Goal: Information Seeking & Learning: Check status

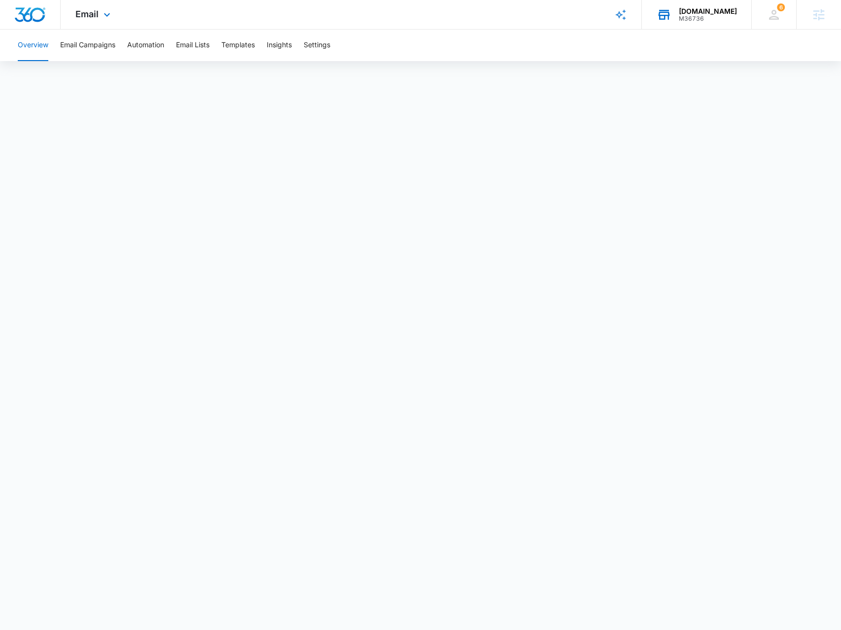
click at [686, 17] on div "PureBulk.com M36736 Your Accounts View All" at bounding box center [696, 14] width 109 height 29
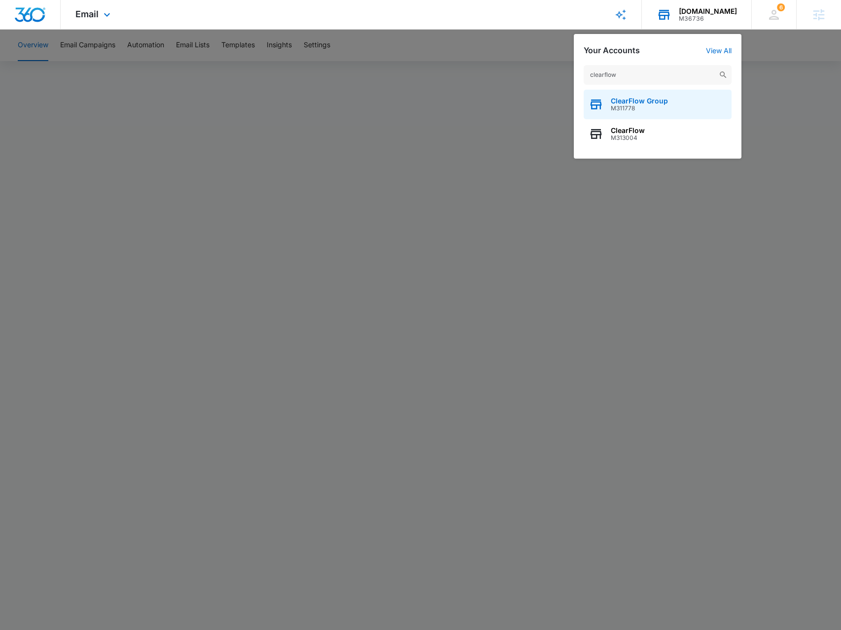
type input "clearflow"
click at [651, 107] on span "M311778" at bounding box center [639, 108] width 57 height 7
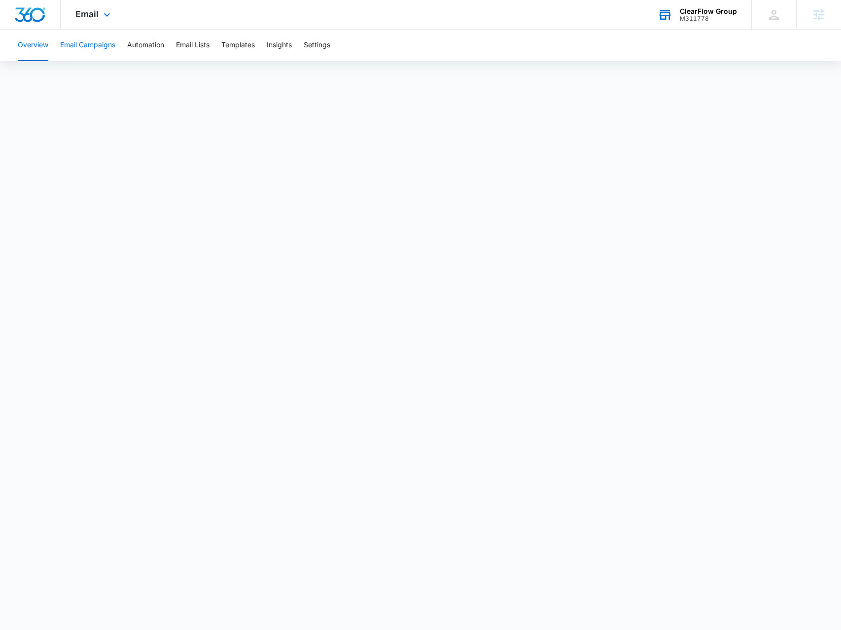
click at [104, 50] on button "Email Campaigns" at bounding box center [87, 46] width 55 height 32
click at [146, 47] on button "Automation" at bounding box center [145, 46] width 37 height 32
click at [102, 19] on icon at bounding box center [107, 17] width 12 height 12
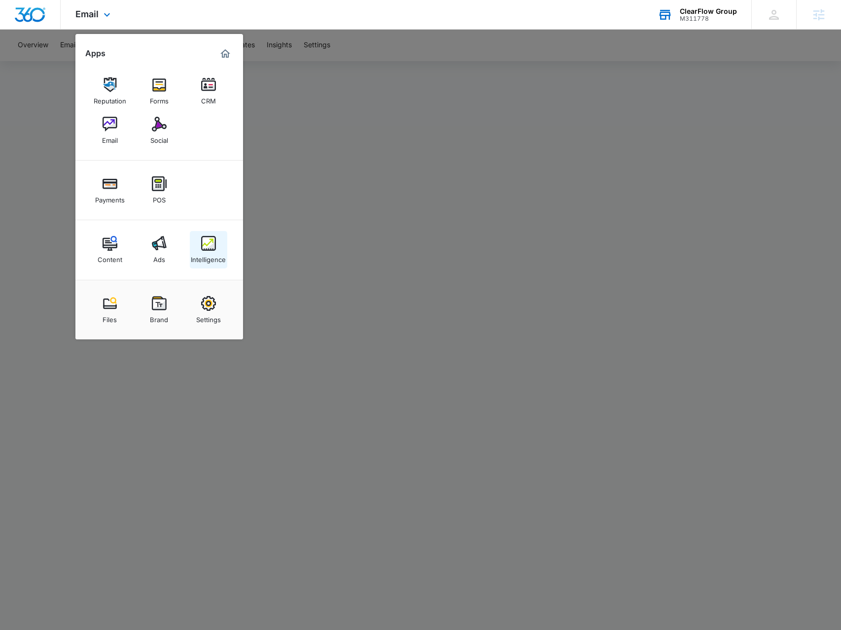
click at [195, 247] on link "Intelligence" at bounding box center [208, 249] width 37 height 37
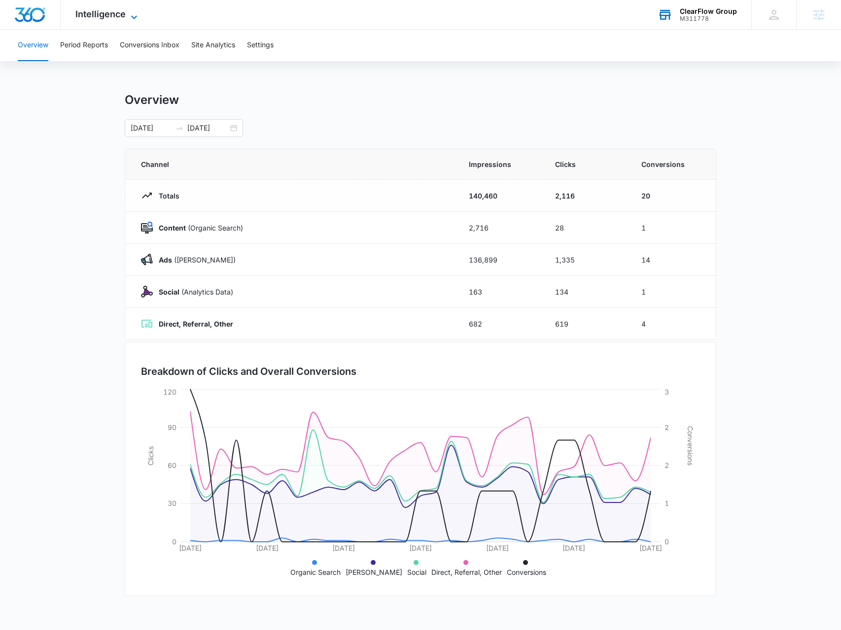
click at [117, 11] on span "Intelligence" at bounding box center [100, 14] width 50 height 10
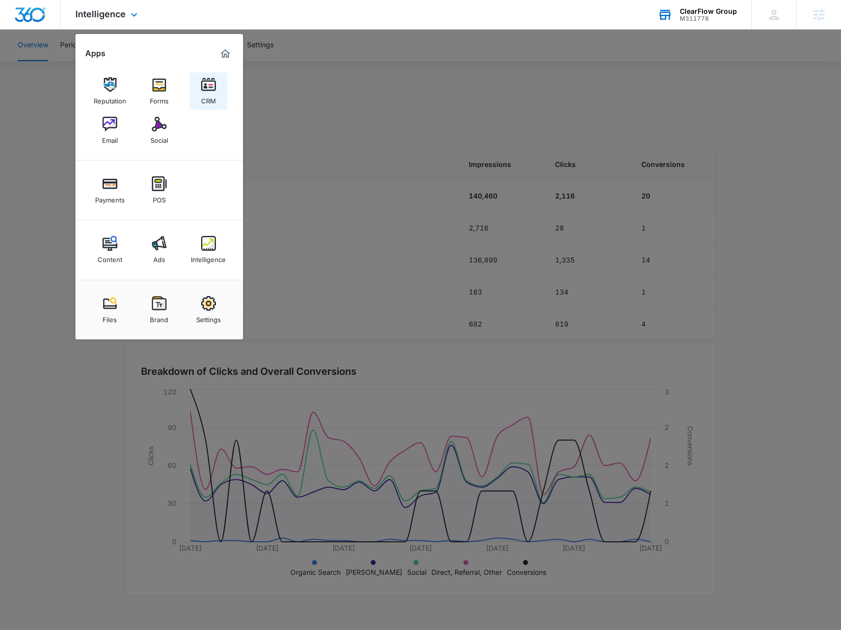
click at [216, 83] on link "CRM" at bounding box center [208, 90] width 37 height 37
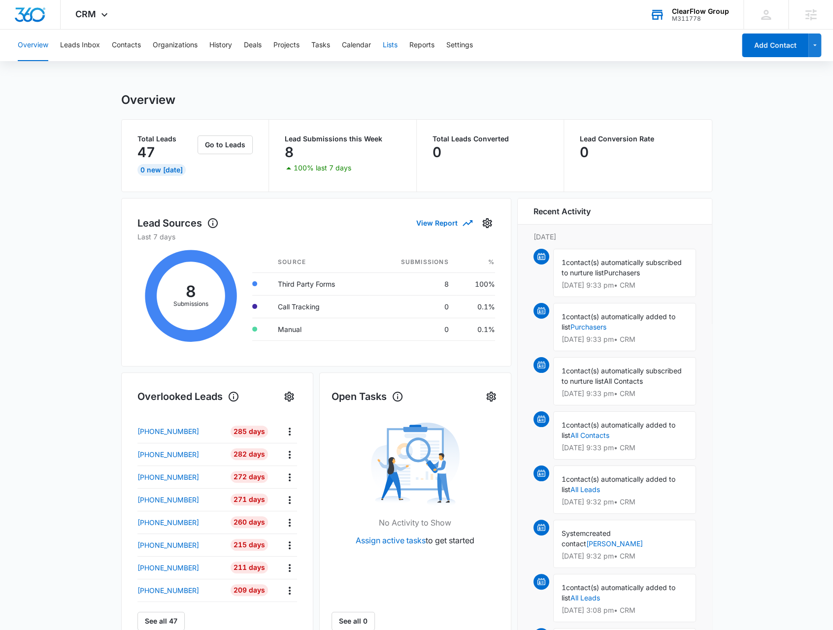
click at [389, 47] on button "Lists" at bounding box center [390, 46] width 15 height 32
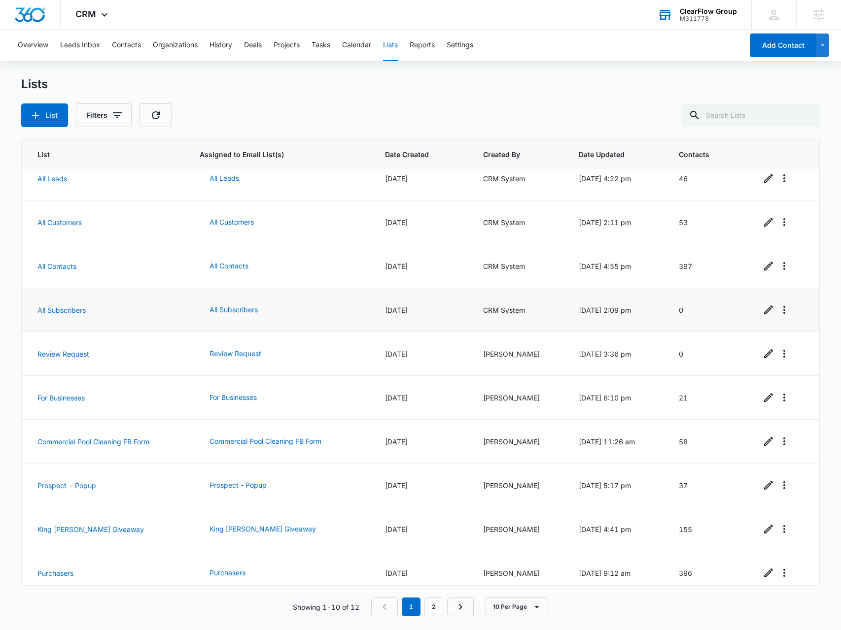
scroll to position [21, 0]
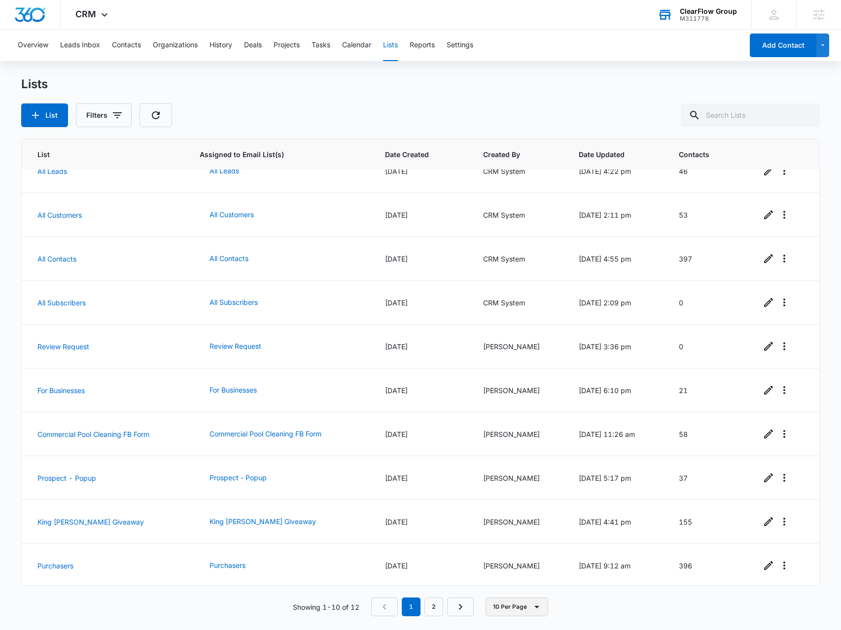
click at [508, 607] on button "10 Per Page" at bounding box center [516, 607] width 63 height 19
click at [512, 581] on div "50 Per Page" at bounding box center [518, 578] width 40 height 7
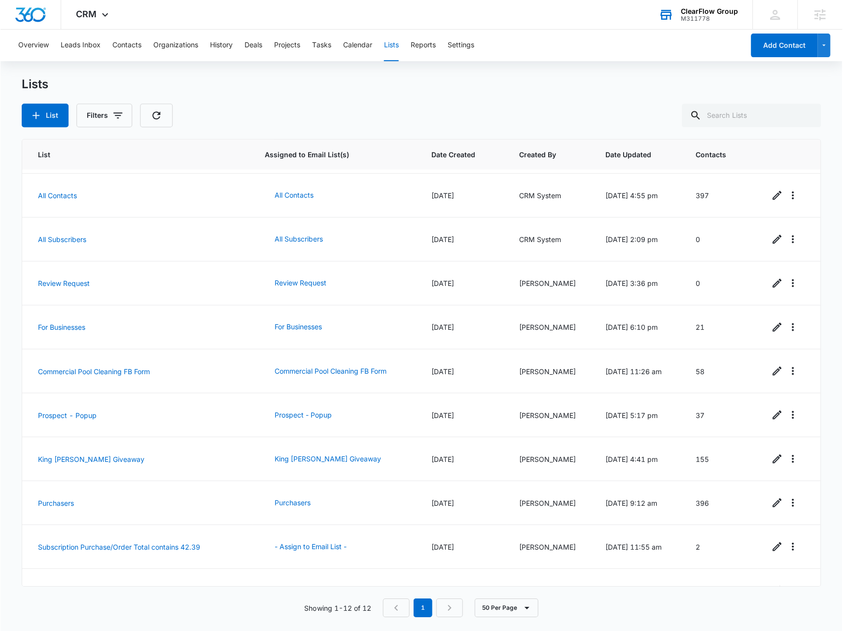
scroll to position [108, 0]
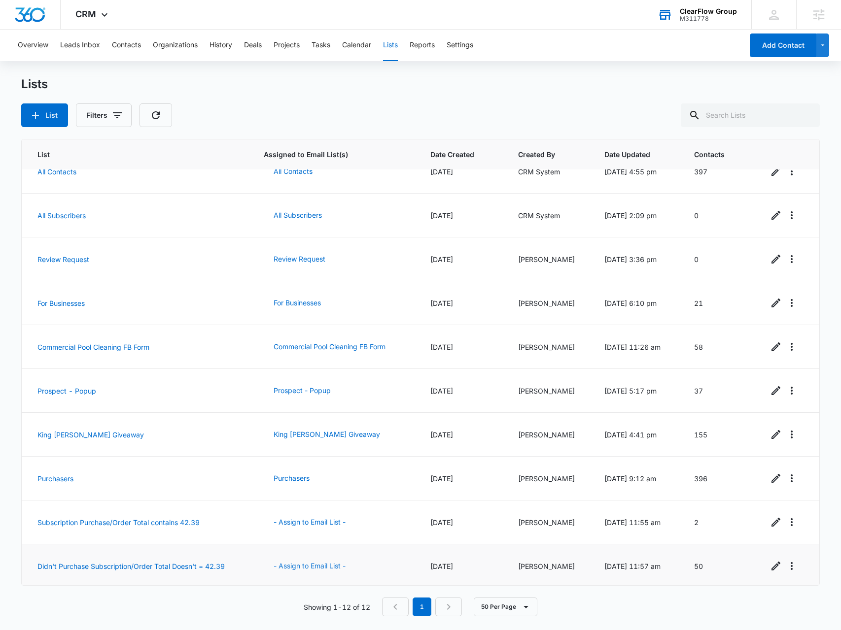
click at [321, 565] on button "- Assign to Email List -" at bounding box center [310, 566] width 92 height 24
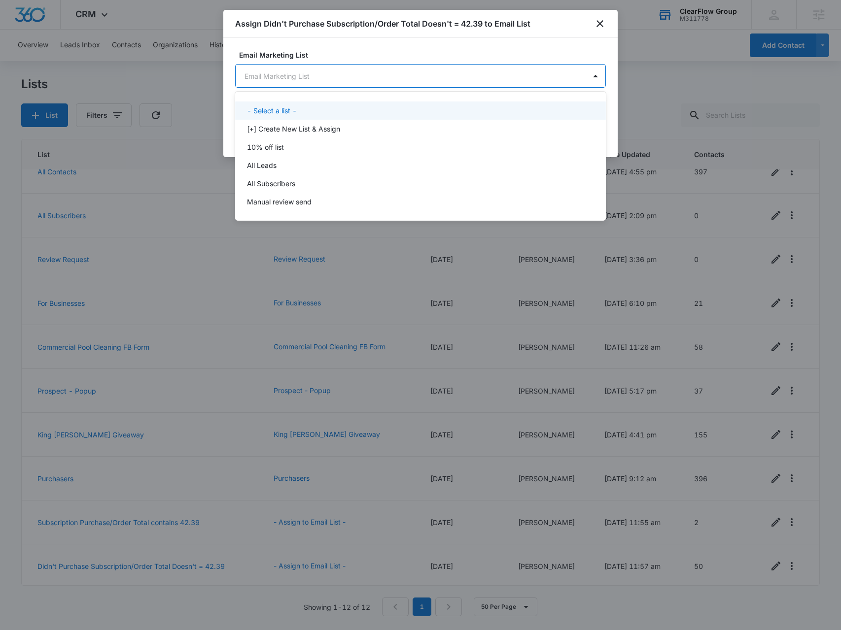
click at [360, 83] on body "CRM Apps Reputation Forms CRM Email Social Payments POS Content Ads Intelligenc…" at bounding box center [420, 315] width 841 height 630
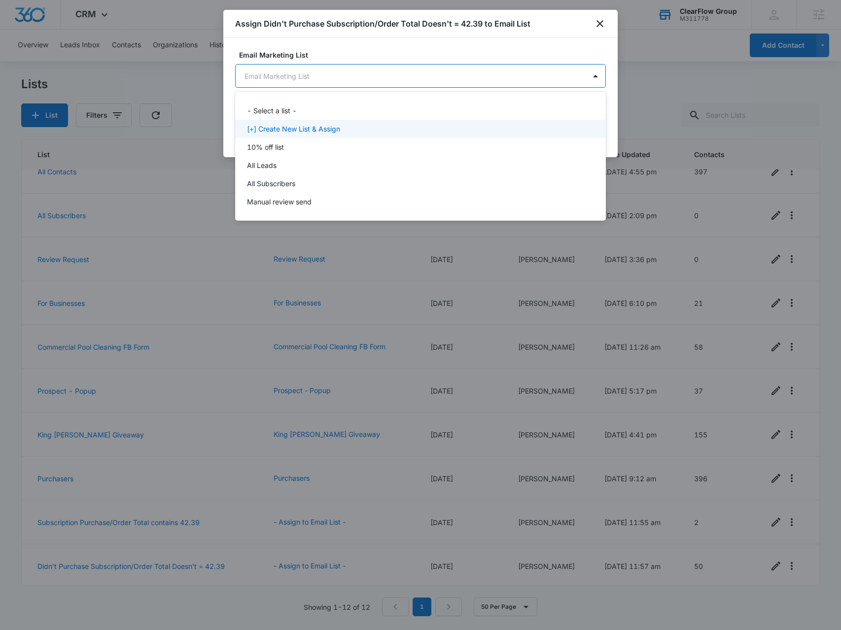
click at [318, 129] on p "[+] Create New List & Assign" at bounding box center [293, 129] width 93 height 10
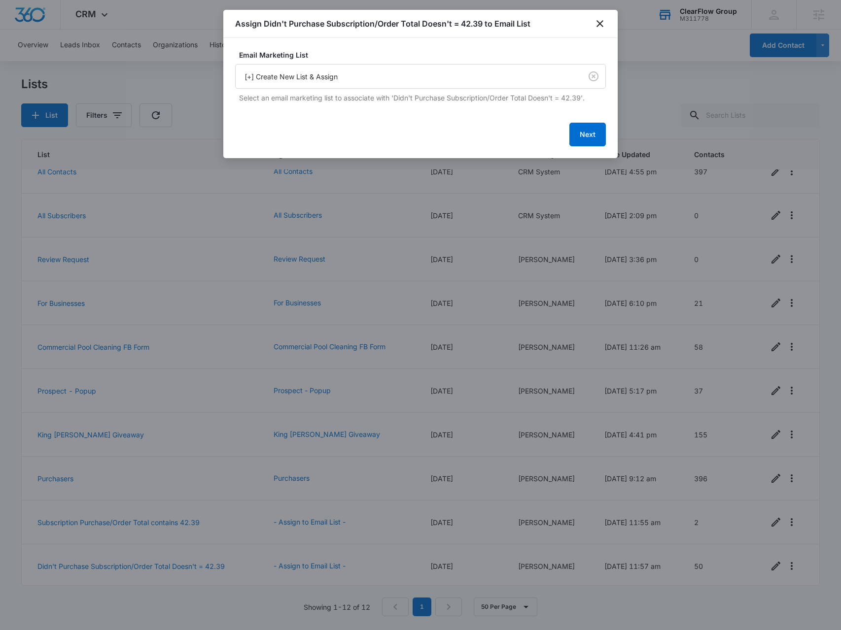
click at [559, 126] on div "Next" at bounding box center [420, 135] width 371 height 24
click at [580, 134] on button "Next" at bounding box center [587, 135] width 36 height 24
click at [592, 132] on button "Next" at bounding box center [587, 134] width 36 height 24
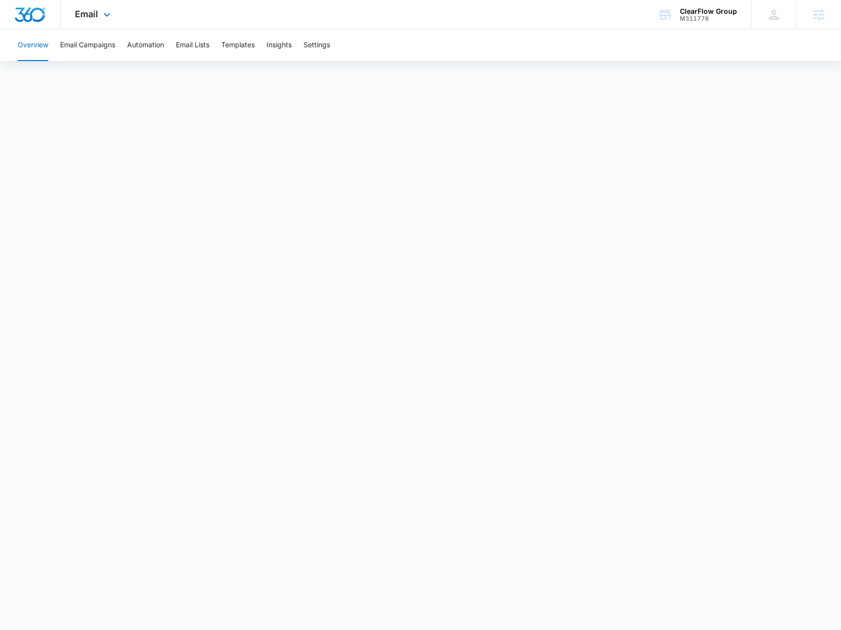
click at [86, 22] on div "Email Apps Reputation Forms CRM Email Social Payments POS Content Ads Intellige…" at bounding box center [94, 14] width 67 height 29
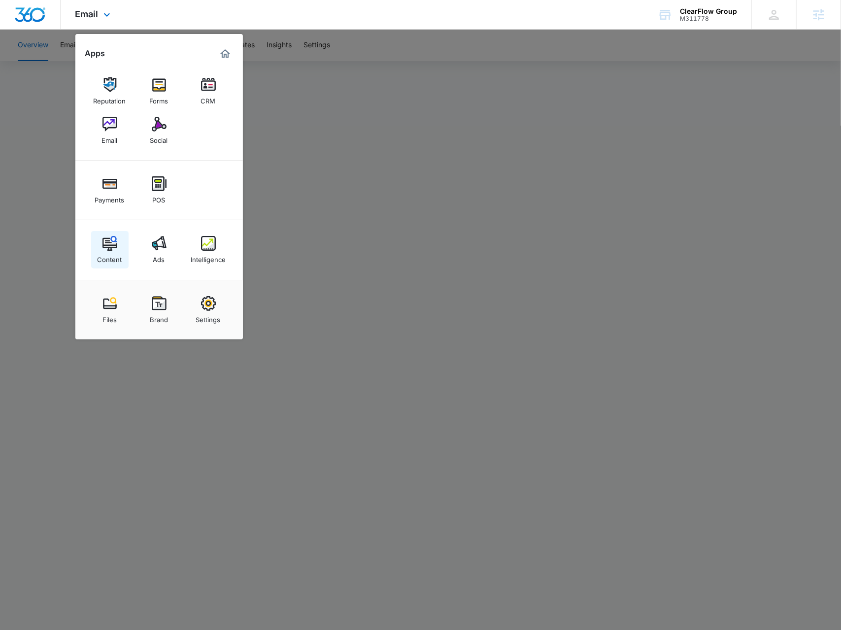
click at [106, 253] on div "Content" at bounding box center [110, 257] width 25 height 13
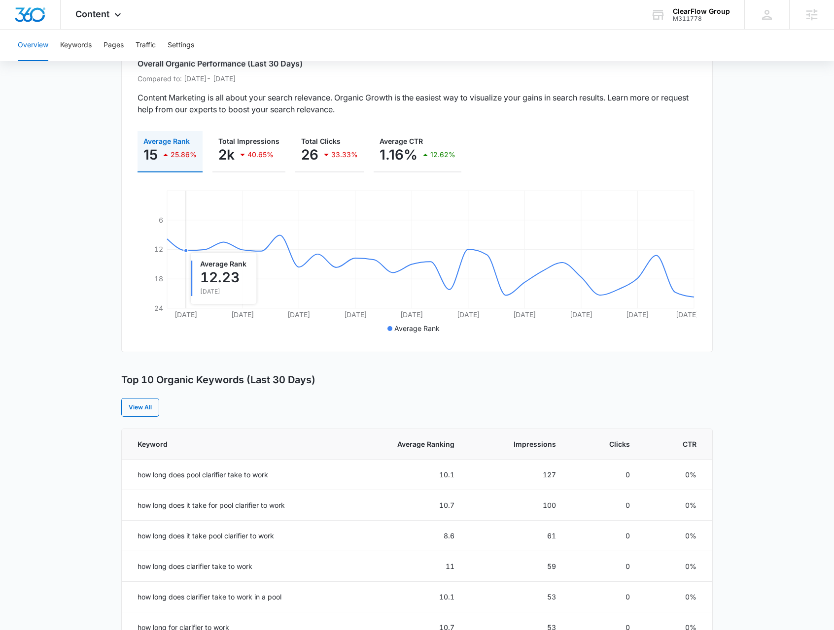
scroll to position [49, 0]
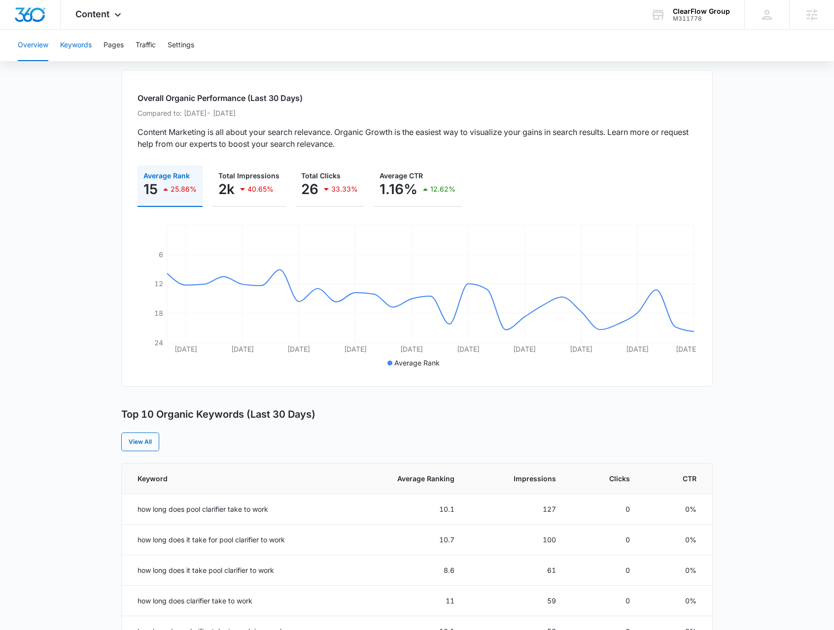
click at [88, 52] on button "Keywords" at bounding box center [76, 46] width 32 height 32
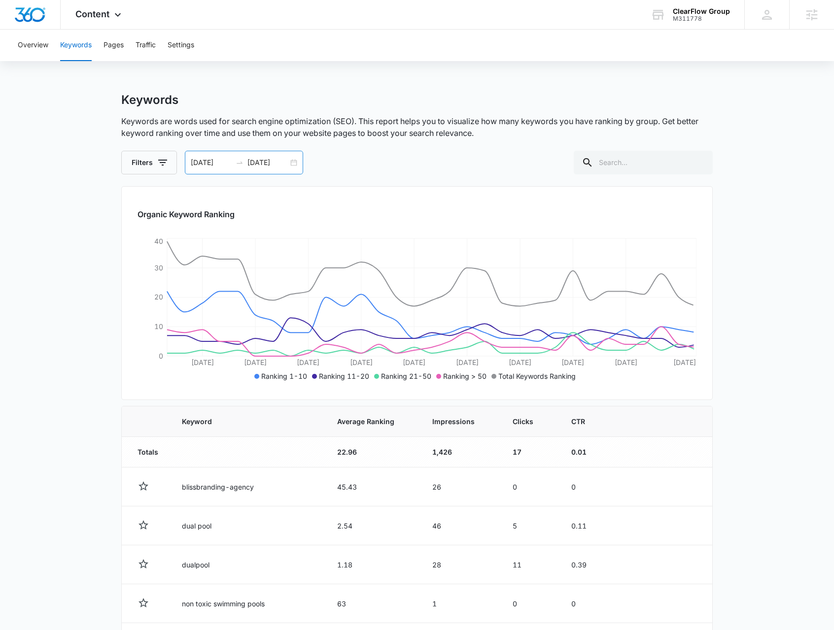
click at [291, 165] on div "07/30/2025 08/29/2025" at bounding box center [244, 163] width 118 height 24
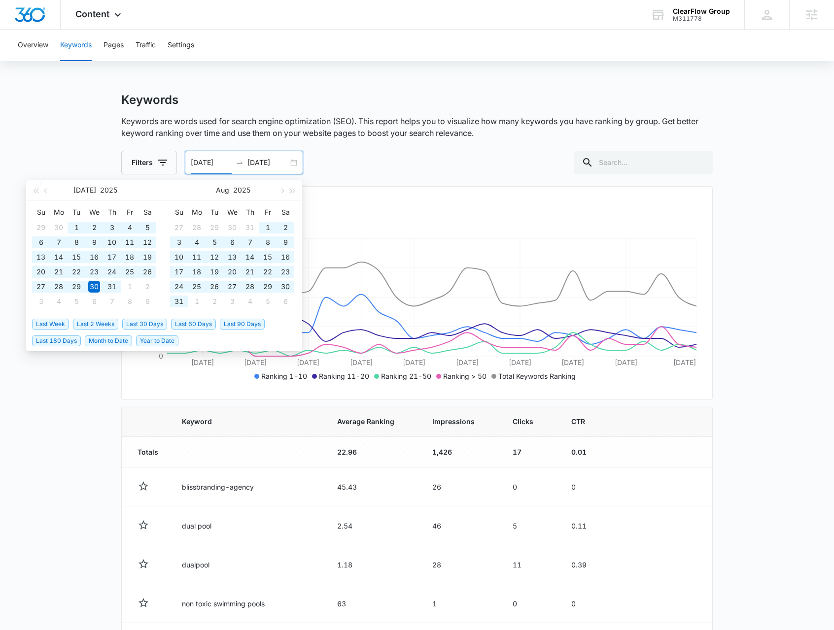
click at [158, 337] on span "Year to Date" at bounding box center [157, 341] width 42 height 11
type input "[DATE]"
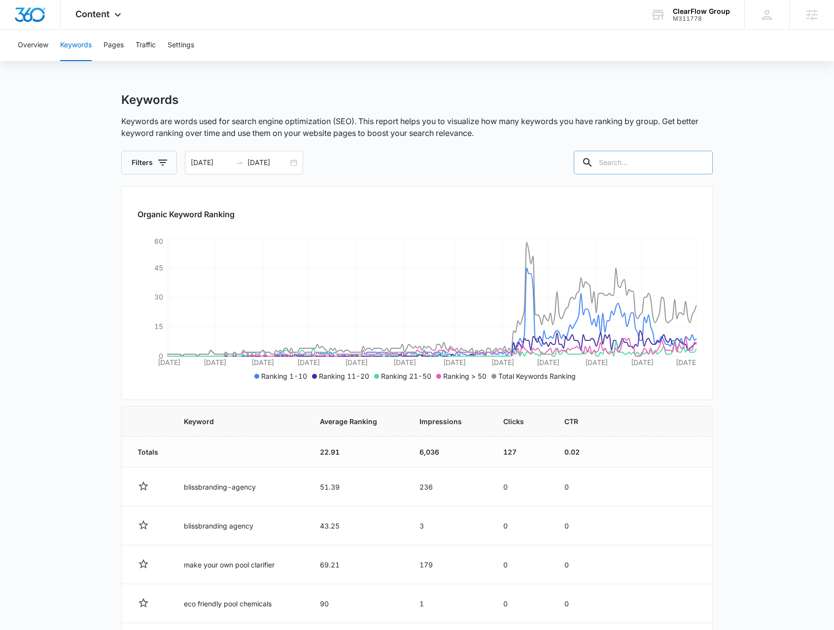
click at [632, 170] on input "text" at bounding box center [643, 163] width 139 height 24
type input "best"
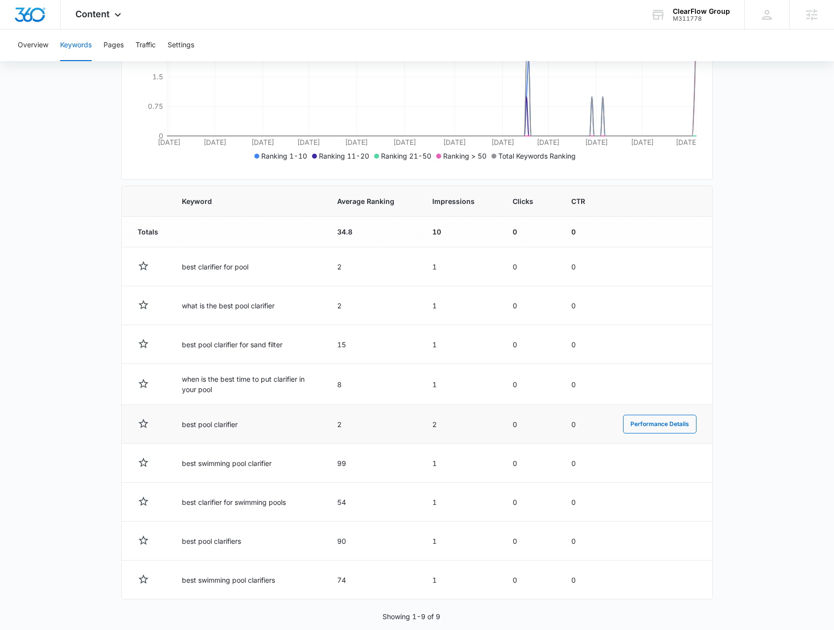
scroll to position [233, 0]
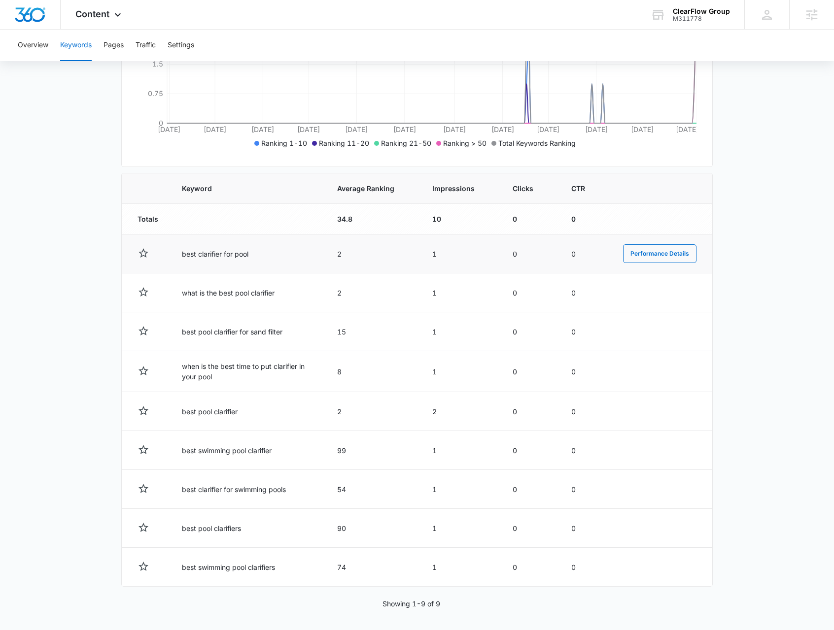
click at [197, 252] on td "best clarifier for pool" at bounding box center [247, 254] width 155 height 39
click at [216, 294] on td "what is the best pool clarifier" at bounding box center [247, 292] width 155 height 39
click at [216, 295] on td "what is the best pool clarifier" at bounding box center [247, 292] width 155 height 39
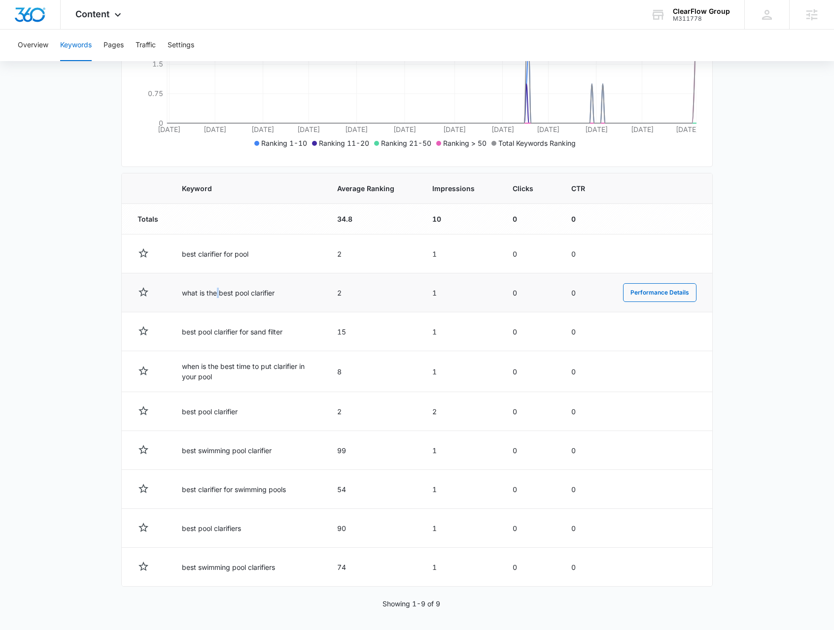
click at [216, 295] on td "what is the best pool clarifier" at bounding box center [247, 292] width 155 height 39
click at [216, 294] on td "what is the best pool clarifier" at bounding box center [247, 292] width 155 height 39
click at [97, 23] on div "Content Apps Reputation Forms CRM Email Social Payments POS Content Ads Intelli…" at bounding box center [100, 14] width 78 height 29
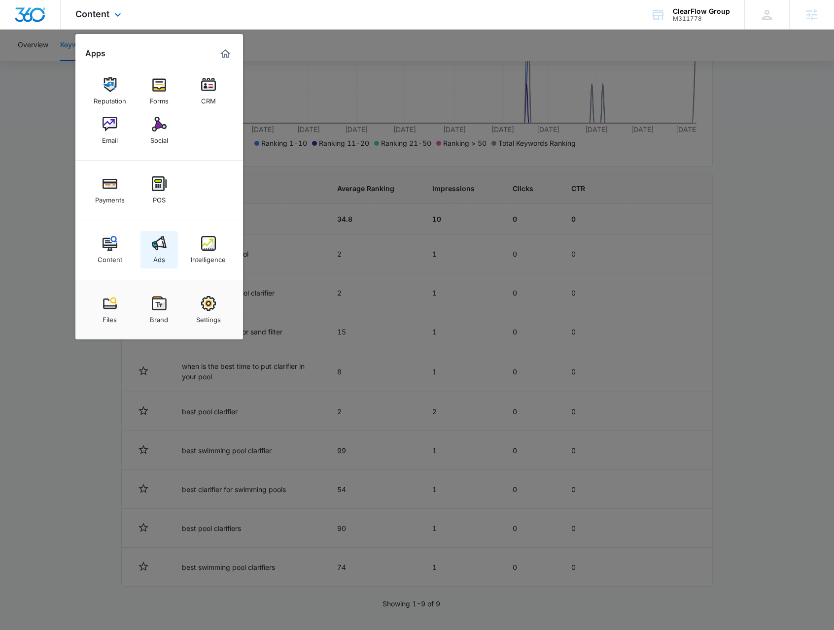
click at [152, 250] on img at bounding box center [159, 243] width 15 height 15
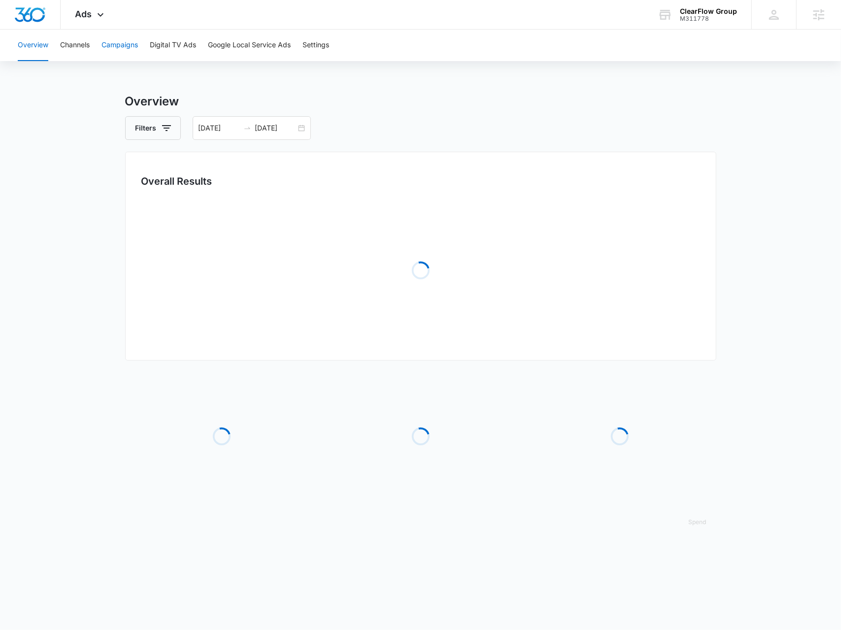
click at [131, 50] on button "Campaigns" at bounding box center [120, 46] width 36 height 32
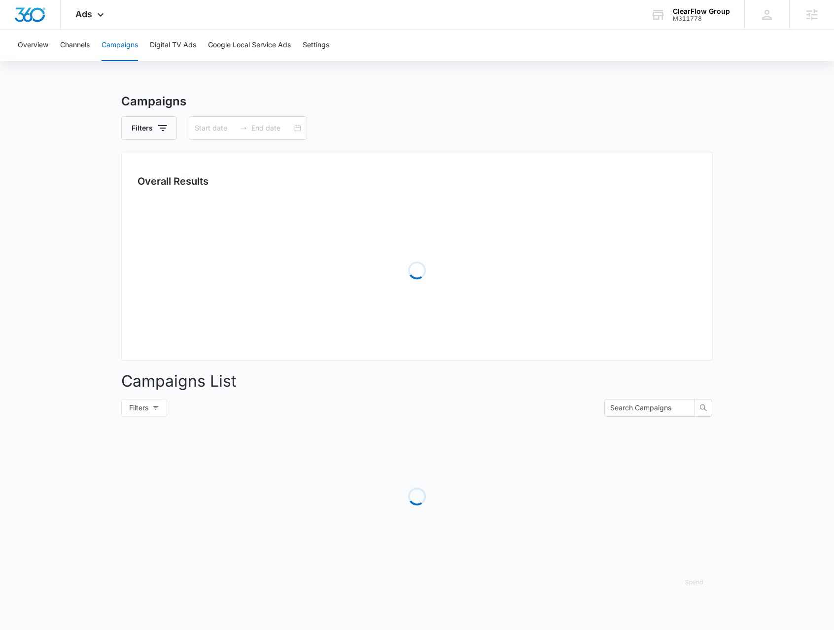
type input "[DATE]"
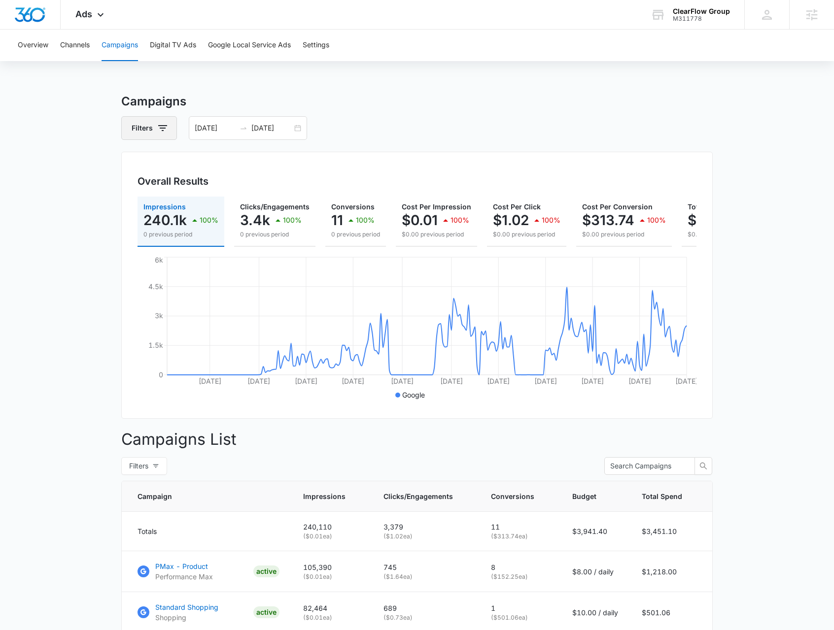
click at [165, 130] on icon "button" at bounding box center [163, 128] width 12 height 12
click at [237, 164] on icon "Show Channel filters" at bounding box center [239, 164] width 12 height 12
click at [169, 215] on label "Facebook / Instagram" at bounding box center [190, 213] width 113 height 10
click at [134, 213] on input "Facebook / Instagram" at bounding box center [134, 213] width 0 height 0
checkbox input "true"
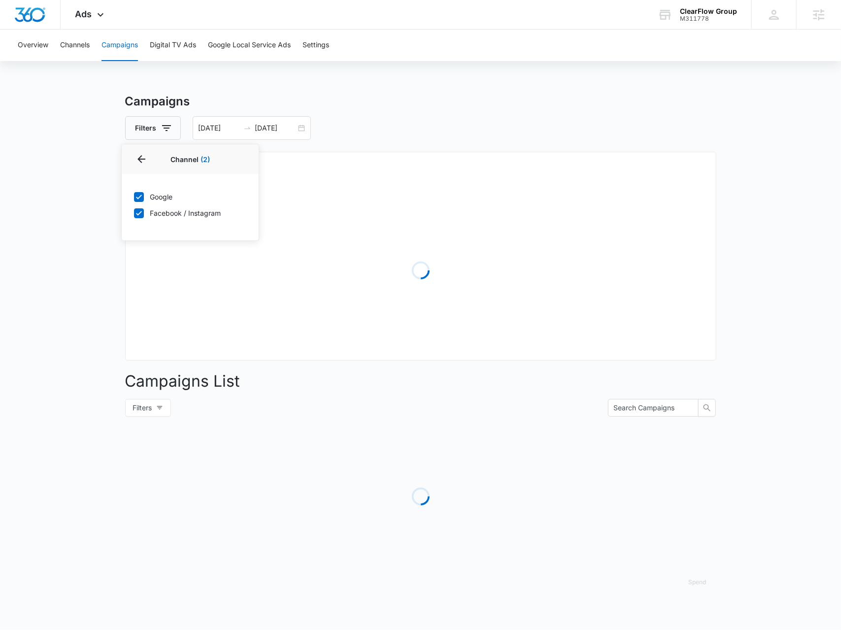
click at [156, 194] on label "Google" at bounding box center [190, 197] width 113 height 10
click at [134, 197] on input "Google" at bounding box center [134, 197] width 0 height 0
checkbox input "false"
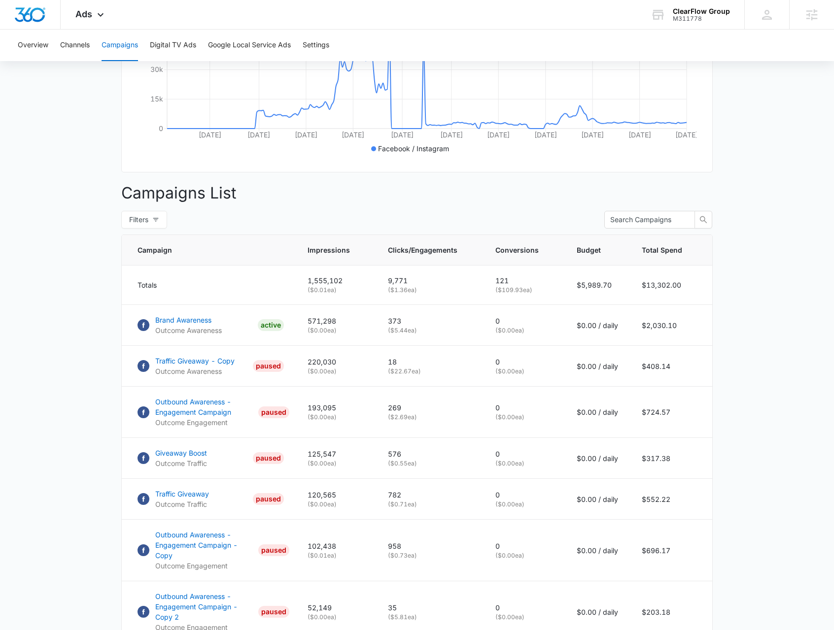
scroll to position [465, 0]
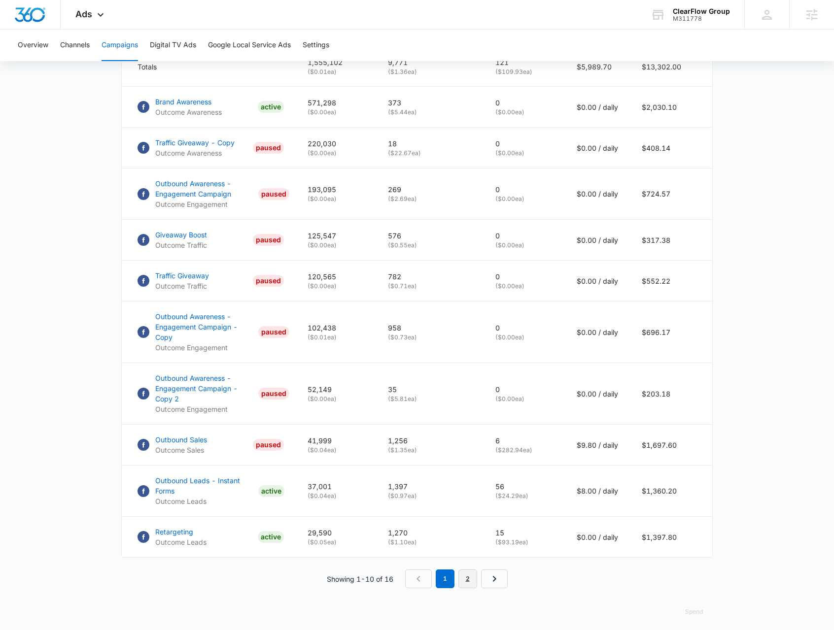
click at [459, 577] on link "2" at bounding box center [467, 579] width 19 height 19
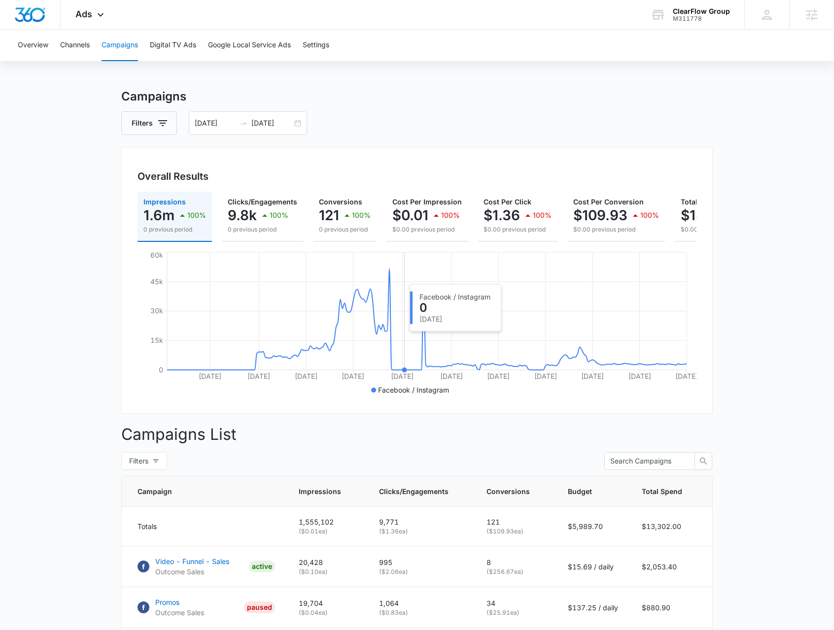
scroll to position [0, 0]
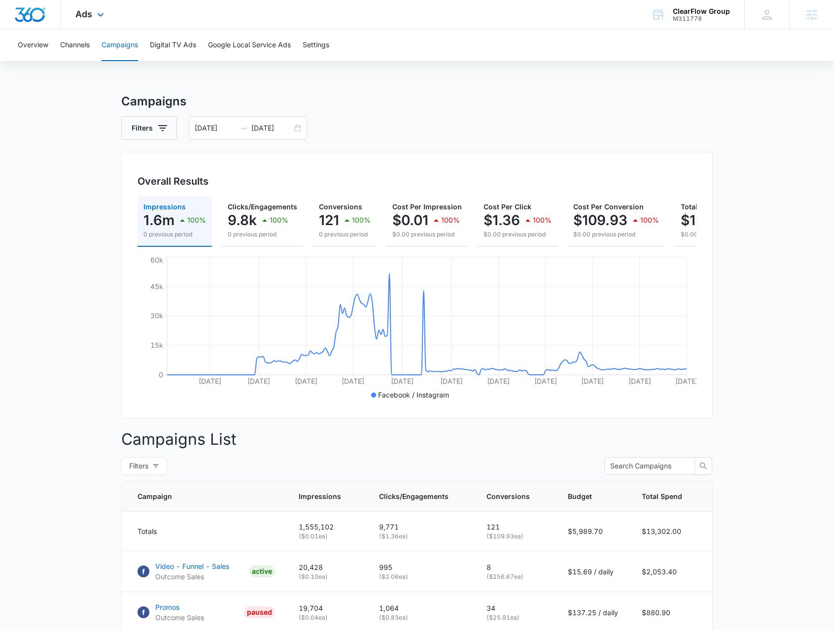
click at [90, 22] on div "Ads Apps Reputation Forms CRM Email Social Payments POS Content Ads Intelligenc…" at bounding box center [91, 14] width 61 height 29
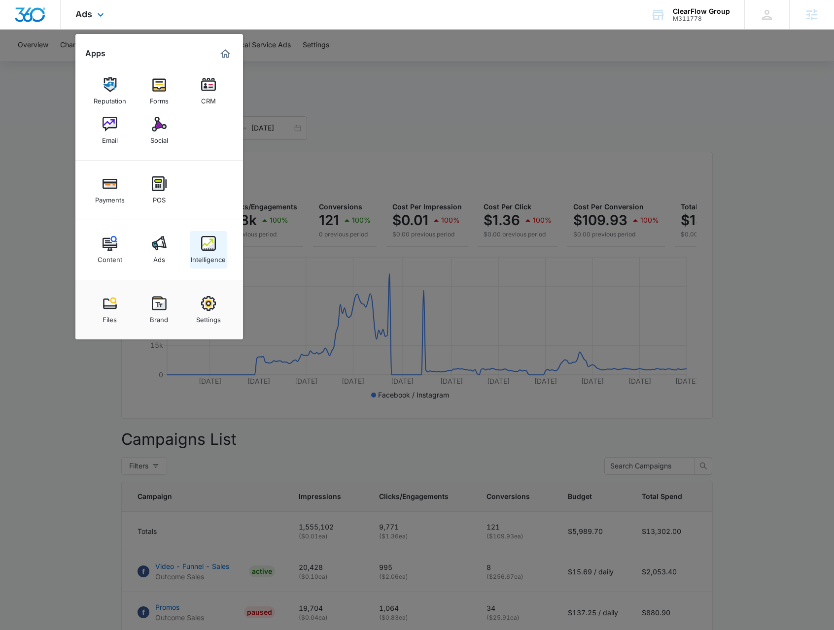
click at [202, 244] on img at bounding box center [208, 243] width 15 height 15
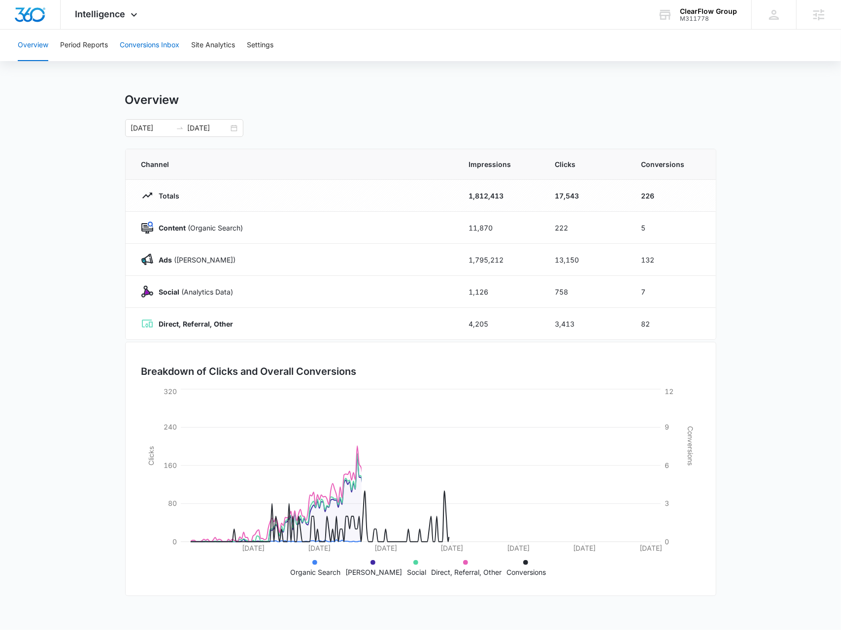
click at [143, 59] on button "Conversions Inbox" at bounding box center [150, 46] width 60 height 32
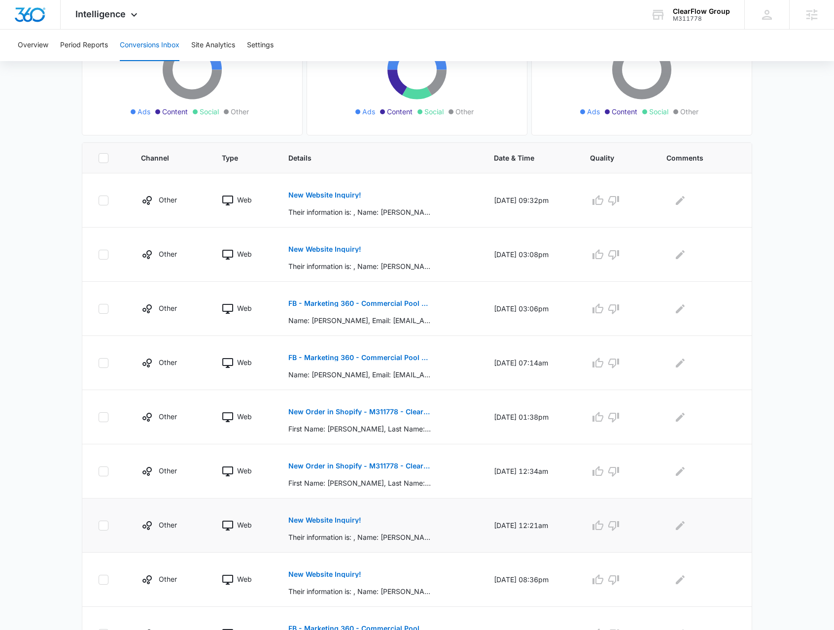
scroll to position [246, 0]
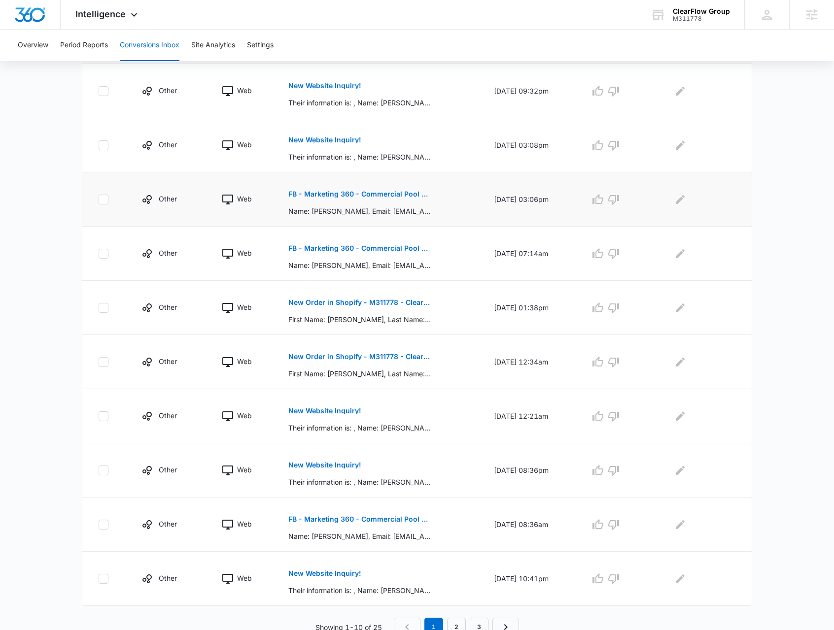
click at [322, 188] on button "FB - Marketing 360 - Commercial Pool Cleaning" at bounding box center [359, 194] width 143 height 24
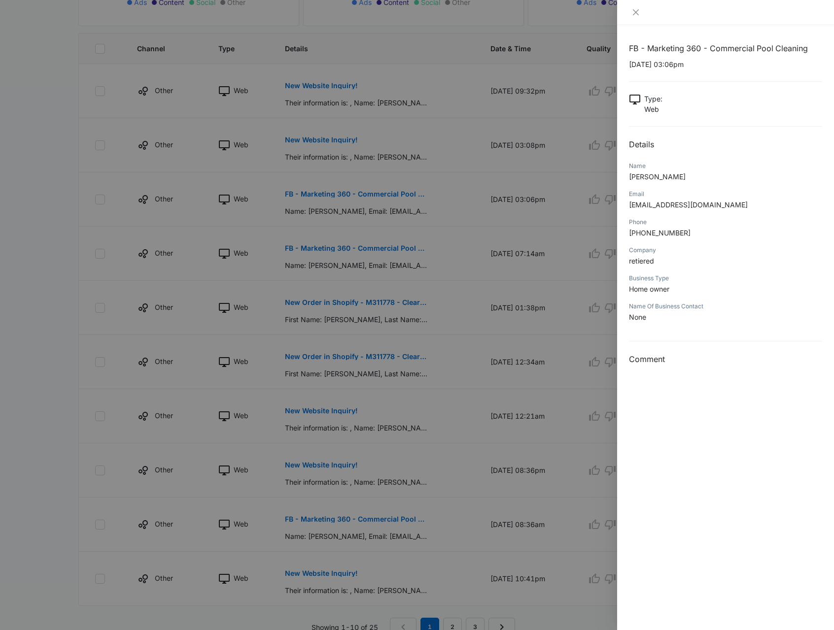
click at [581, 286] on div at bounding box center [417, 315] width 834 height 630
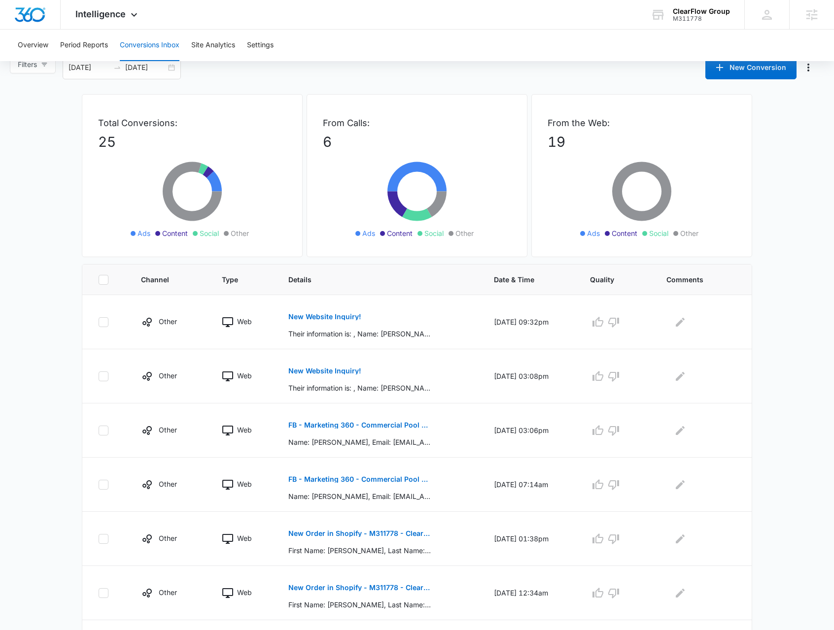
scroll to position [0, 0]
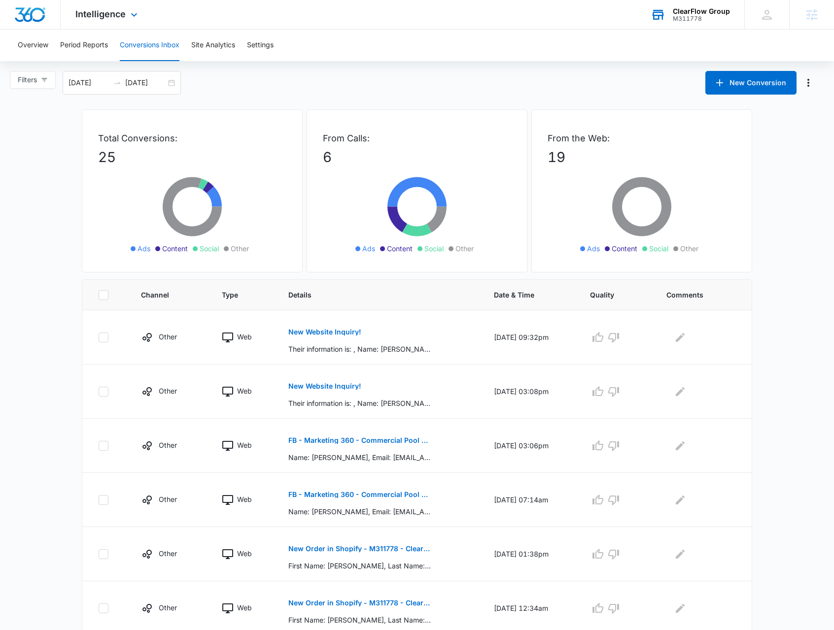
click at [678, 7] on div "ClearFlow Group" at bounding box center [701, 11] width 57 height 8
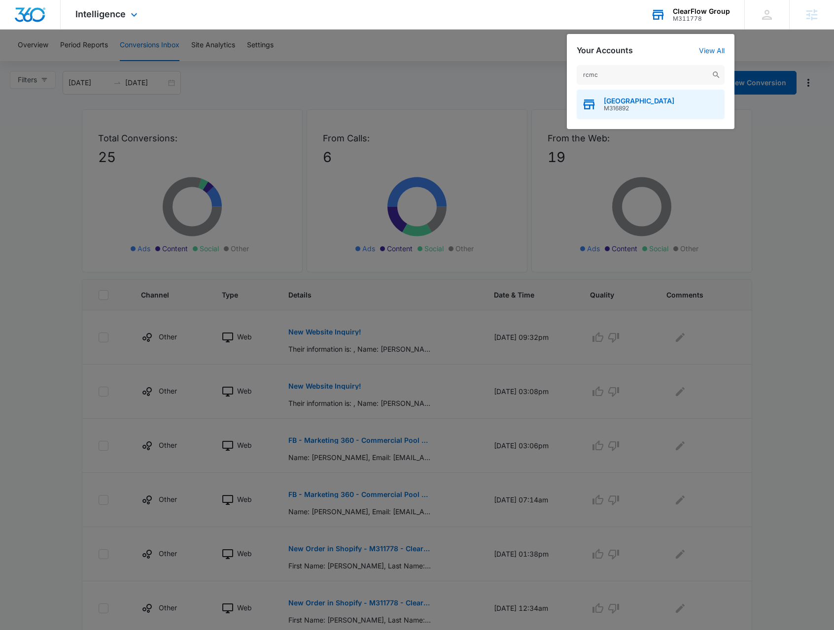
type input "rcmc"
click at [622, 97] on span "[GEOGRAPHIC_DATA]" at bounding box center [639, 101] width 70 height 8
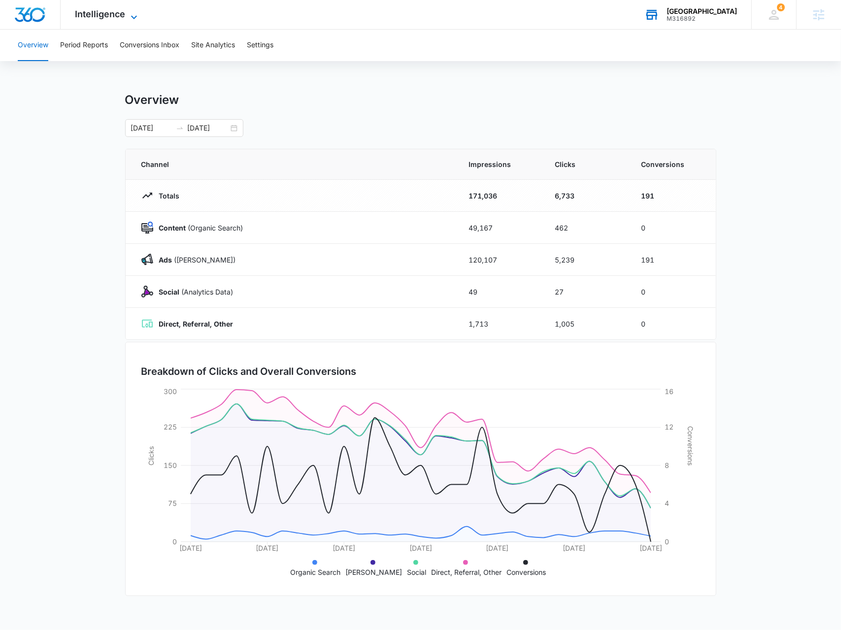
click at [110, 17] on span "Intelligence" at bounding box center [100, 14] width 50 height 10
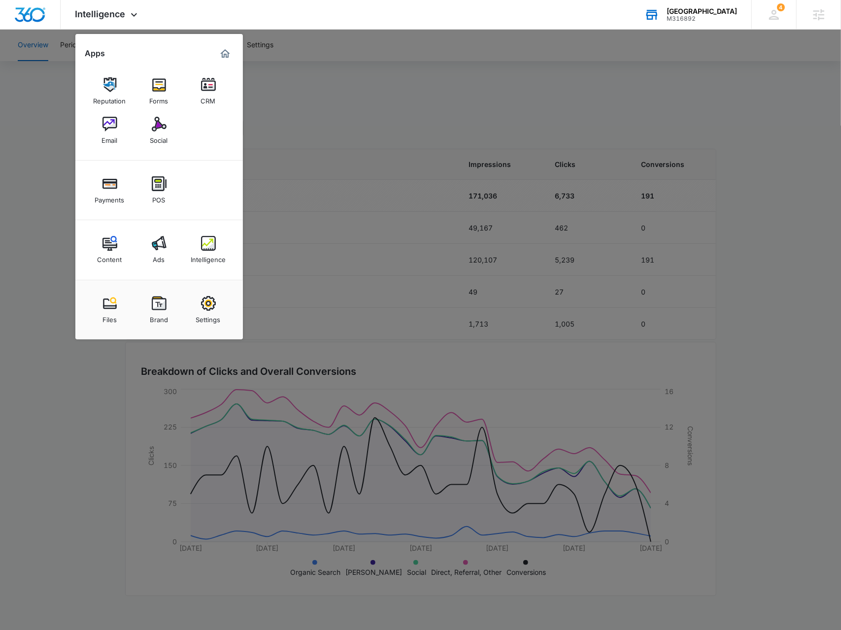
drag, startPoint x: 352, startPoint y: 117, endPoint x: 69, endPoint y: 64, distance: 288.2
click at [348, 117] on div at bounding box center [420, 315] width 841 height 630
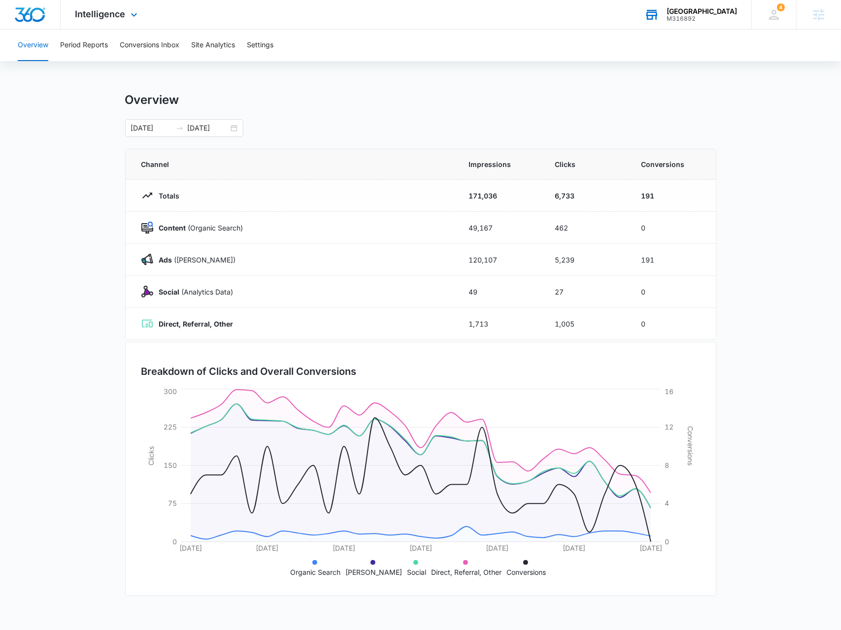
click at [118, 22] on div "Intelligence Apps Reputation Forms CRM Email Social Payments POS Content Ads In…" at bounding box center [108, 14] width 94 height 29
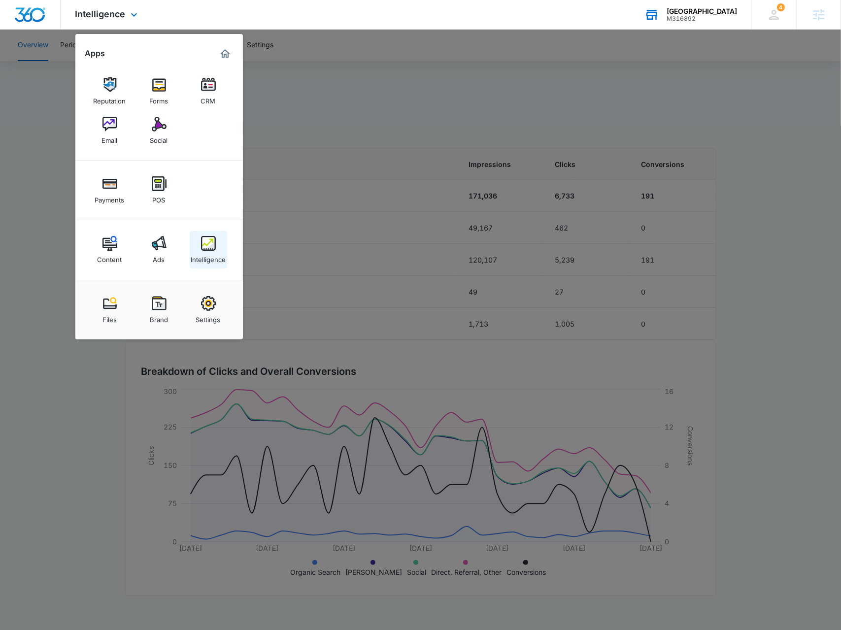
click at [208, 239] on img at bounding box center [208, 243] width 15 height 15
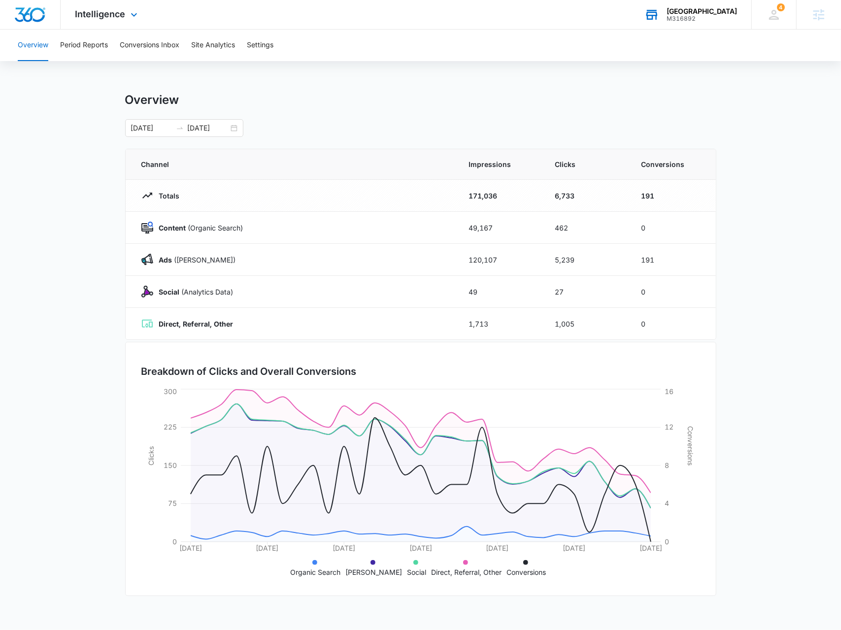
click at [130, 24] on div "Intelligence Apps Reputation Forms CRM Email Social Payments POS Content Ads In…" at bounding box center [108, 14] width 94 height 29
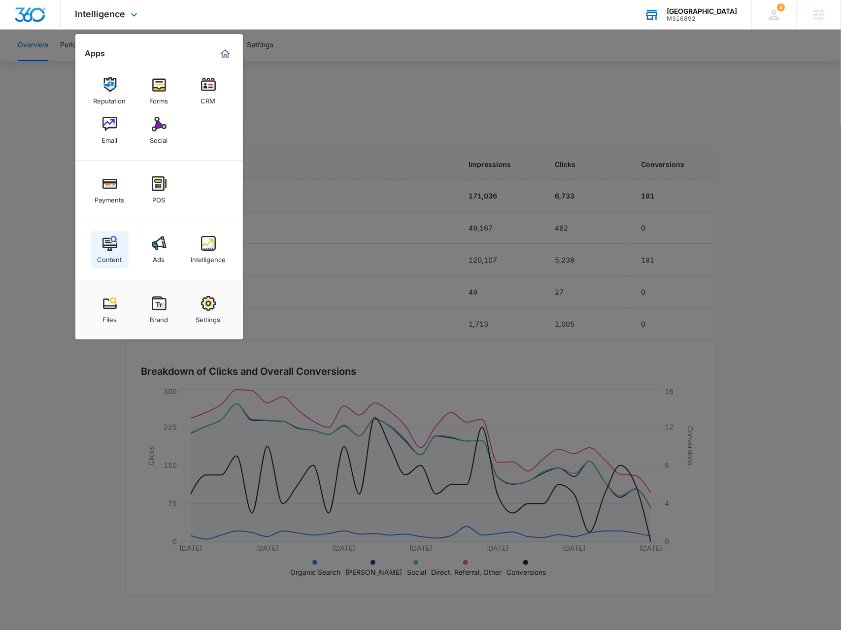
click at [105, 233] on link "Content" at bounding box center [109, 249] width 37 height 37
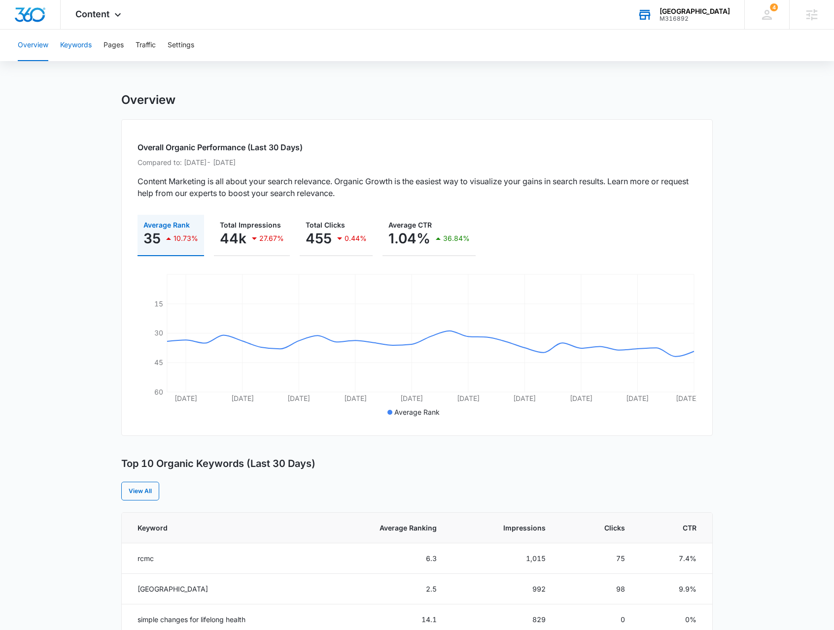
click at [71, 45] on button "Keywords" at bounding box center [76, 46] width 32 height 32
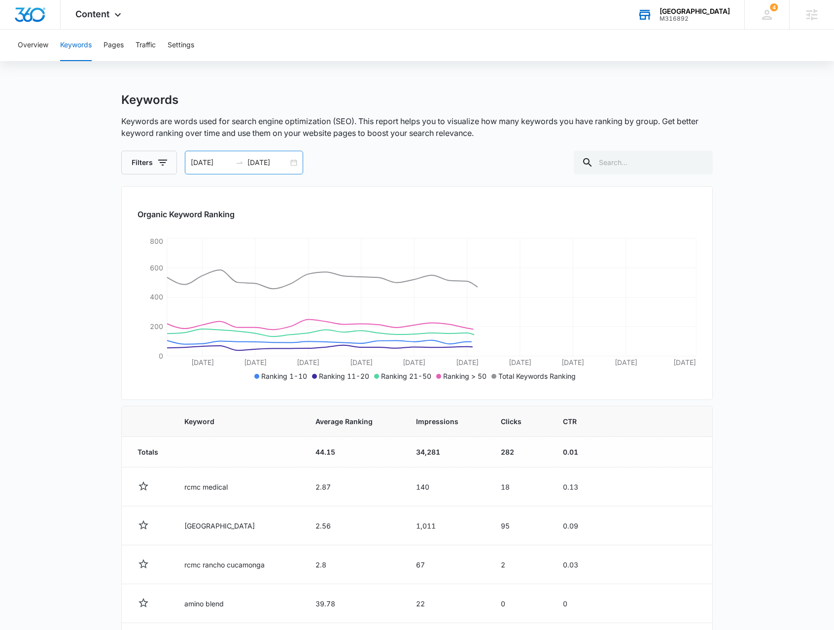
click at [295, 164] on div "08/01/2025 08/31/2025" at bounding box center [244, 163] width 118 height 24
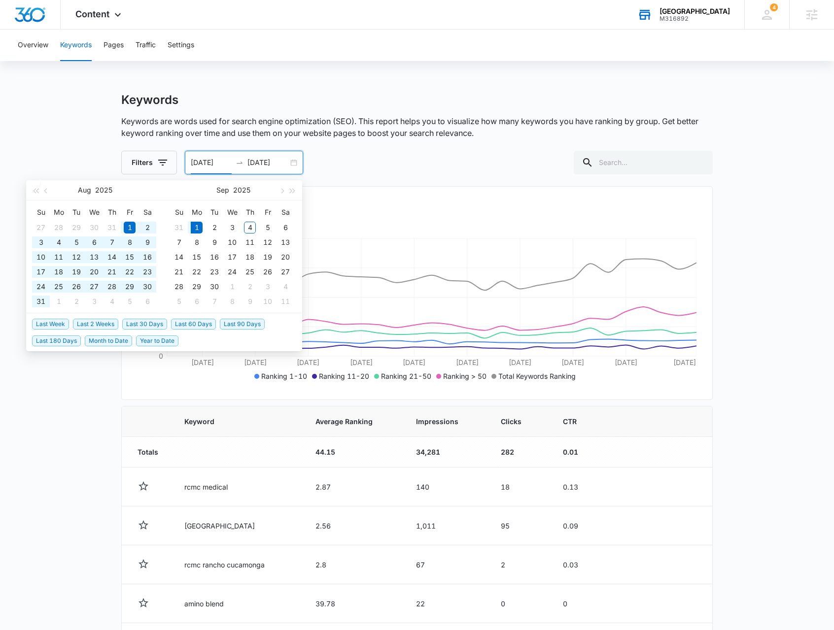
click at [154, 339] on span "Year to Date" at bounding box center [157, 341] width 42 height 11
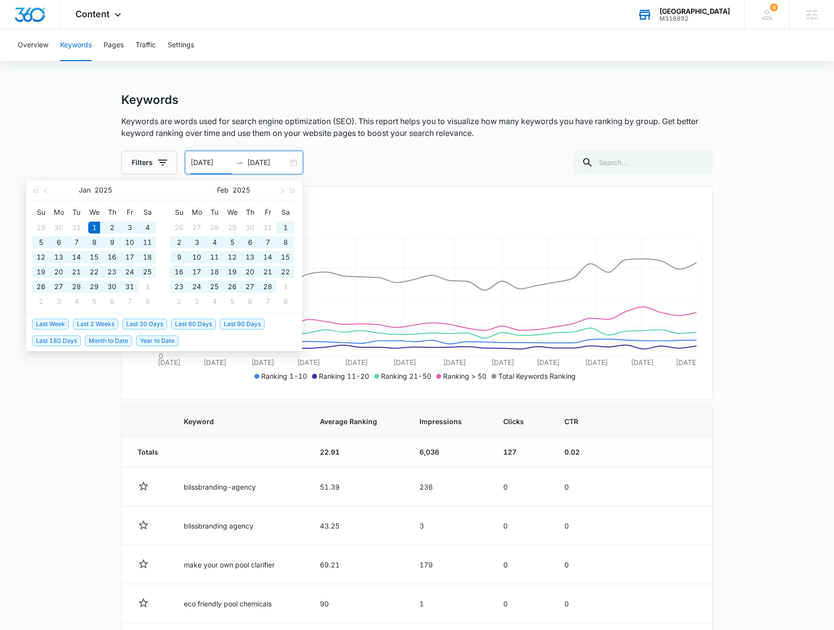
type input "[DATE]"
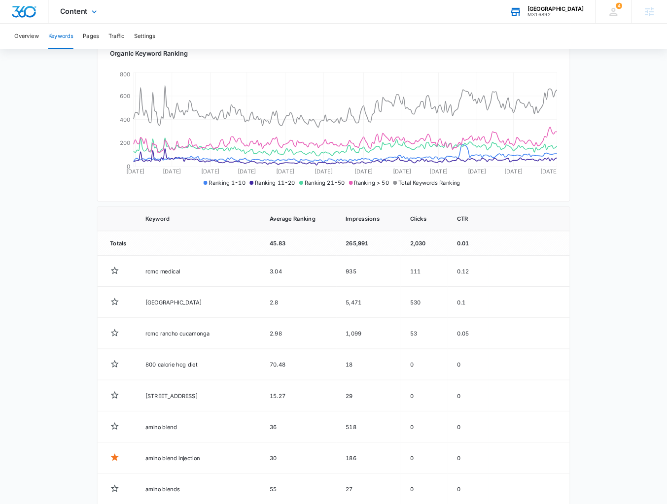
scroll to position [148, 0]
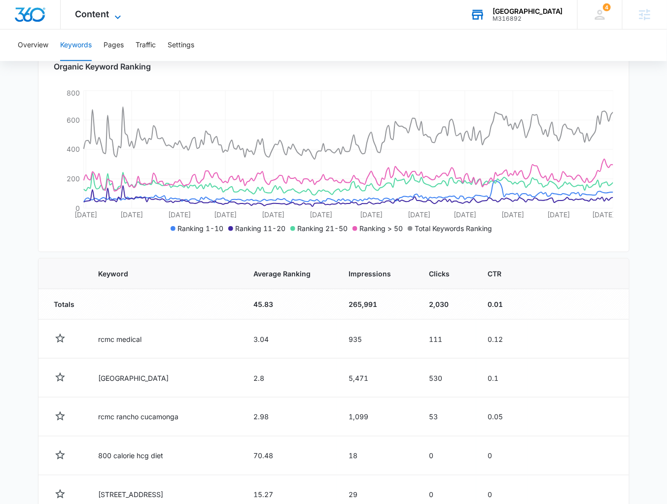
click at [94, 19] on span "Content" at bounding box center [92, 14] width 34 height 10
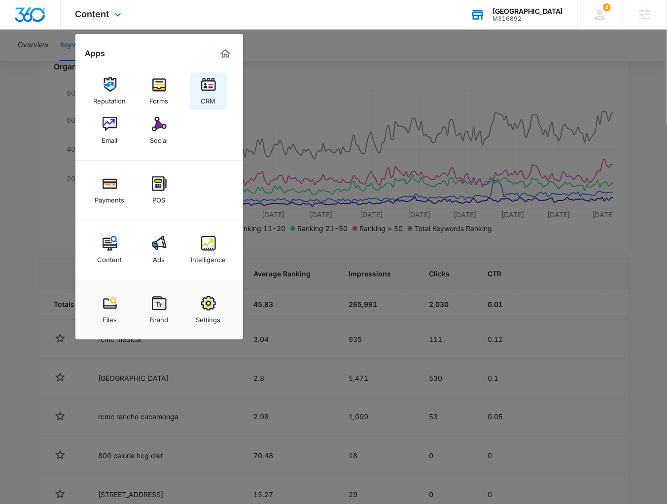
click at [211, 85] on img at bounding box center [208, 84] width 15 height 15
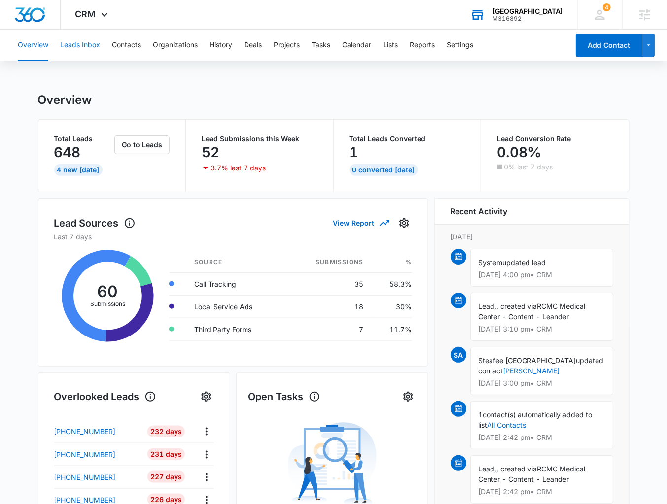
click at [94, 48] on button "Leads Inbox" at bounding box center [80, 46] width 40 height 32
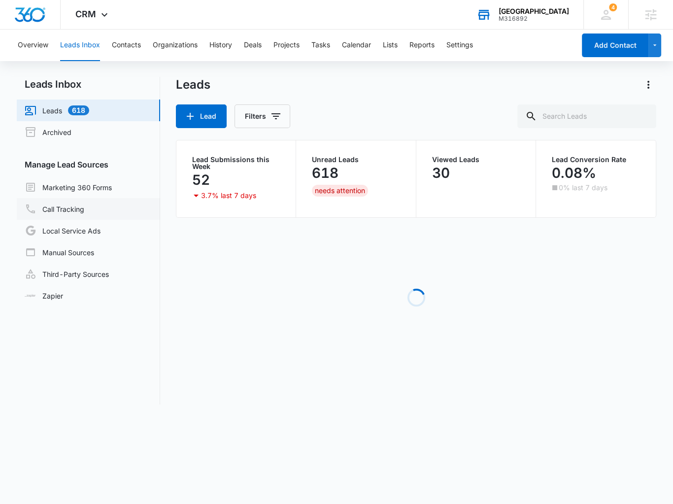
click at [76, 212] on link "Call Tracking" at bounding box center [55, 209] width 60 height 12
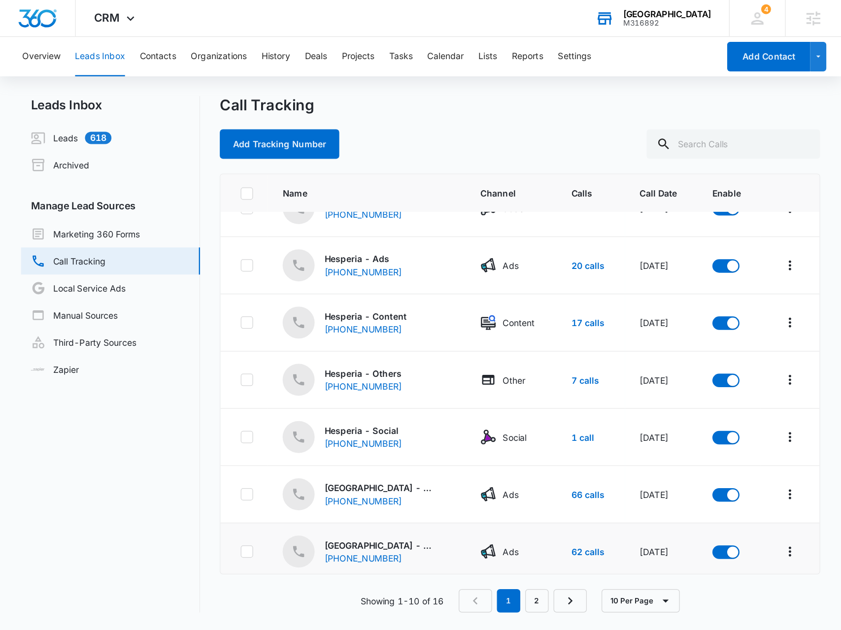
scroll to position [165, 0]
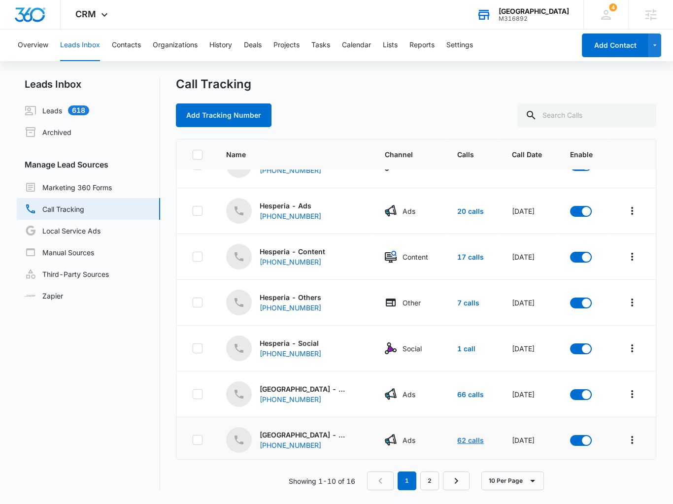
click at [463, 436] on link "62 calls" at bounding box center [470, 440] width 27 height 8
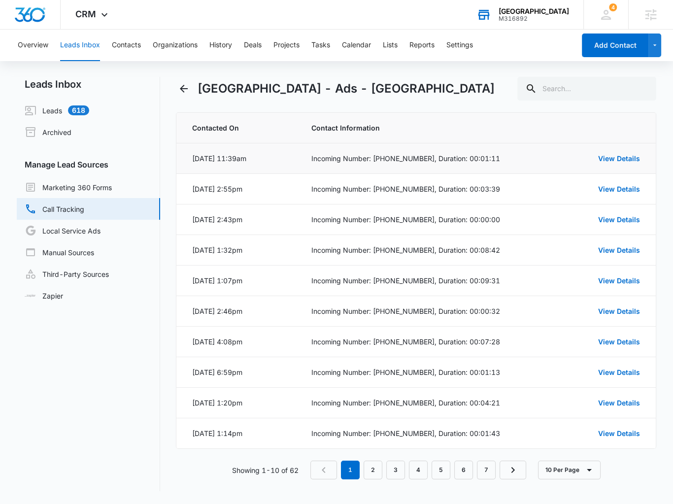
drag, startPoint x: 480, startPoint y: 162, endPoint x: 495, endPoint y: 159, distance: 15.5
click at [493, 160] on div "Incoming Number: [PHONE_NUMBER], Duration: 00:01:11" at bounding box center [433, 158] width 245 height 10
drag, startPoint x: 476, startPoint y: 189, endPoint x: 504, endPoint y: 190, distance: 28.1
click at [504, 189] on div "Incoming Number: [PHONE_NUMBER], Duration: 00:03:39" at bounding box center [433, 189] width 245 height 10
click at [514, 243] on td "Incoming Number: [PHONE_NUMBER], Duration: 00:08:42" at bounding box center [434, 250] width 269 height 31
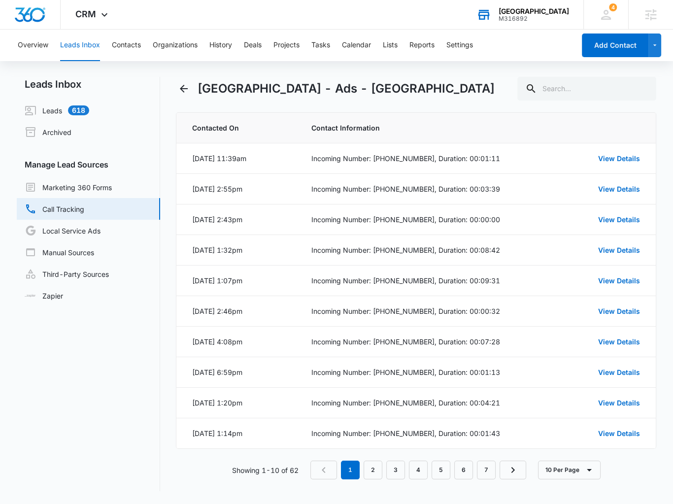
drag, startPoint x: 308, startPoint y: 91, endPoint x: 352, endPoint y: 92, distance: 43.9
click at [308, 91] on h1 "[GEOGRAPHIC_DATA] - Ads - [GEOGRAPHIC_DATA]" at bounding box center [346, 89] width 297 height 18
drag, startPoint x: 364, startPoint y: 89, endPoint x: 481, endPoint y: 88, distance: 117.3
click at [481, 88] on h1 "[GEOGRAPHIC_DATA] - Ads - [GEOGRAPHIC_DATA]" at bounding box center [346, 89] width 297 height 18
drag, startPoint x: 478, startPoint y: 189, endPoint x: 509, endPoint y: 239, distance: 59.1
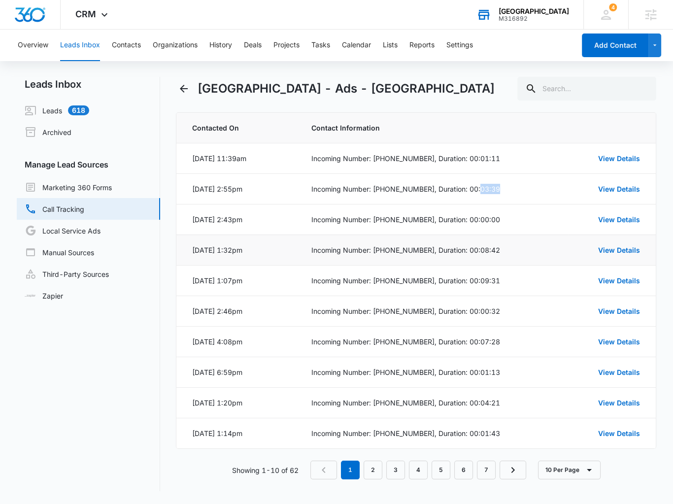
click at [525, 190] on div "Incoming Number: [PHONE_NUMBER], Duration: 00:03:39" at bounding box center [433, 189] width 245 height 10
drag, startPoint x: 479, startPoint y: 244, endPoint x: 488, endPoint y: 259, distance: 17.2
click at [494, 247] on div "Incoming Number: (909) 727-2323, Duration: 00:08:42" at bounding box center [433, 250] width 245 height 10
drag, startPoint x: 478, startPoint y: 279, endPoint x: 509, endPoint y: 281, distance: 31.1
click at [509, 281] on div "Incoming Number: (951) 604-5162, Duration: 00:09:31" at bounding box center [433, 280] width 245 height 10
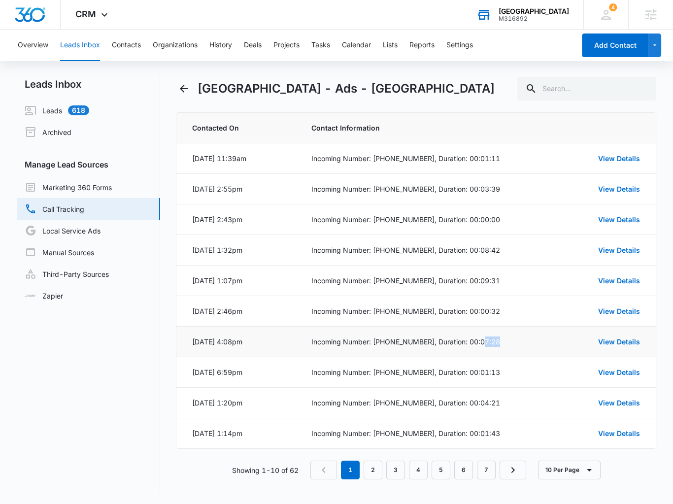
drag, startPoint x: 479, startPoint y: 338, endPoint x: 533, endPoint y: 339, distance: 54.2
click at [534, 339] on div "Incoming Number: (760) 220-0606, Duration: 00:07:28" at bounding box center [433, 342] width 245 height 10
drag, startPoint x: 474, startPoint y: 396, endPoint x: 501, endPoint y: 480, distance: 88.2
click at [514, 408] on td "Incoming Number: (951) 212-9213, Duration: 00:04:21" at bounding box center [434, 403] width 269 height 31
drag, startPoint x: 373, startPoint y: 465, endPoint x: 437, endPoint y: 497, distance: 71.6
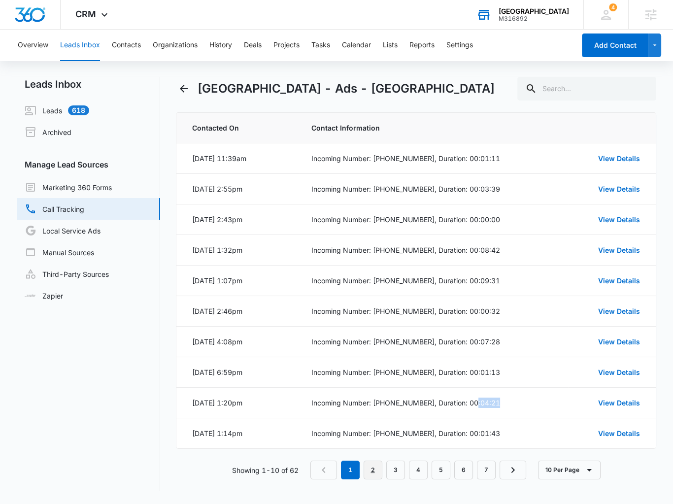
click at [373, 464] on link "2" at bounding box center [373, 470] width 19 height 19
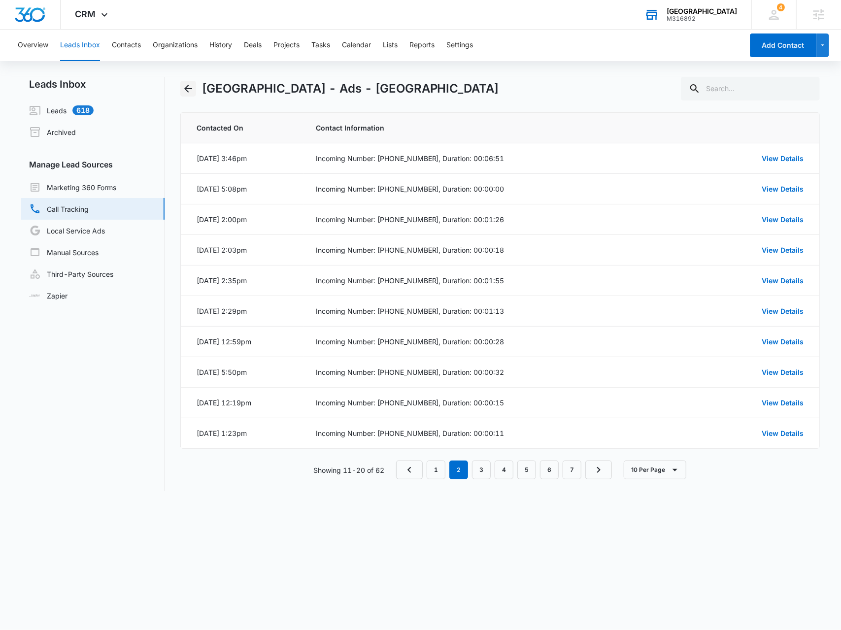
click at [182, 83] on icon "Back" at bounding box center [188, 89] width 12 height 12
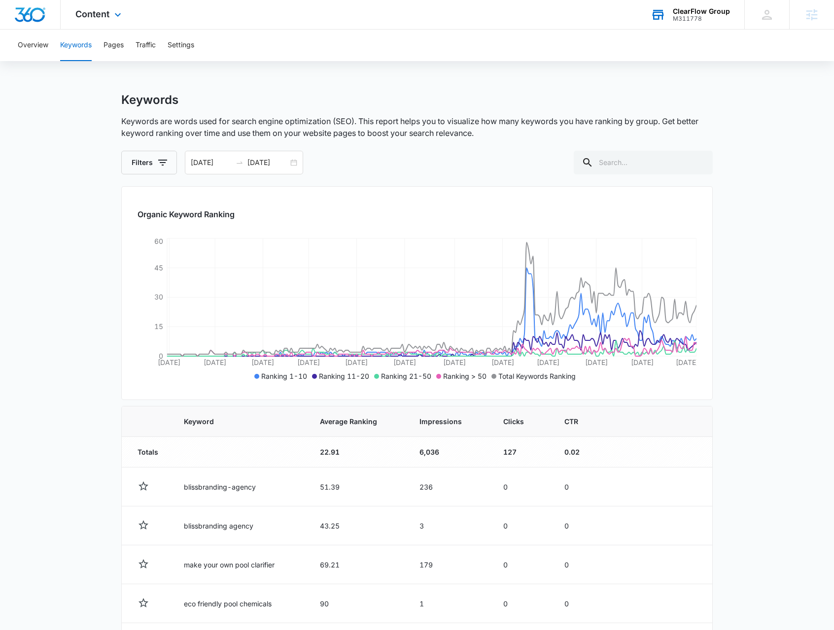
click at [680, 8] on div "ClearFlow Group" at bounding box center [701, 11] width 57 height 8
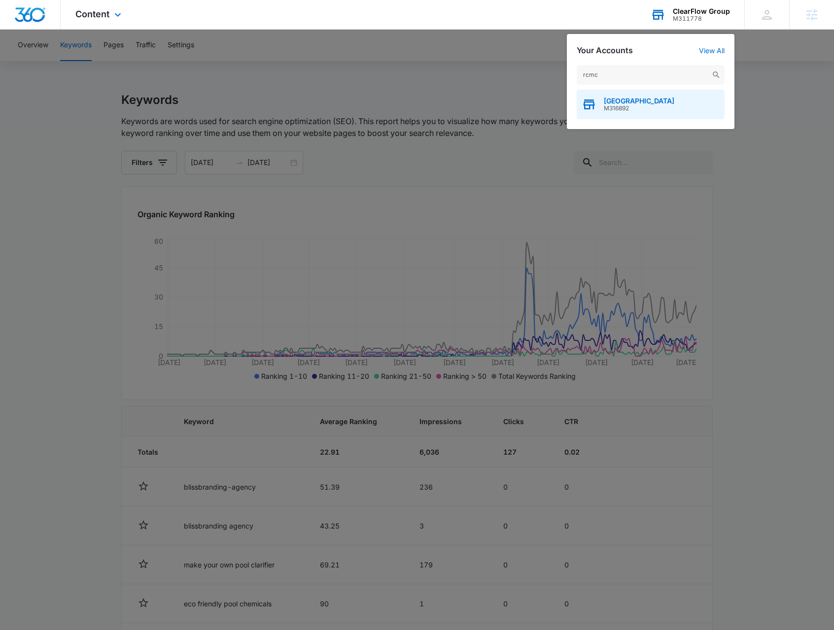
type input "rcmc"
click at [650, 103] on span "[GEOGRAPHIC_DATA]" at bounding box center [639, 101] width 70 height 8
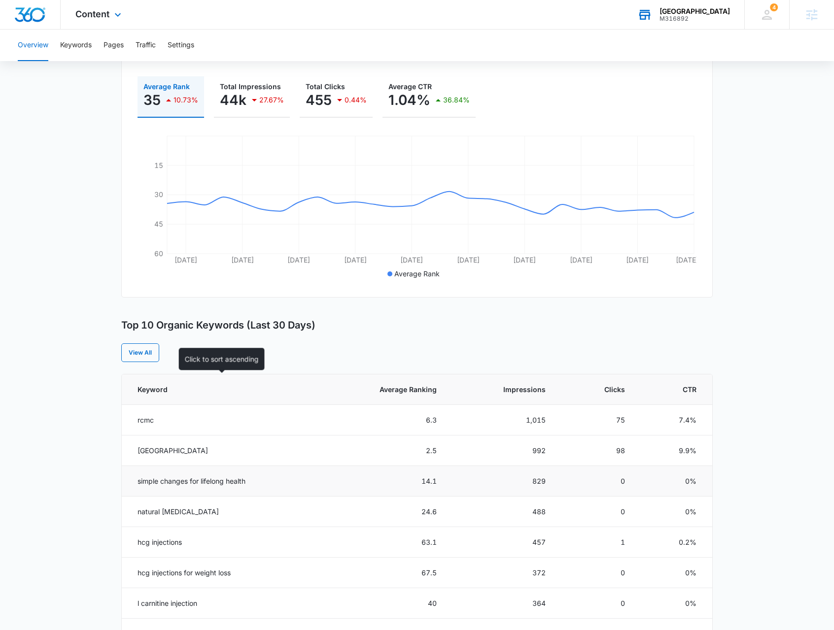
scroll to position [246, 0]
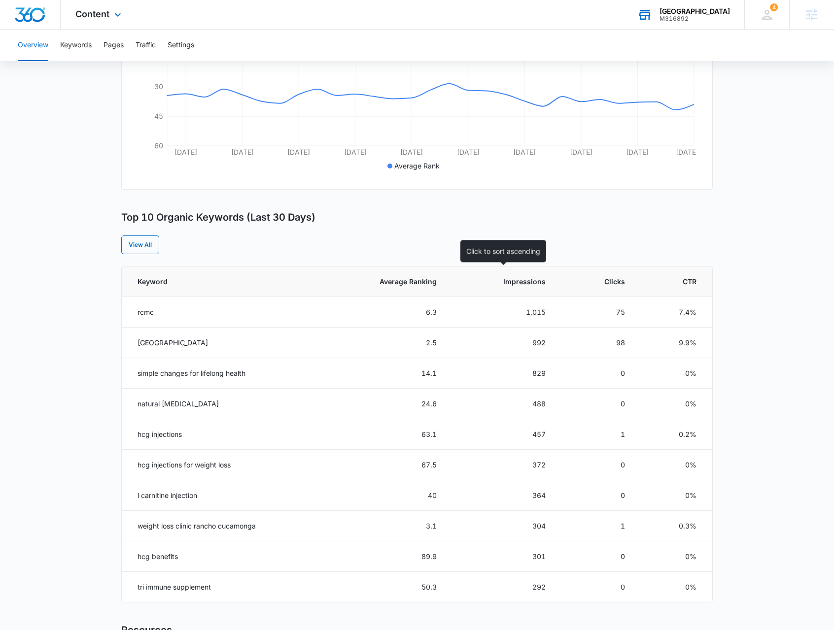
click at [531, 283] on span "Impressions" at bounding box center [510, 281] width 71 height 10
click at [530, 283] on span "Impressions" at bounding box center [510, 281] width 71 height 10
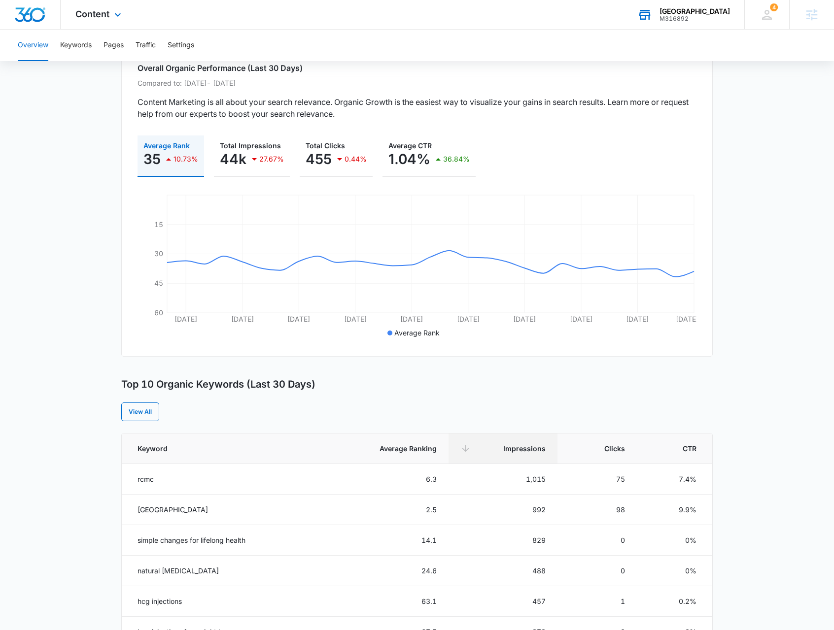
scroll to position [0, 0]
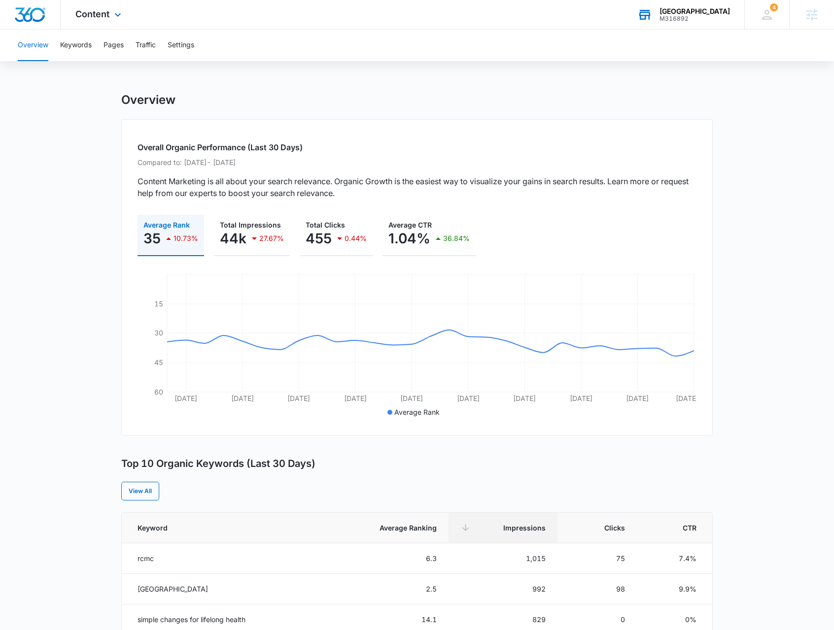
click at [114, 0] on div "Content Apps Reputation Forms CRM Email Social Payments POS Content Ads Intelli…" at bounding box center [100, 14] width 78 height 29
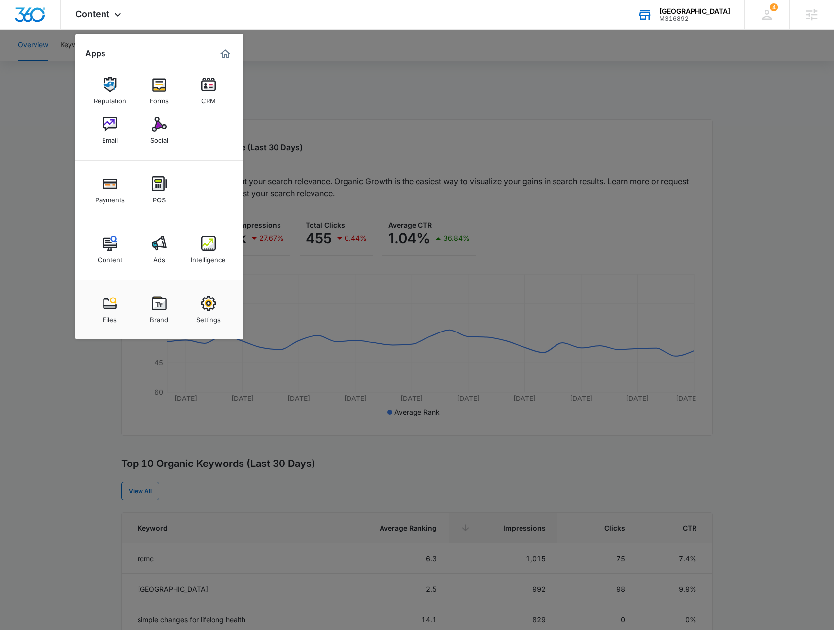
drag, startPoint x: 569, startPoint y: 499, endPoint x: 582, endPoint y: 509, distance: 16.2
click at [568, 500] on div at bounding box center [417, 315] width 834 height 630
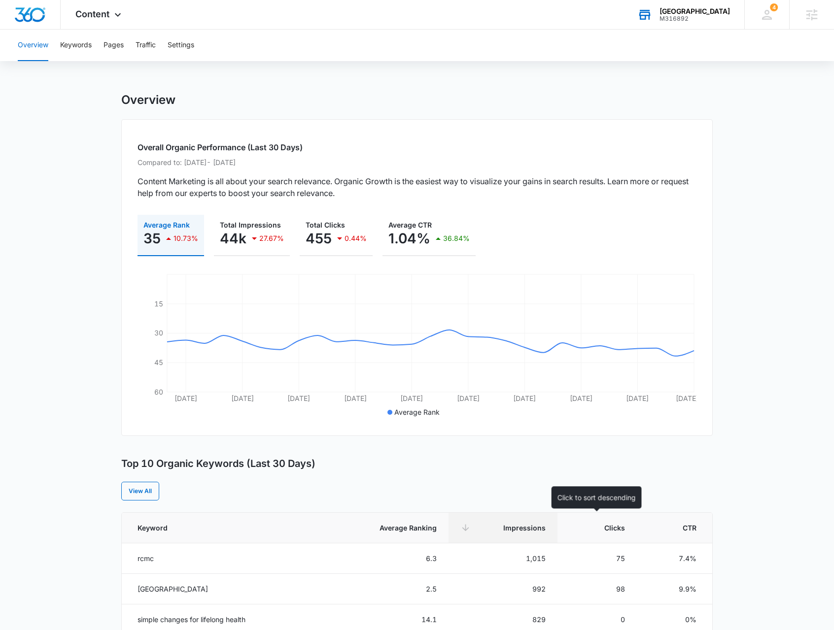
click at [588, 523] on span "Clicks" at bounding box center [603, 528] width 41 height 10
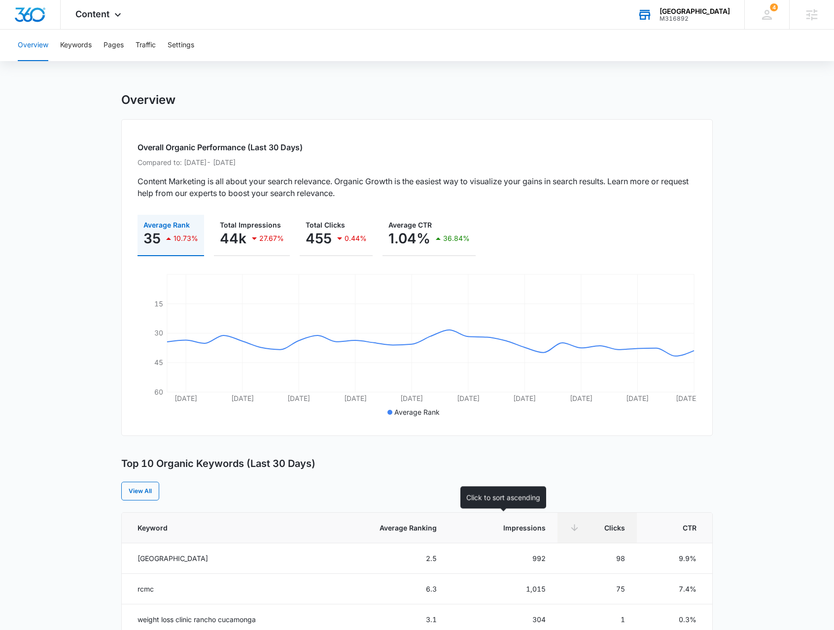
click at [493, 526] on span "Impressions" at bounding box center [510, 528] width 71 height 10
click at [471, 526] on icon at bounding box center [465, 528] width 10 height 10
click at [106, 17] on span "Content" at bounding box center [92, 14] width 34 height 10
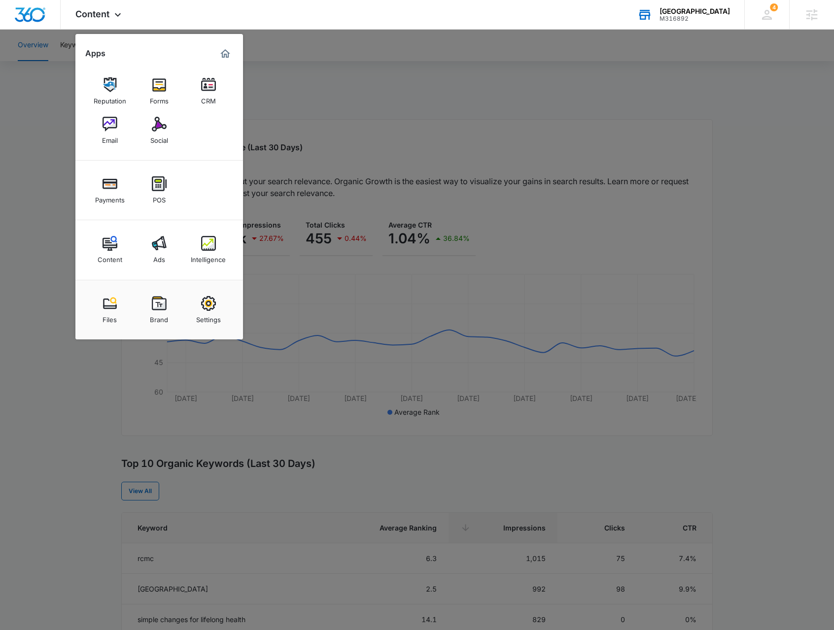
click at [318, 67] on div at bounding box center [417, 315] width 834 height 630
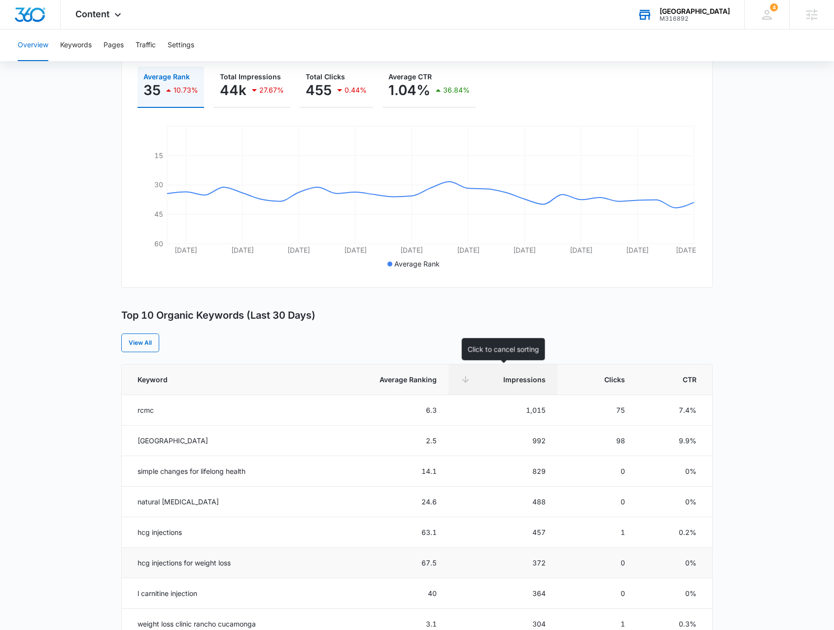
scroll to position [296, 0]
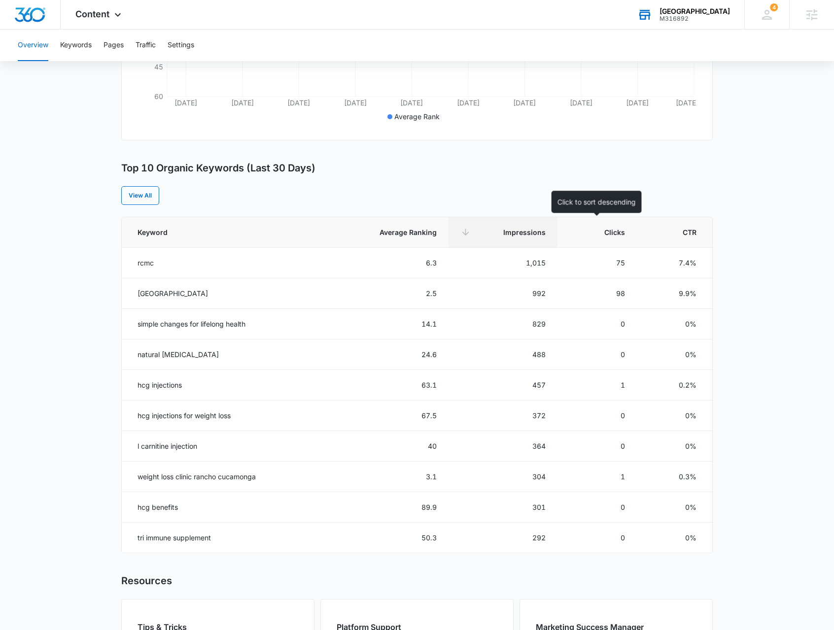
click at [604, 231] on span "Clicks" at bounding box center [603, 232] width 41 height 10
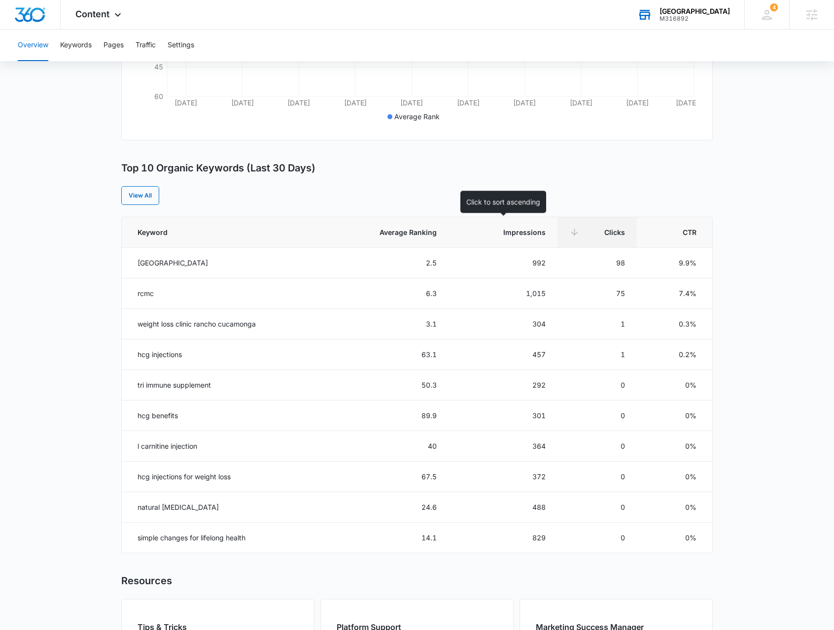
click at [527, 242] on th "Impressions" at bounding box center [502, 232] width 109 height 31
click at [489, 237] on th "Impressions" at bounding box center [502, 232] width 109 height 31
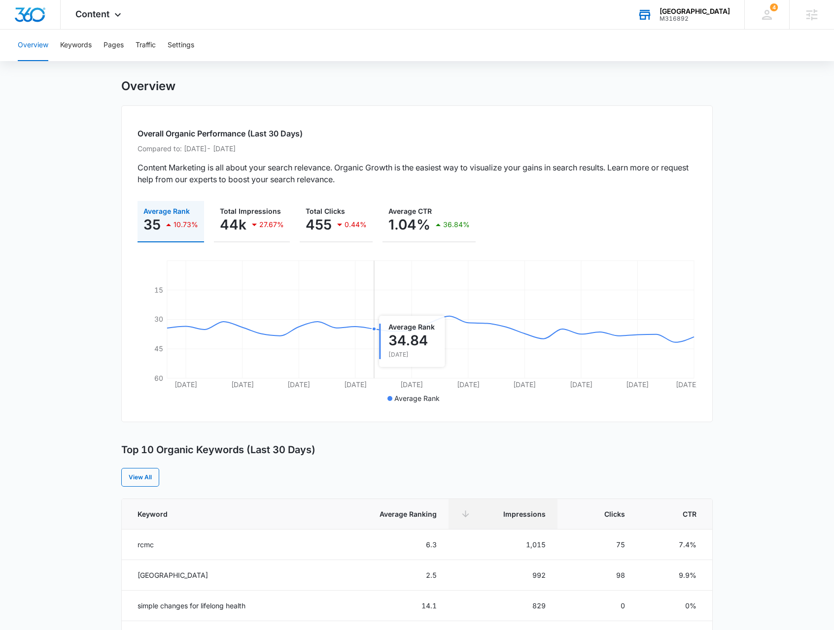
scroll to position [0, 0]
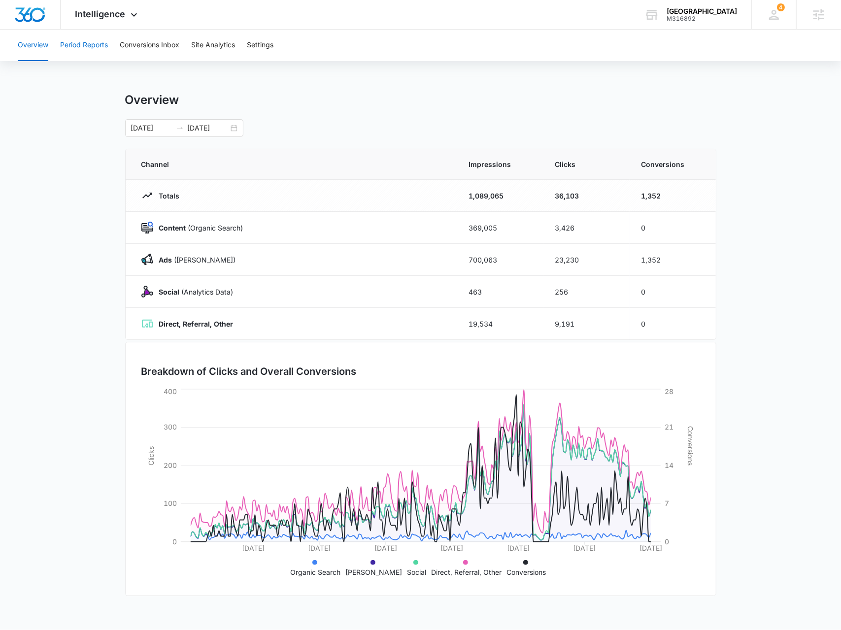
click at [103, 42] on button "Period Reports" at bounding box center [84, 46] width 48 height 32
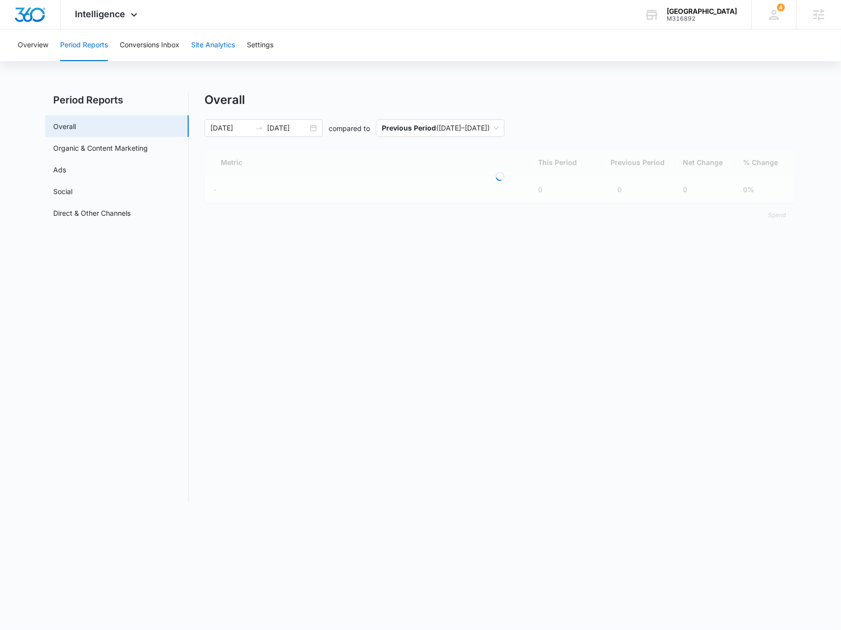
click at [214, 45] on button "Site Analytics" at bounding box center [213, 46] width 44 height 32
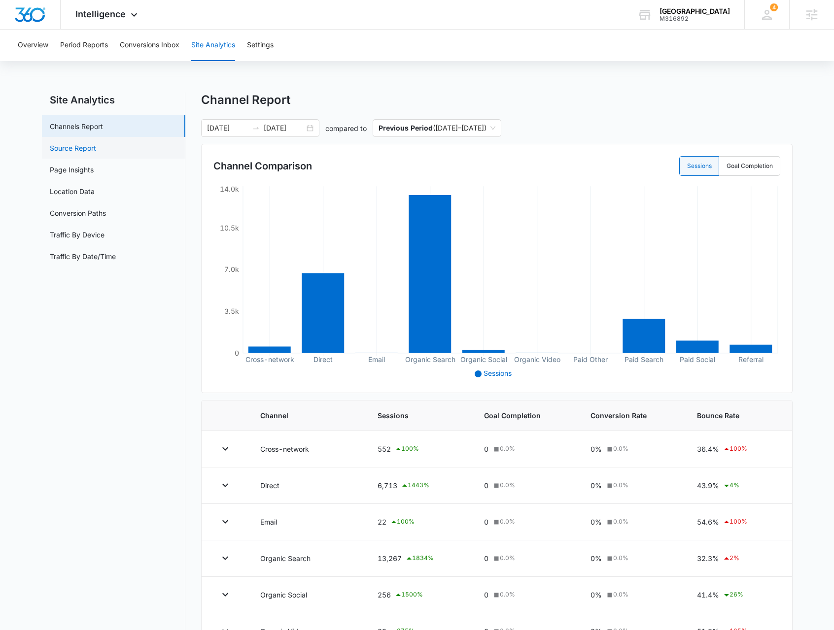
click at [80, 149] on link "Source Report" at bounding box center [73, 148] width 46 height 10
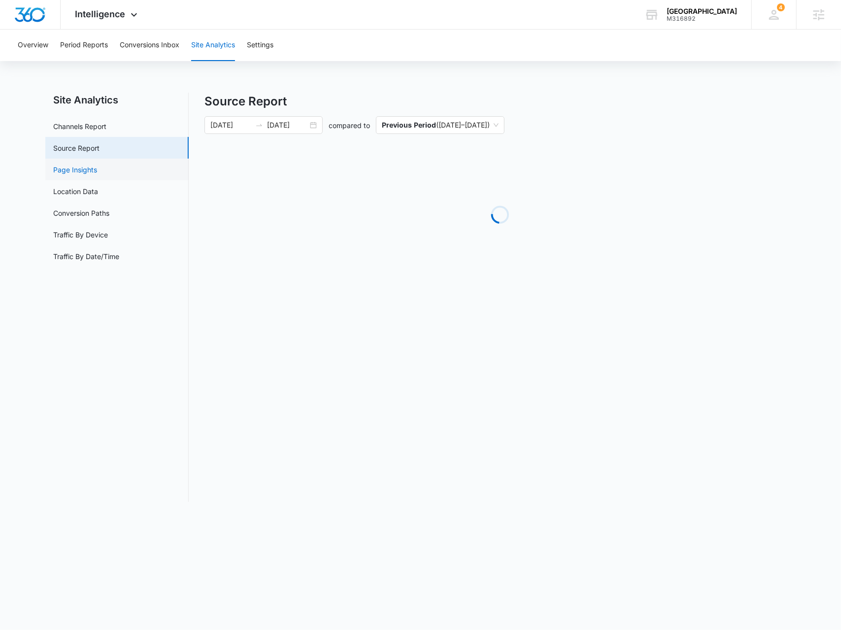
click at [80, 172] on link "Page Insights" at bounding box center [75, 170] width 44 height 10
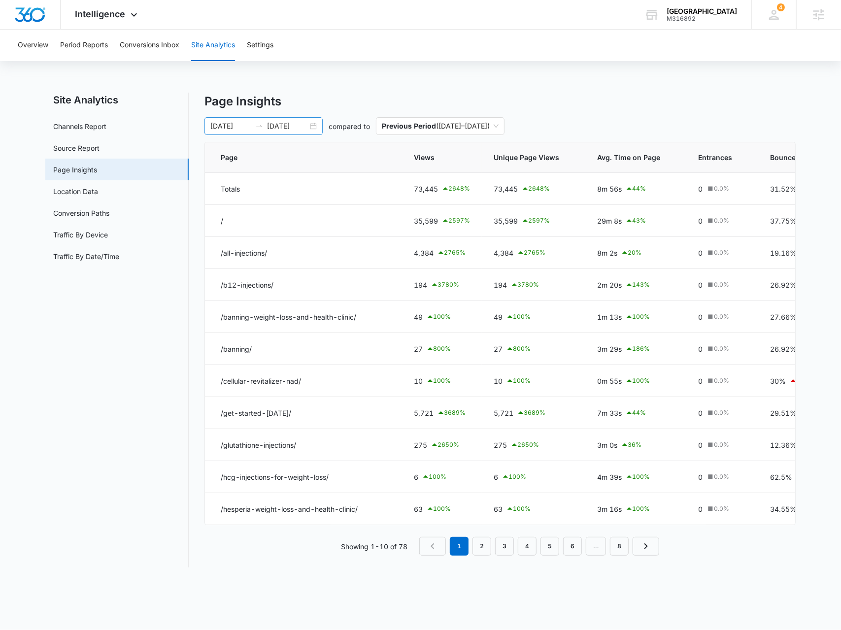
click at [313, 123] on div "[DATE] [DATE]" at bounding box center [264, 126] width 118 height 18
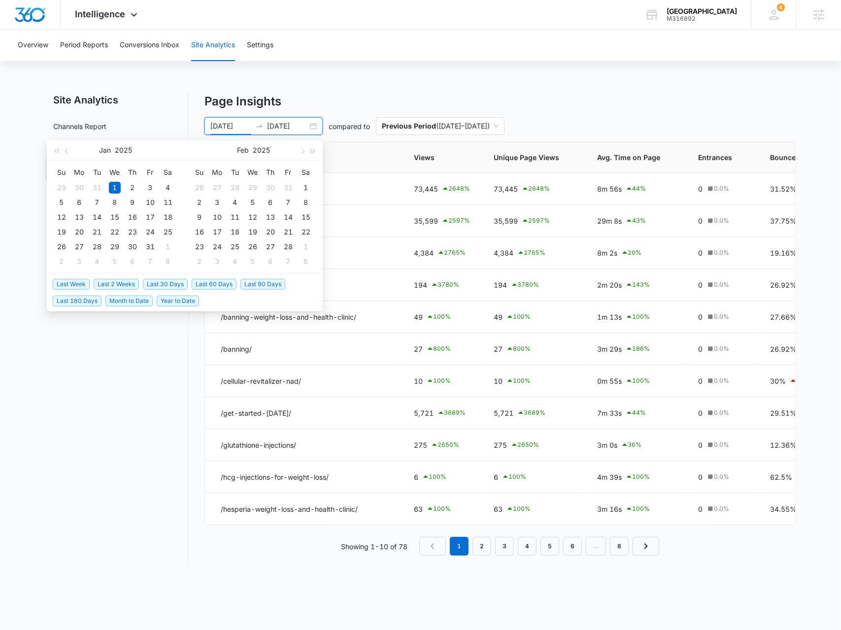
click at [173, 282] on span "Last 30 Days" at bounding box center [165, 284] width 45 height 11
type input "[DATE]"
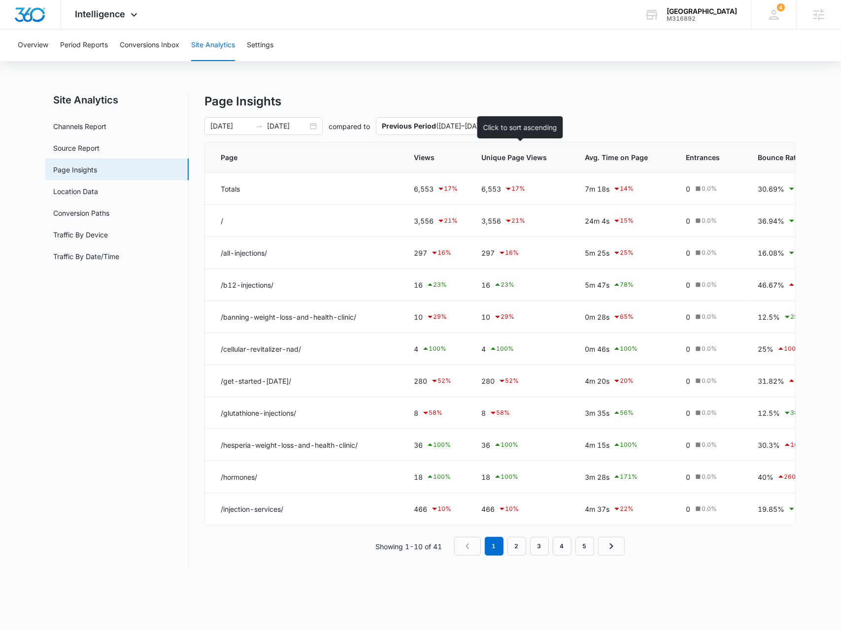
click at [476, 158] on th "Unique Page Views" at bounding box center [521, 157] width 103 height 31
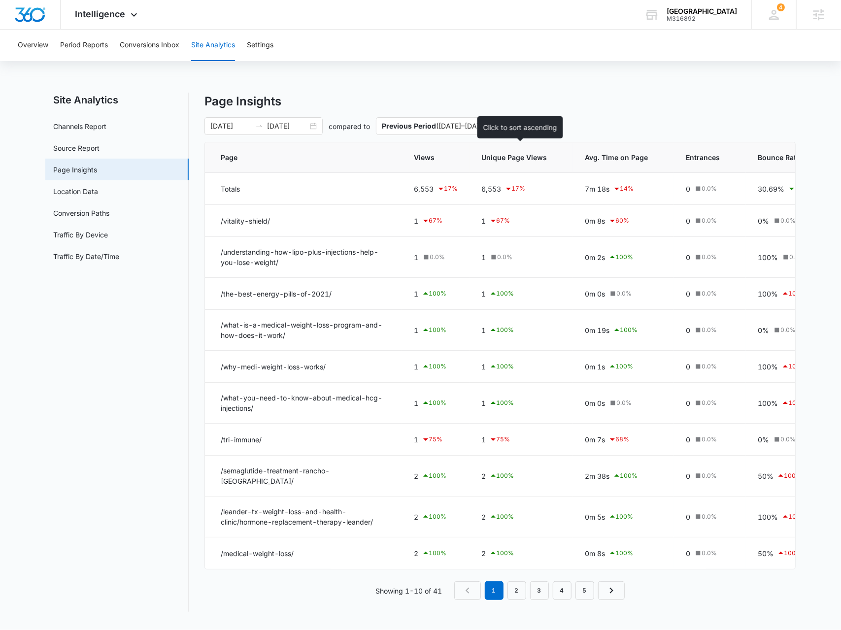
click at [501, 160] on span "Unique Page Views" at bounding box center [514, 157] width 66 height 10
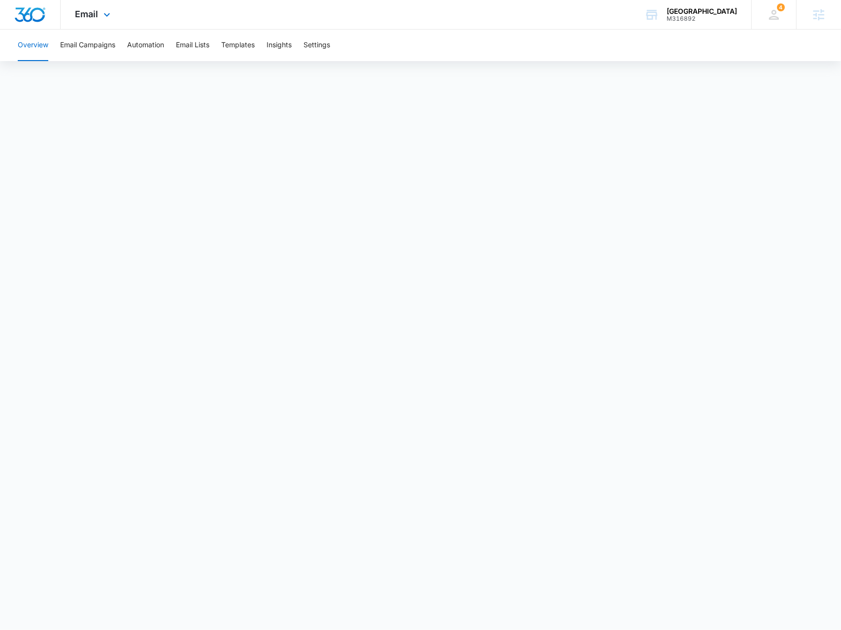
click at [113, 12] on div "Email Apps Reputation Forms CRM Email Social Payments POS Content Ads Intellige…" at bounding box center [94, 14] width 67 height 29
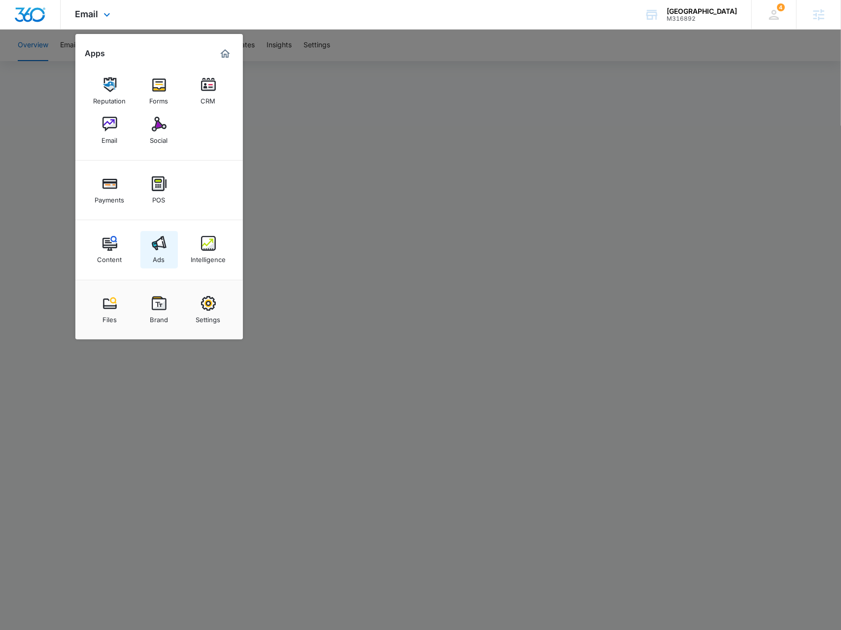
click at [162, 254] on div "Ads" at bounding box center [159, 257] width 12 height 13
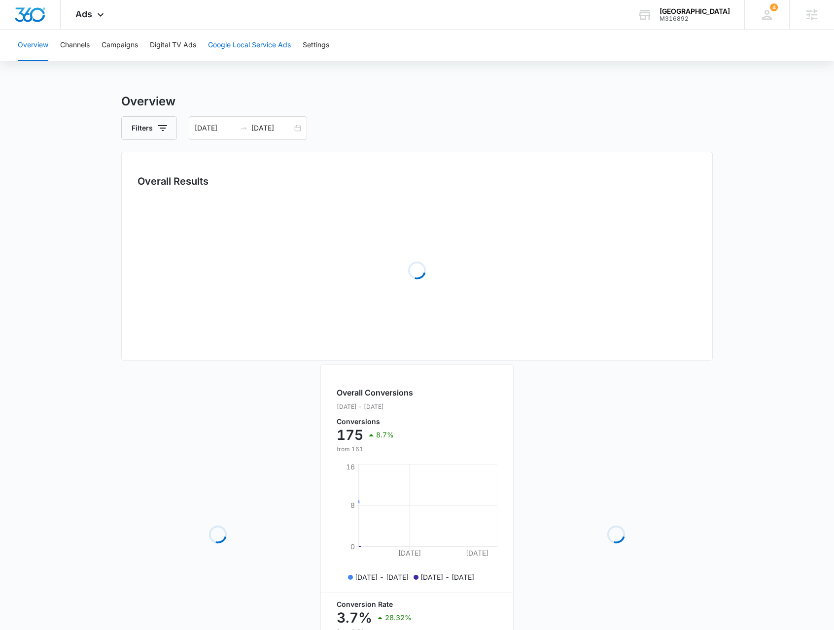
click at [250, 44] on button "Google Local Service Ads" at bounding box center [249, 46] width 83 height 32
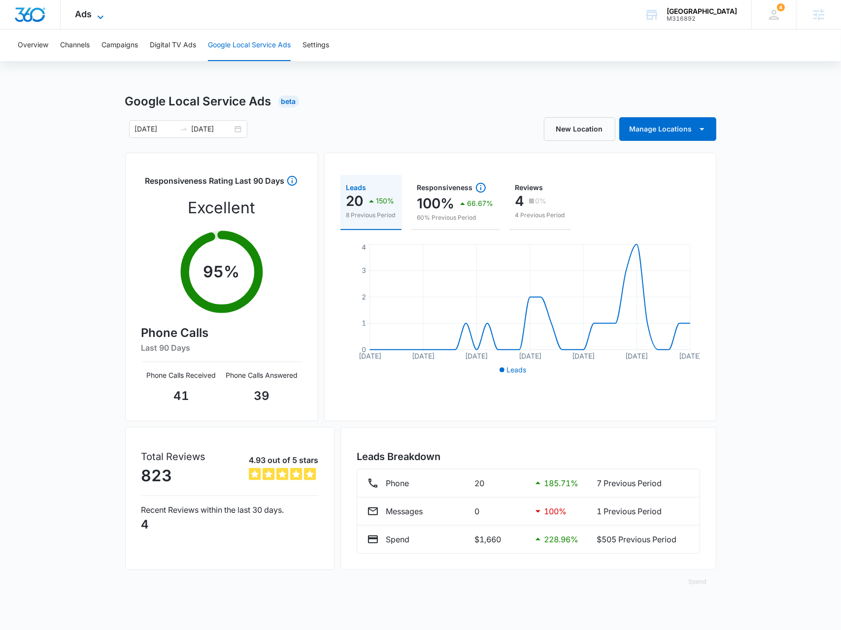
click at [101, 11] on icon at bounding box center [101, 17] width 12 height 12
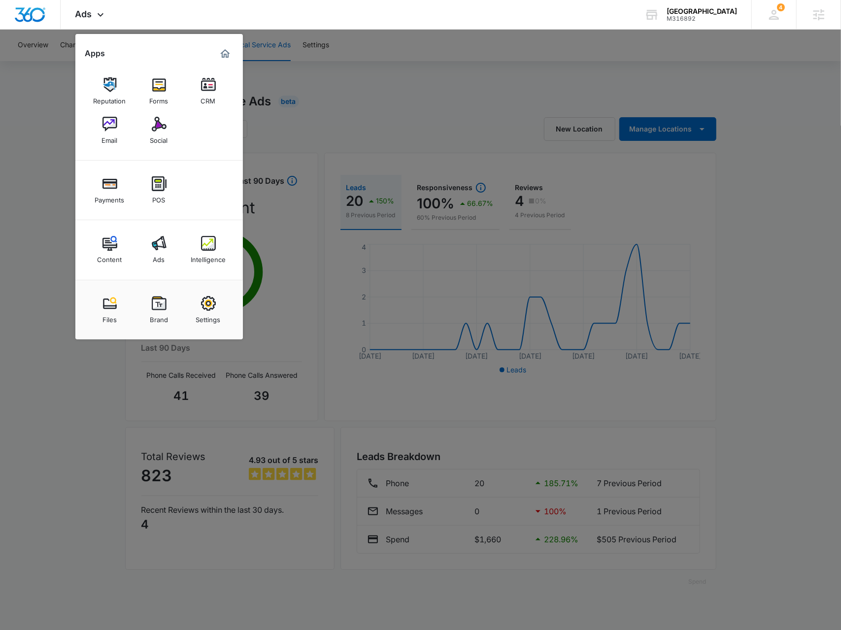
click at [209, 94] on div "CRM" at bounding box center [208, 98] width 15 height 13
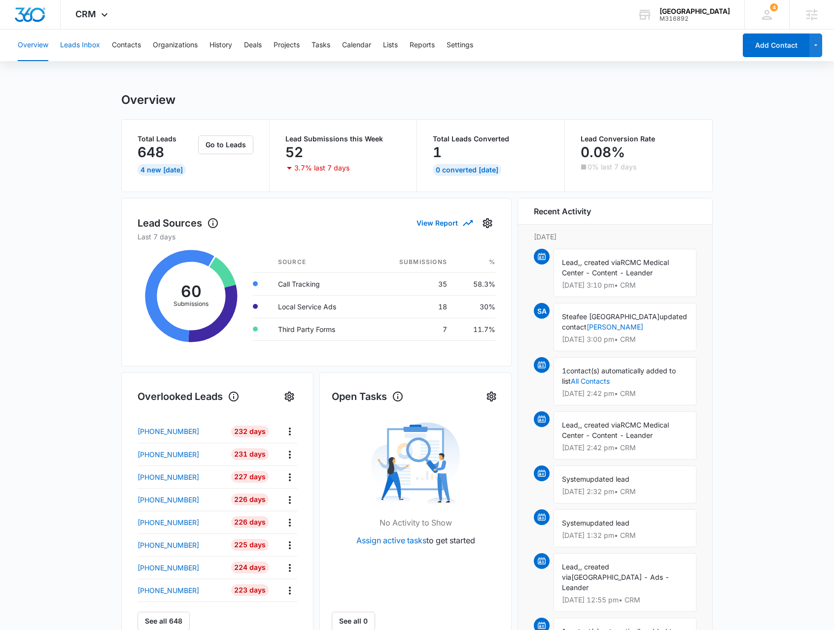
click at [96, 49] on button "Leads Inbox" at bounding box center [80, 46] width 40 height 32
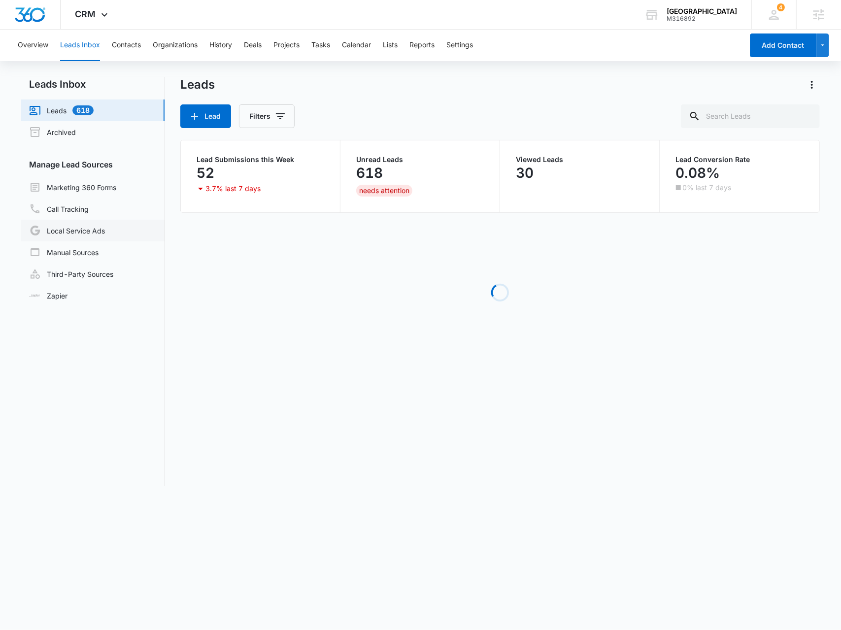
click at [104, 236] on link "Local Service Ads" at bounding box center [67, 231] width 76 height 12
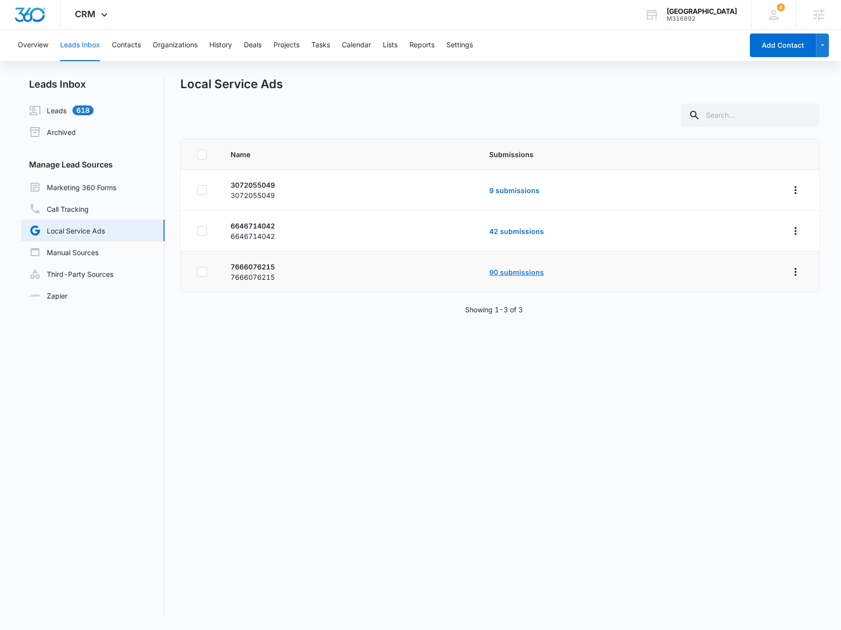
click at [502, 274] on link "90 submissions" at bounding box center [516, 272] width 55 height 8
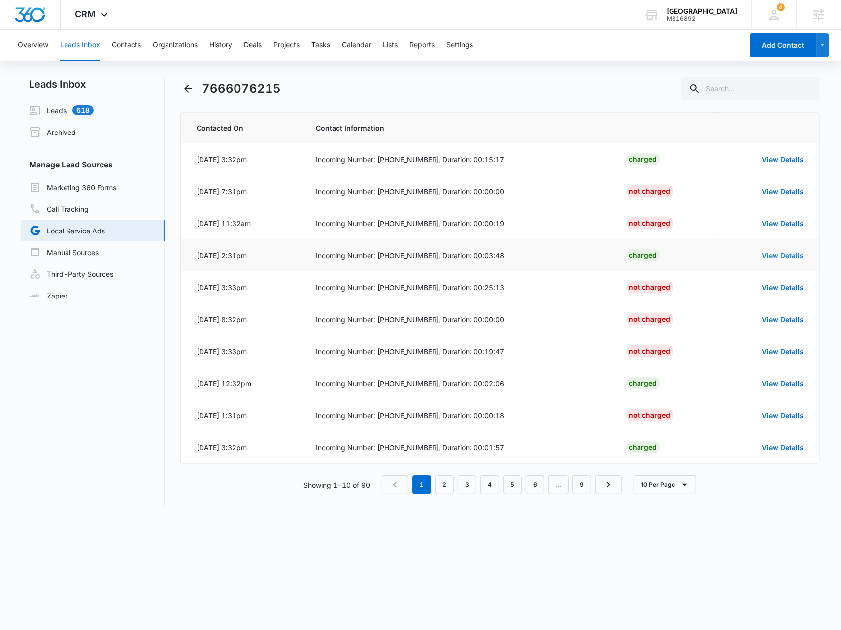
click at [775, 251] on link "View Details" at bounding box center [783, 255] width 42 height 8
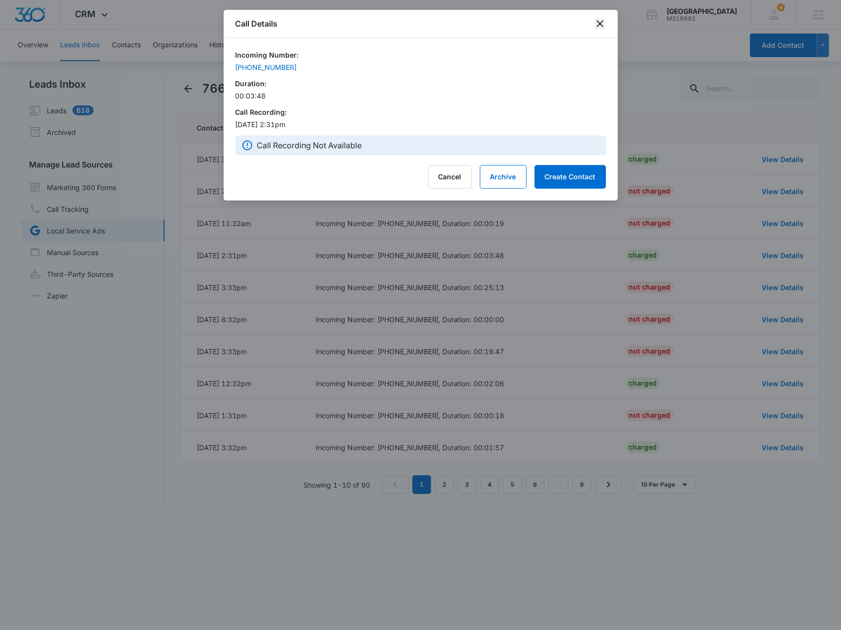
click at [598, 20] on icon "close" at bounding box center [600, 24] width 12 height 12
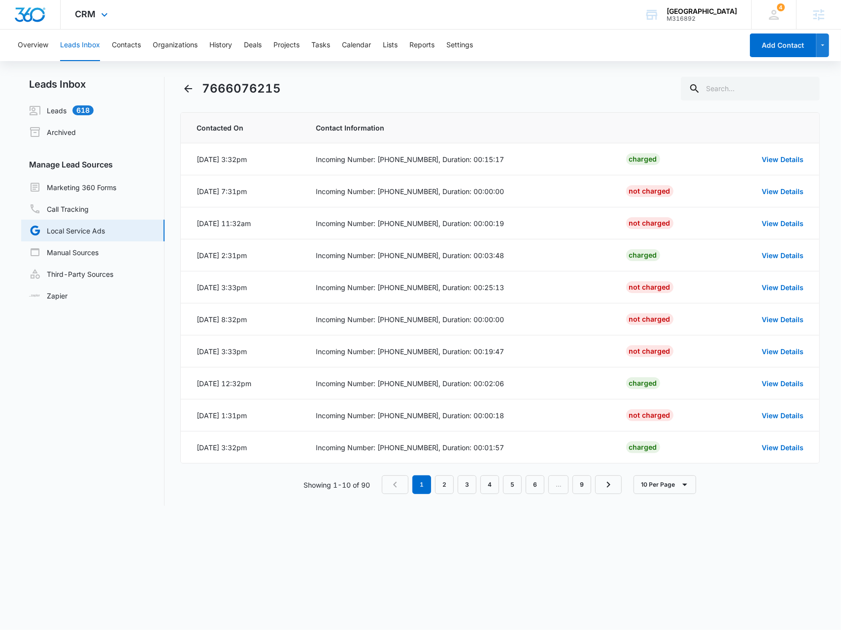
click at [111, 15] on div "CRM Apps Reputation Forms CRM Email Social Payments POS Content Ads Intelligenc…" at bounding box center [93, 14] width 65 height 29
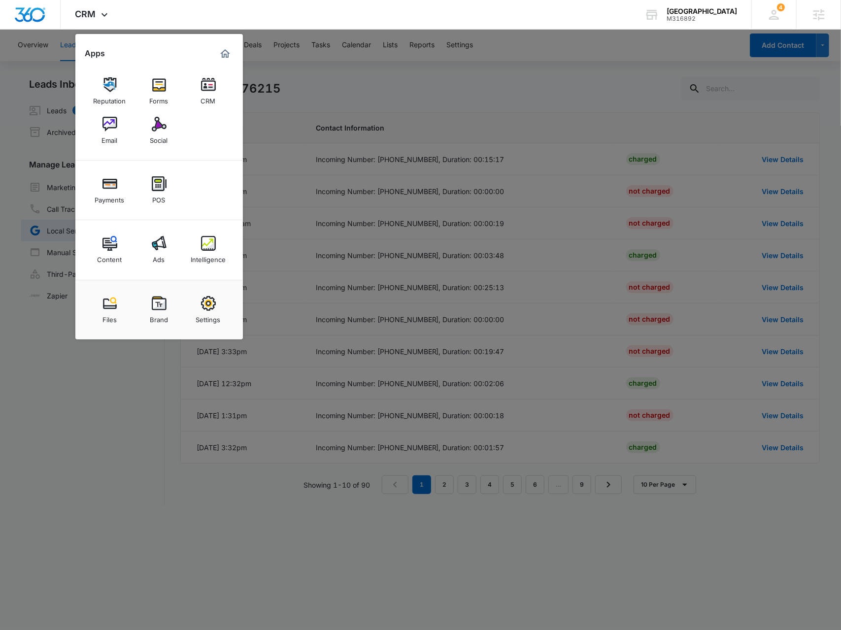
click at [72, 369] on div at bounding box center [420, 315] width 841 height 630
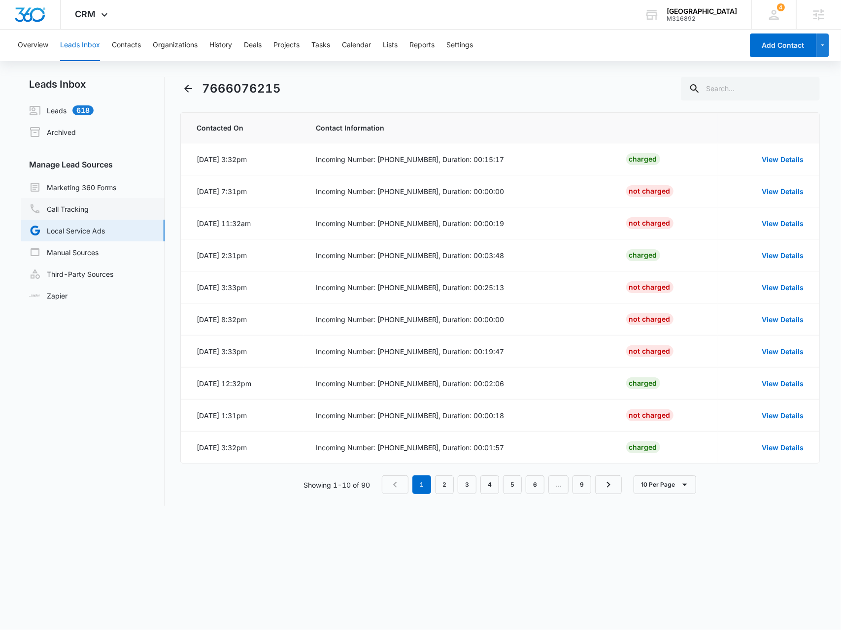
click at [53, 207] on link "Call Tracking" at bounding box center [59, 209] width 60 height 12
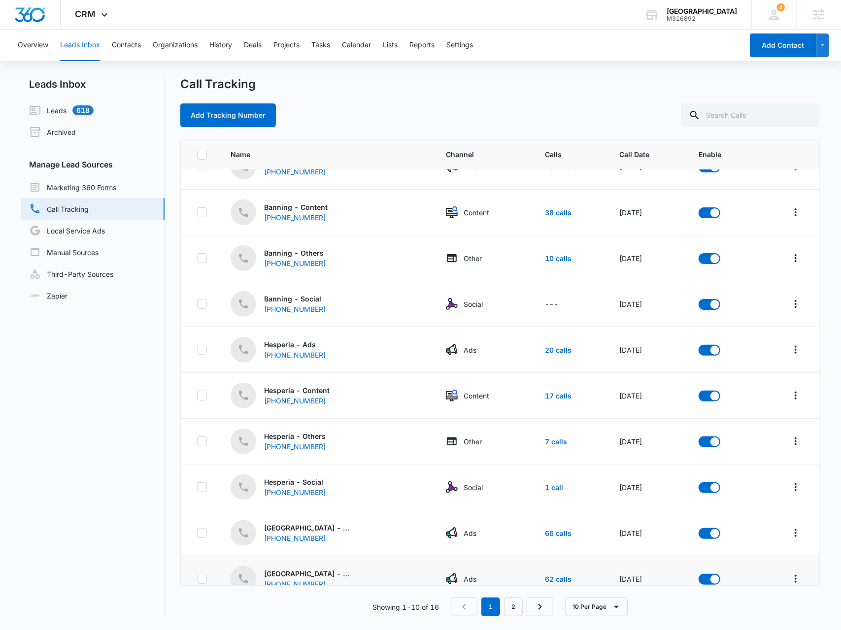
scroll to position [40, 0]
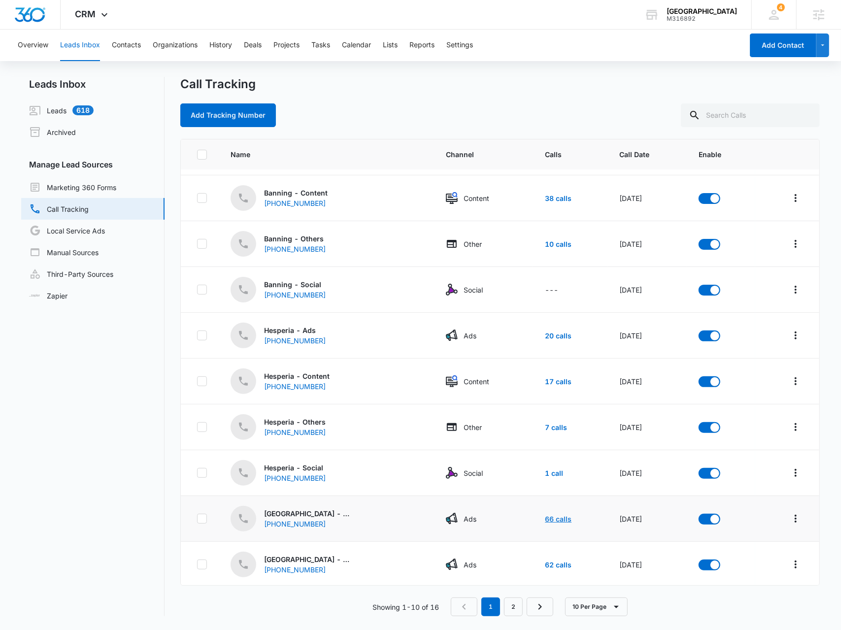
click at [546, 519] on link "66 calls" at bounding box center [558, 519] width 27 height 8
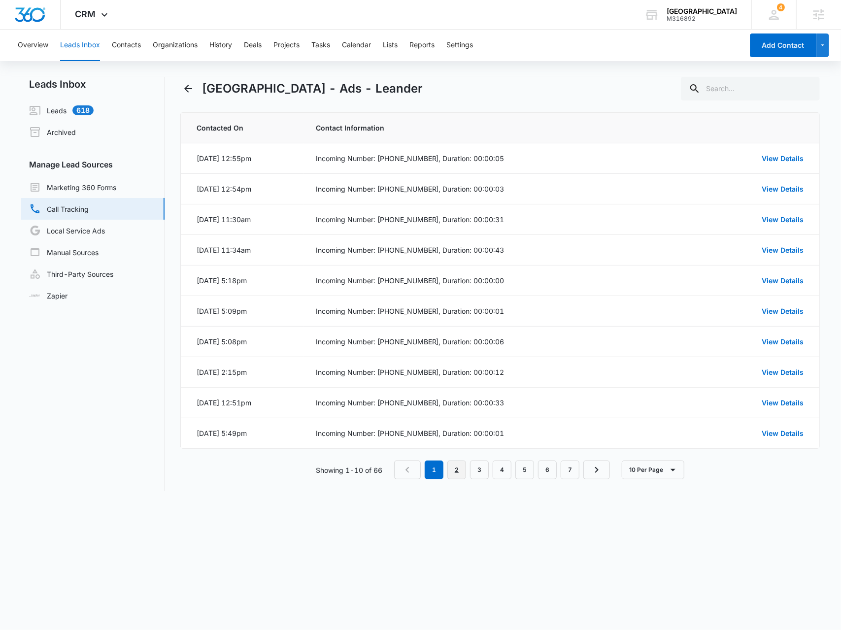
click at [453, 472] on link "2" at bounding box center [456, 470] width 19 height 19
click at [189, 91] on icon "Back" at bounding box center [188, 89] width 12 height 12
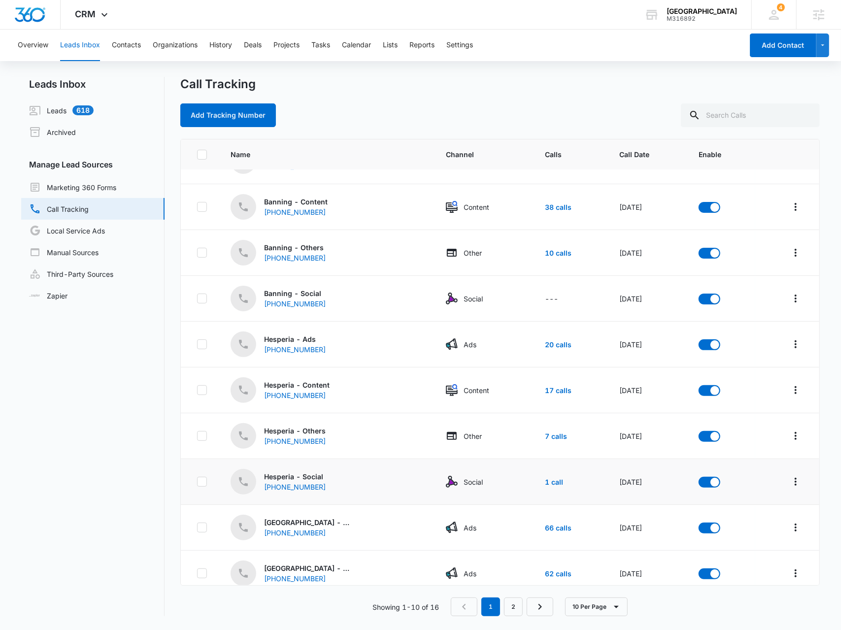
scroll to position [40, 0]
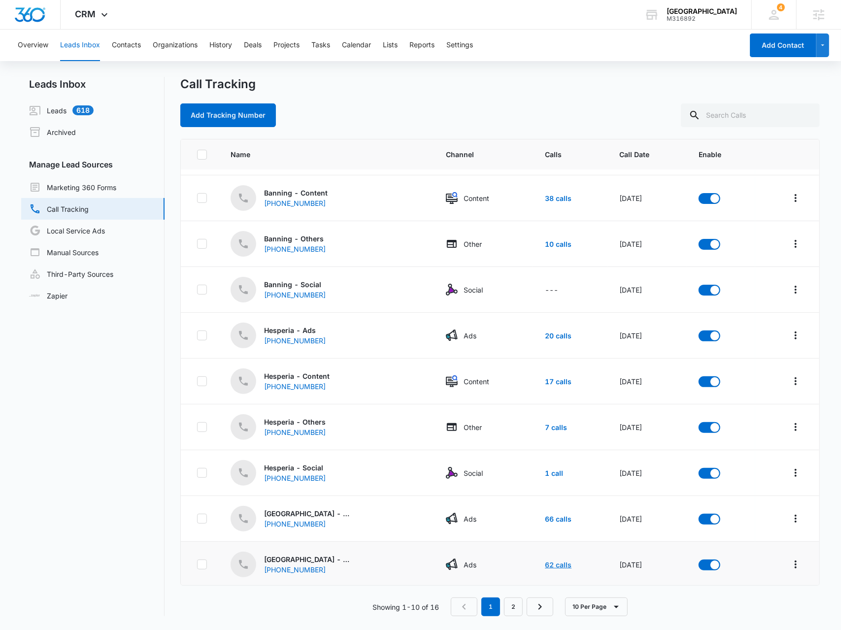
click at [545, 561] on link "62 calls" at bounding box center [558, 565] width 27 height 8
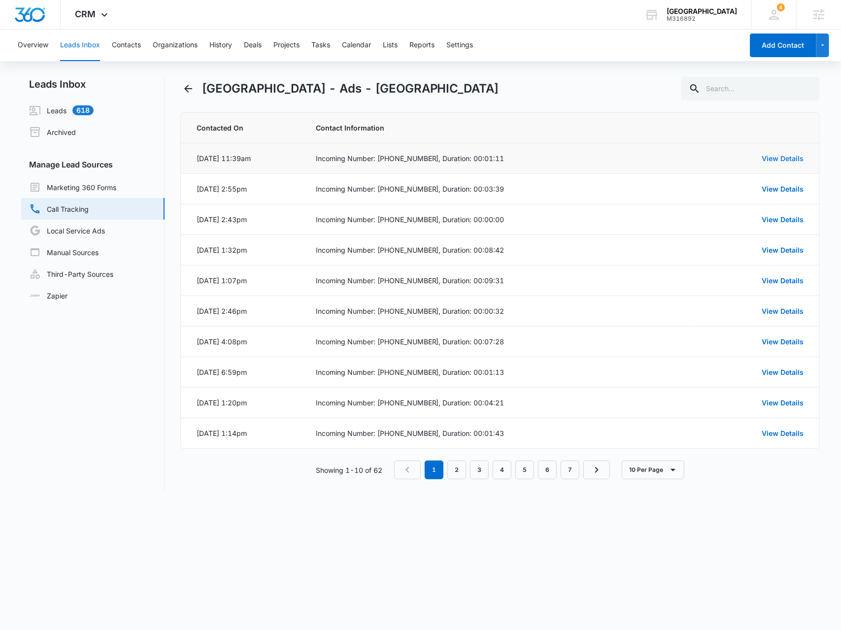
click at [776, 159] on link "View Details" at bounding box center [783, 158] width 42 height 8
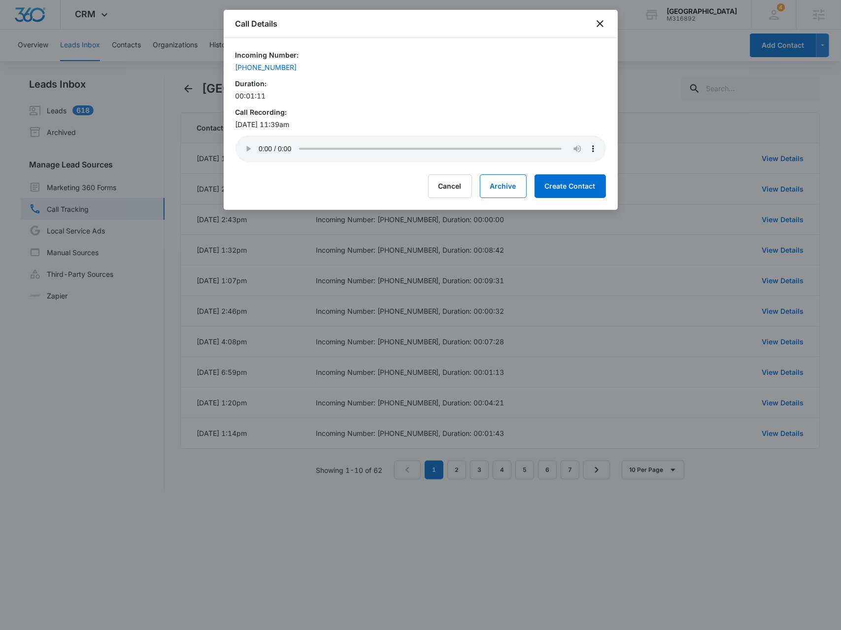
click at [459, 244] on div at bounding box center [420, 315] width 841 height 630
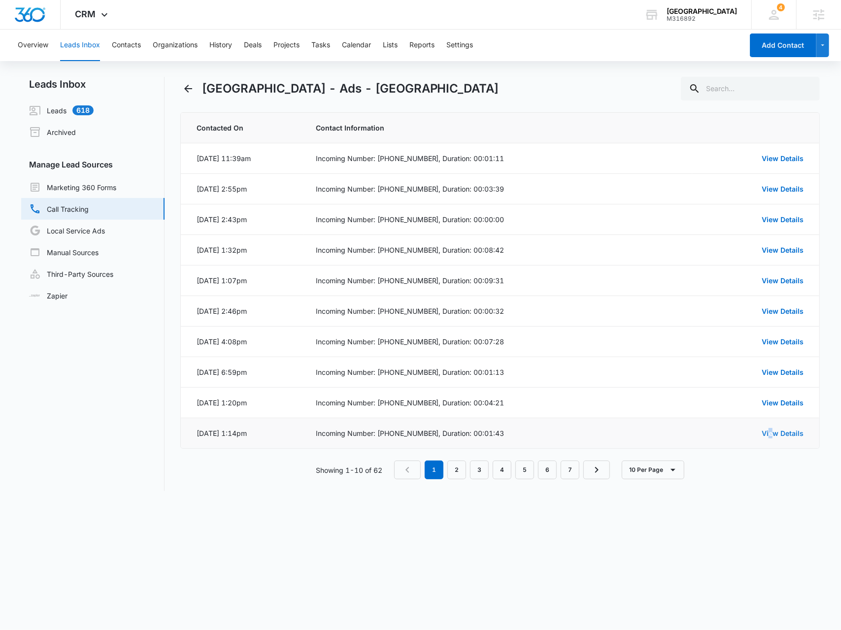
click at [771, 432] on link "View Details" at bounding box center [783, 433] width 42 height 8
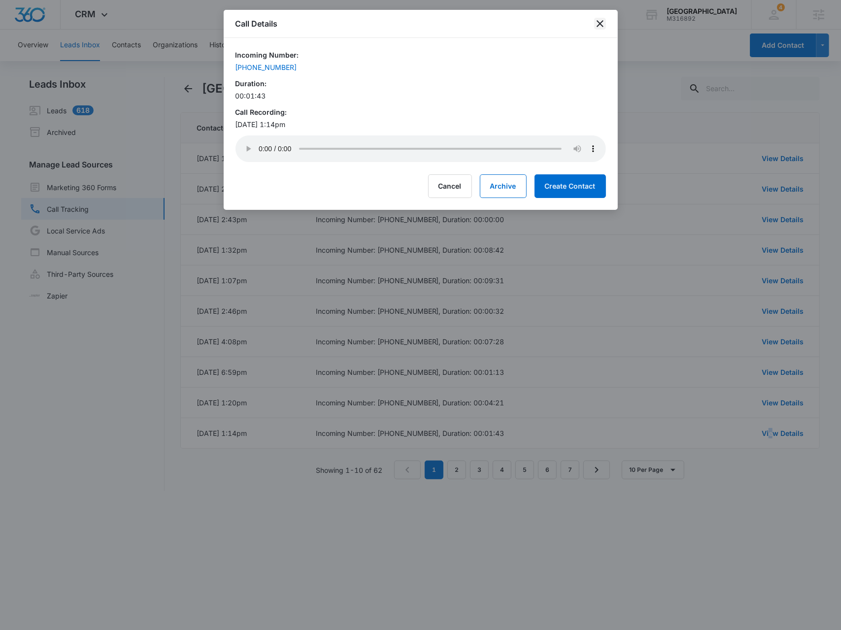
click at [601, 26] on icon "close" at bounding box center [600, 24] width 12 height 12
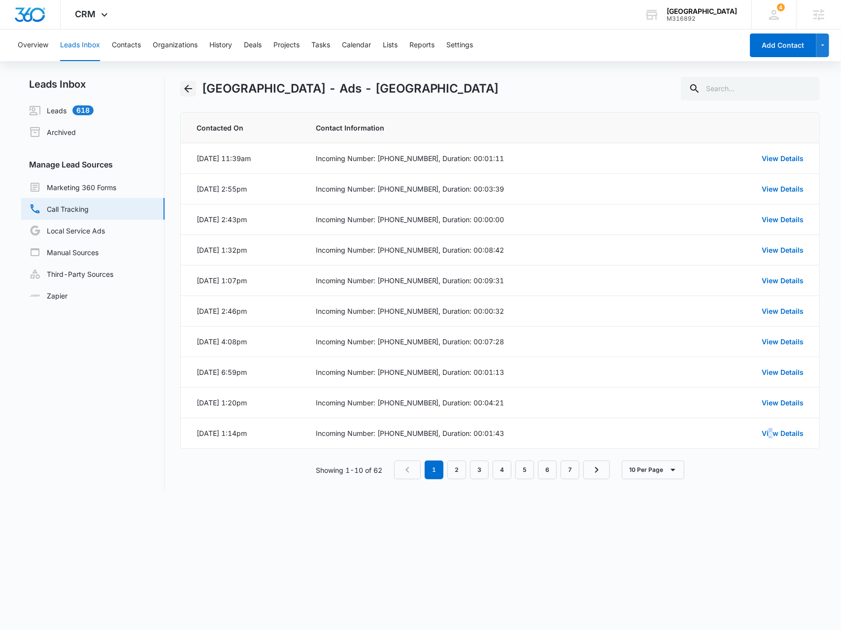
click at [187, 87] on icon "Back" at bounding box center [188, 89] width 12 height 12
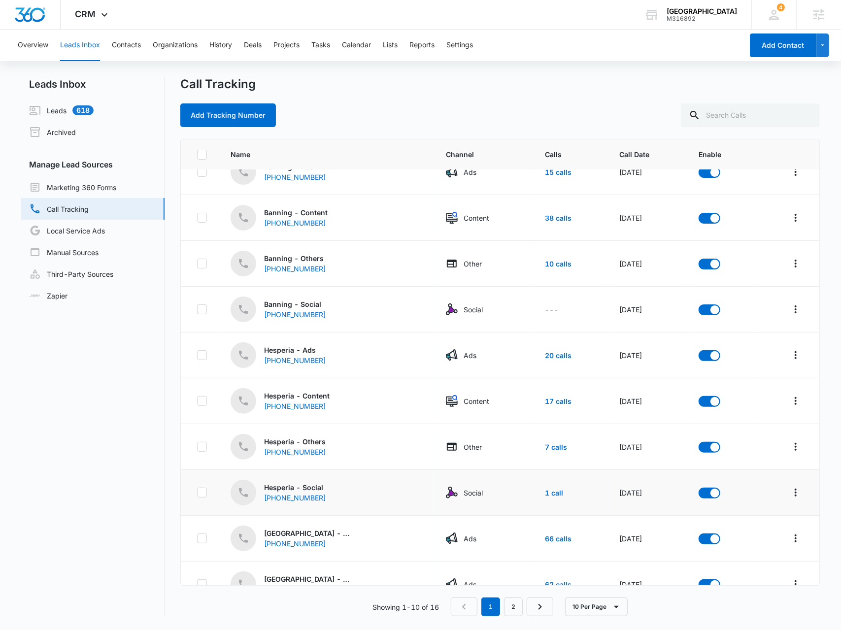
scroll to position [40, 0]
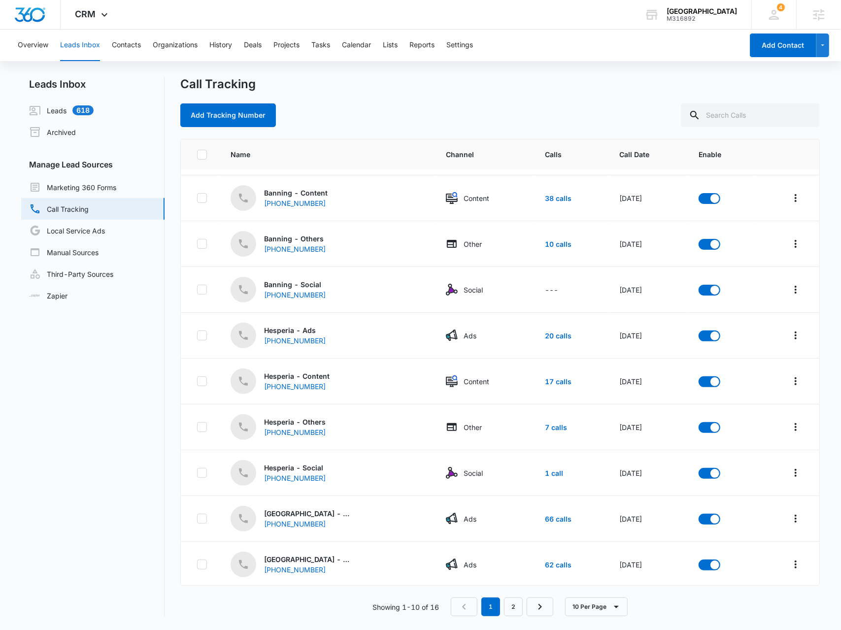
click at [508, 596] on div "Name Channel Calls Call Date Enable Banning - Ads [PHONE_NUMBER] Ads 15 calls […" at bounding box center [500, 378] width 640 height 478
click at [515, 610] on link "2" at bounding box center [513, 607] width 19 height 19
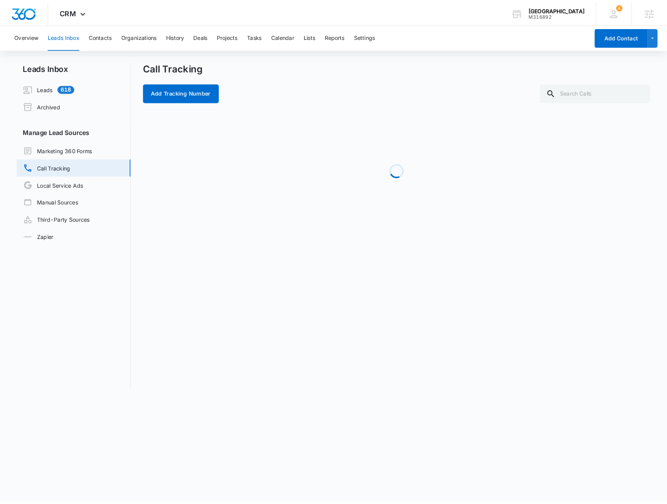
scroll to position [0, 0]
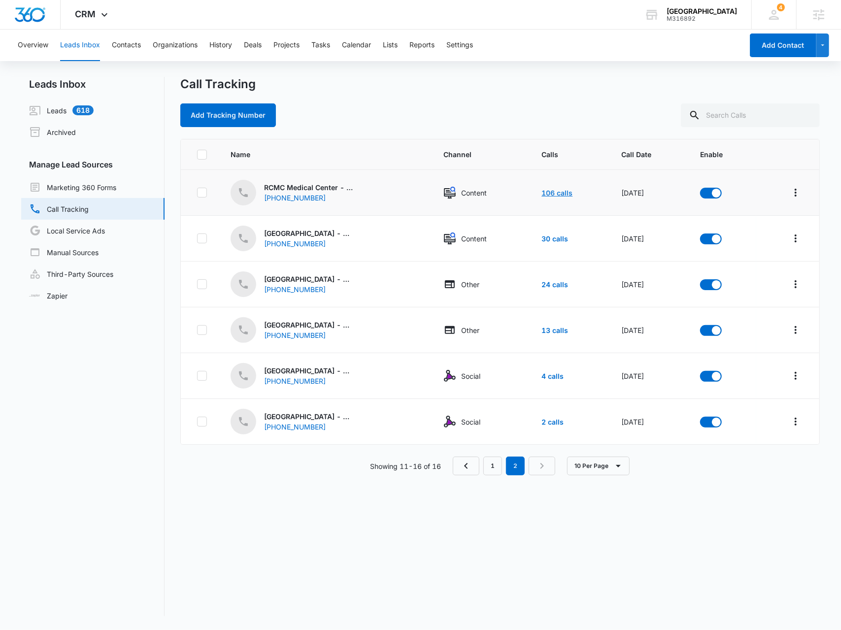
click at [542, 192] on link "106 calls" at bounding box center [557, 193] width 31 height 8
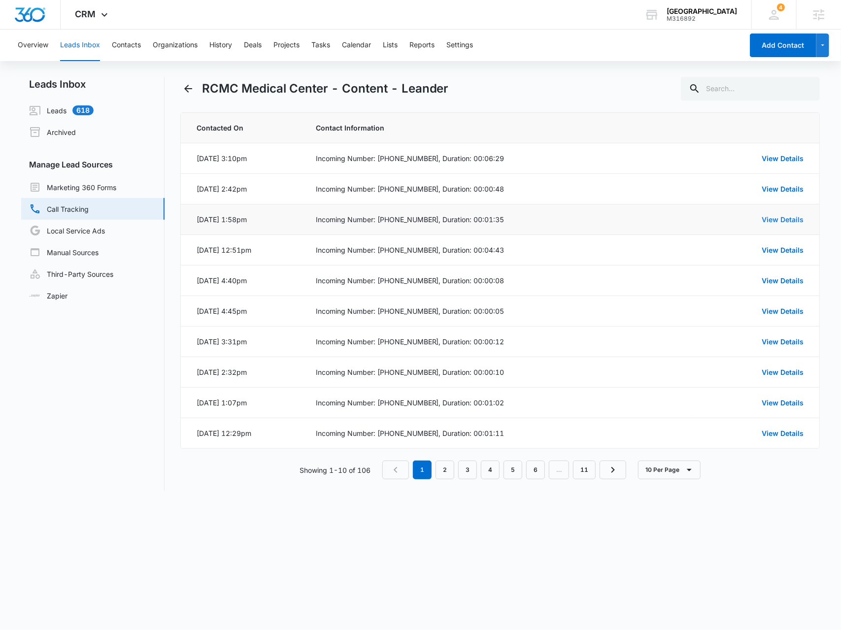
click at [781, 217] on link "View Details" at bounding box center [783, 219] width 42 height 8
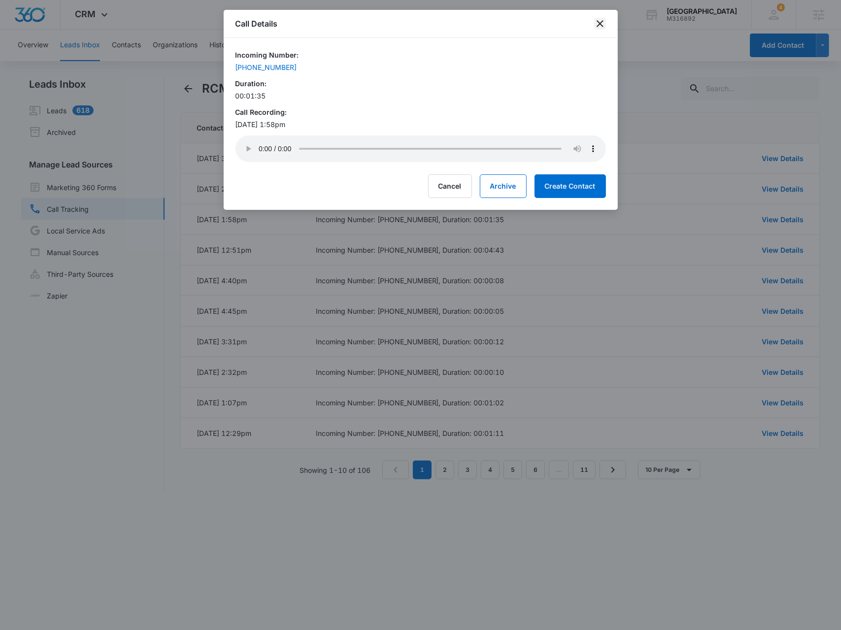
click at [596, 26] on icon "close" at bounding box center [600, 24] width 12 height 12
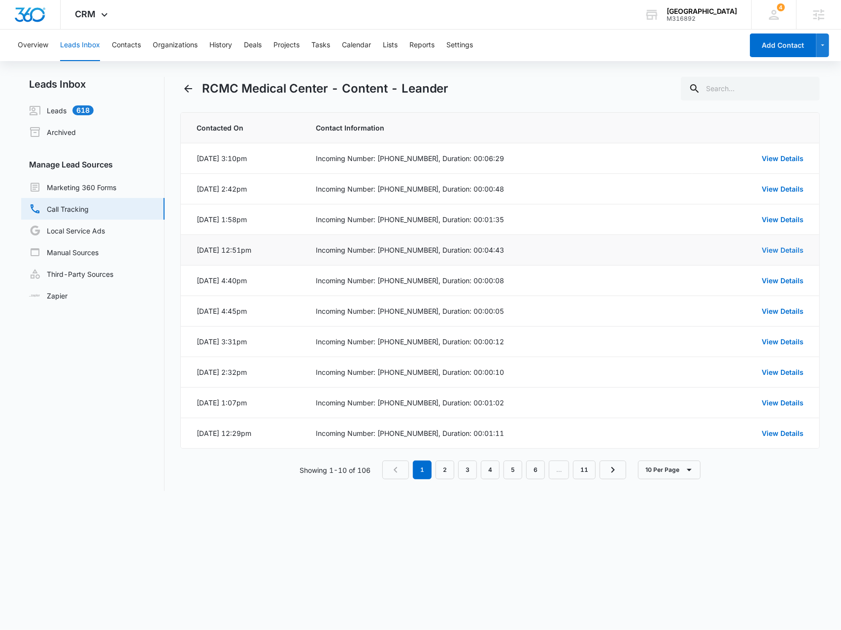
click at [793, 253] on link "View Details" at bounding box center [783, 250] width 42 height 8
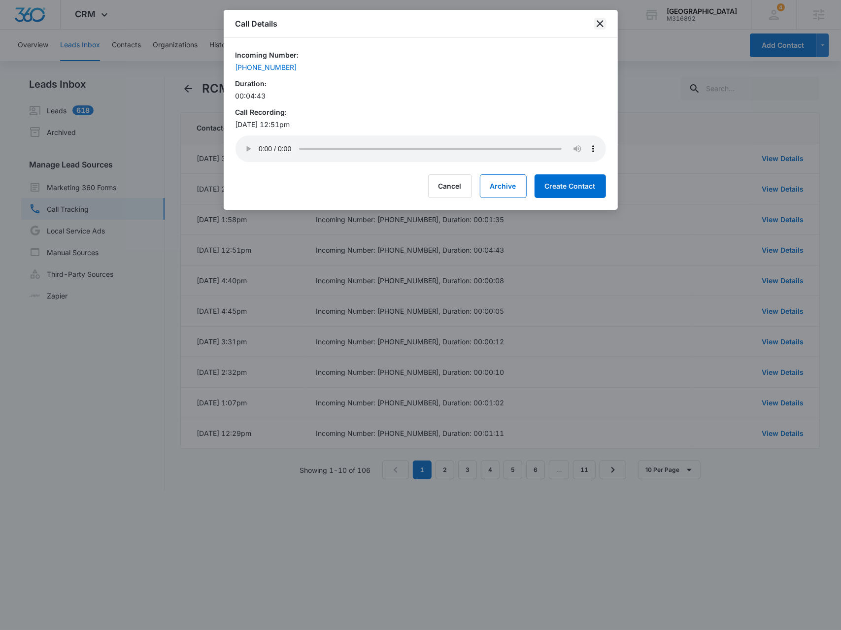
click at [601, 25] on icon "close" at bounding box center [600, 23] width 7 height 7
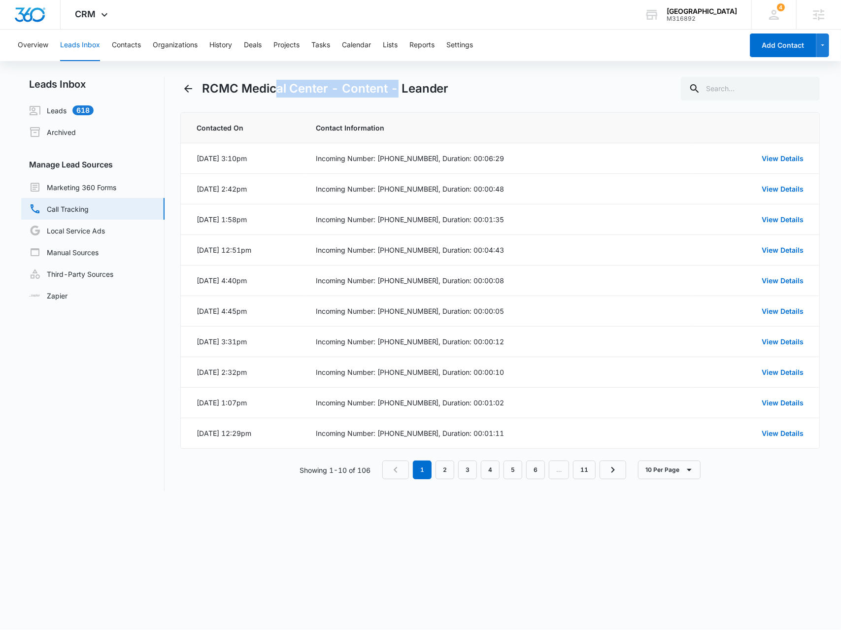
drag, startPoint x: 276, startPoint y: 93, endPoint x: 401, endPoint y: 81, distance: 125.3
click at [401, 81] on h1 "RCMC Medical Center - Content - Leander" at bounding box center [325, 89] width 247 height 18
click at [91, 14] on span "CRM" at bounding box center [85, 14] width 21 height 10
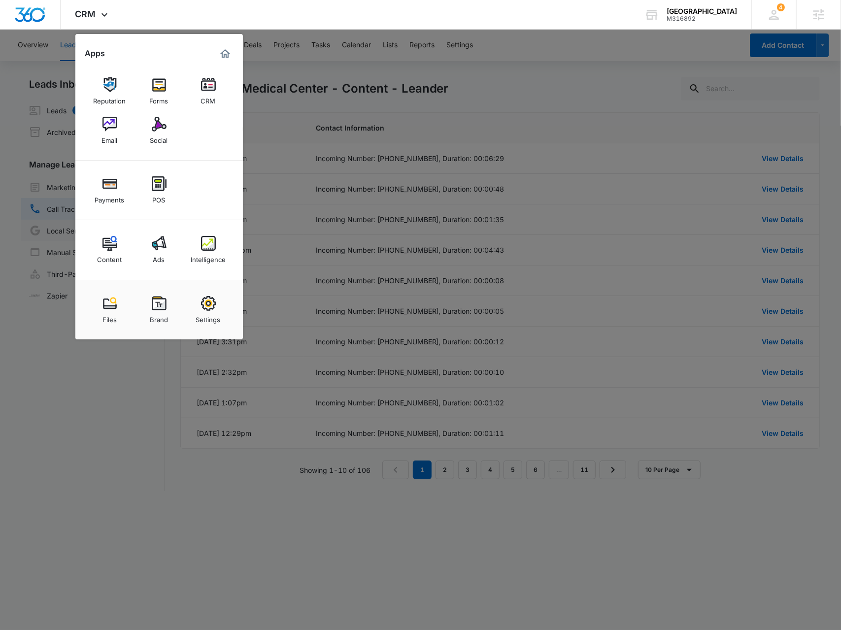
click at [104, 242] on img at bounding box center [110, 243] width 15 height 15
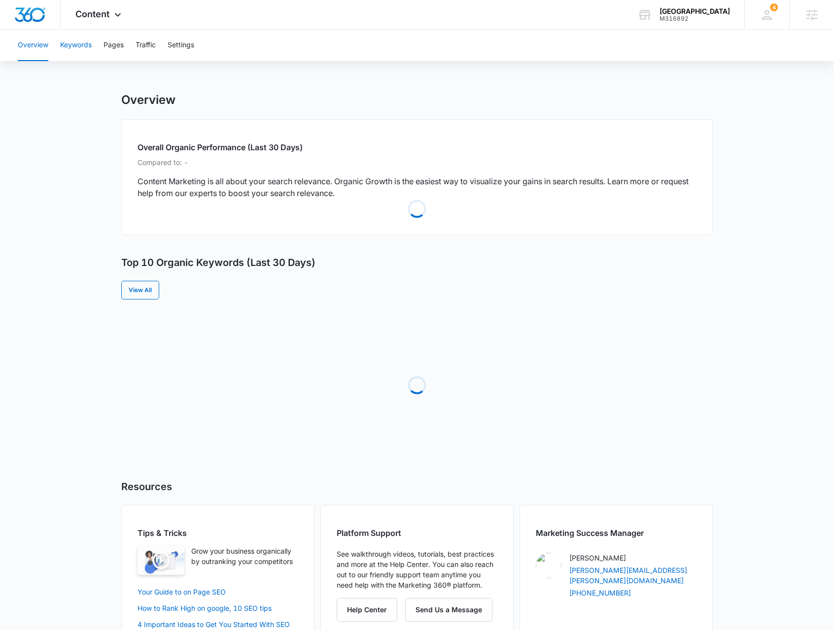
click at [81, 44] on button "Keywords" at bounding box center [76, 46] width 32 height 32
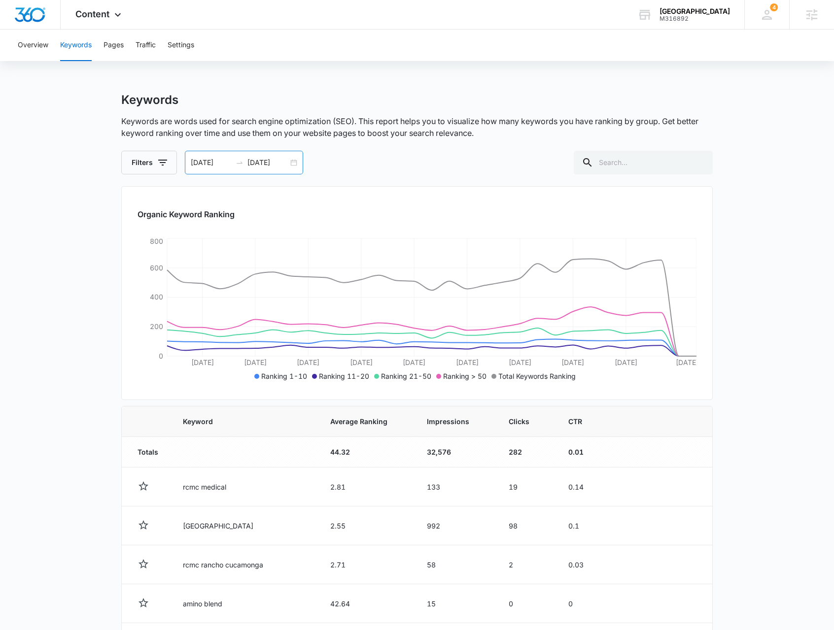
click at [293, 164] on div "[DATE] [DATE]" at bounding box center [244, 163] width 118 height 24
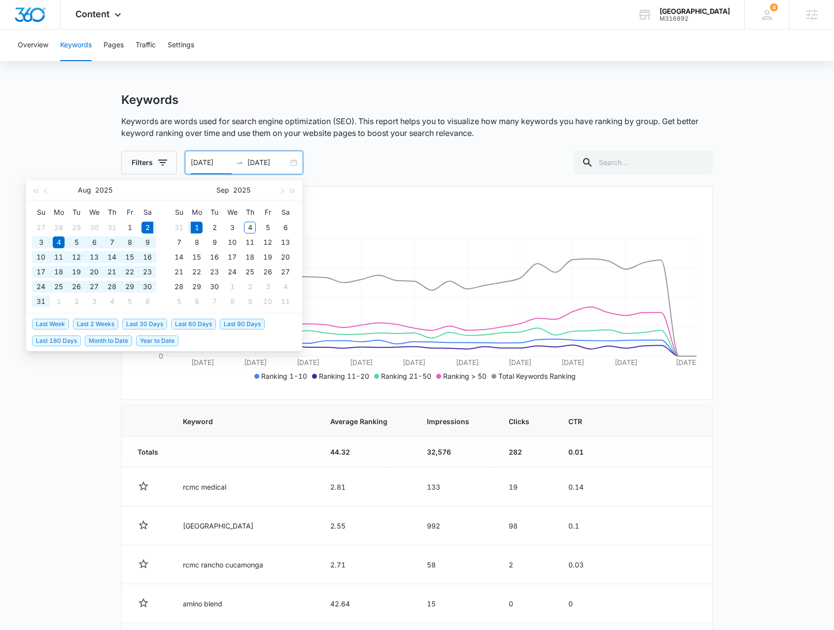
click at [152, 320] on span "Last 30 Days" at bounding box center [144, 324] width 45 height 11
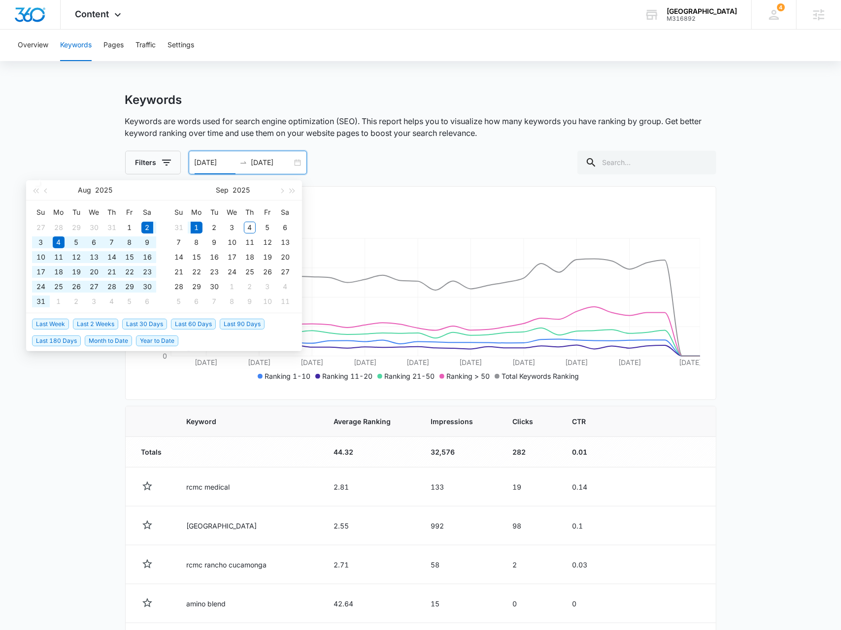
type input "[DATE]"
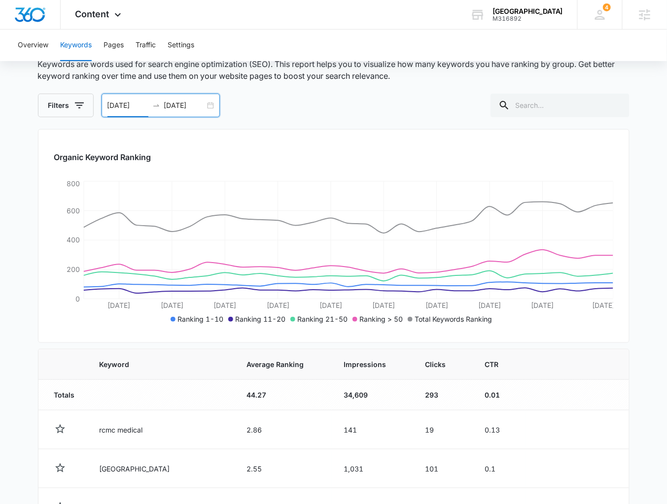
scroll to position [39, 0]
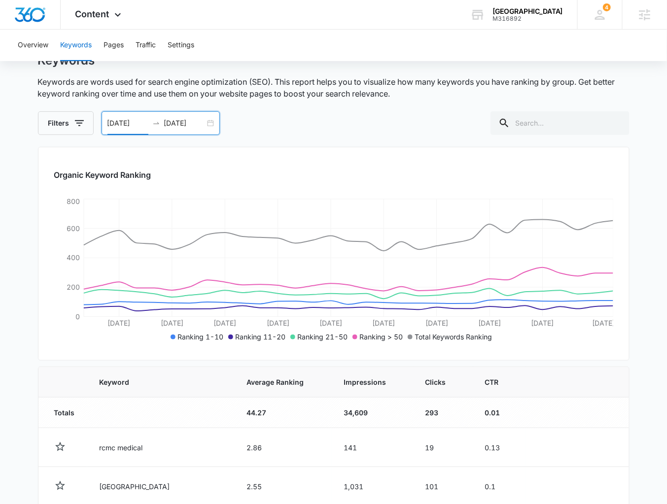
click at [208, 125] on div "[DATE] [DATE]" at bounding box center [161, 123] width 118 height 24
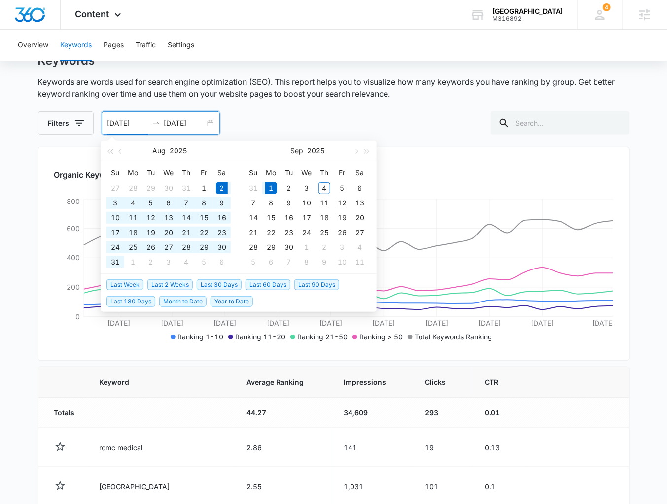
click at [434, 92] on p "Keywords are words used for search engine optimization (SEO). This report helps…" at bounding box center [333, 88] width 591 height 24
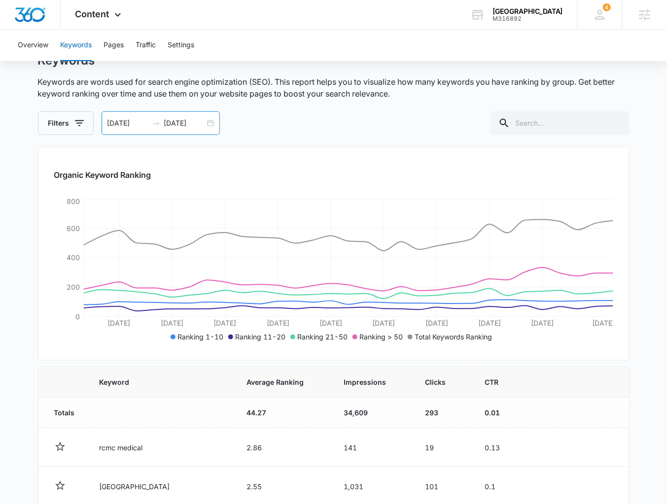
click at [214, 127] on div "[DATE] [DATE]" at bounding box center [161, 123] width 118 height 24
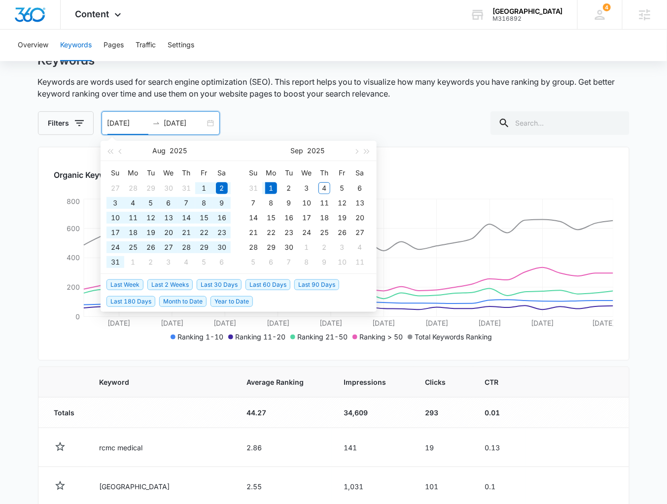
click at [221, 301] on span "Year to Date" at bounding box center [231, 301] width 42 height 11
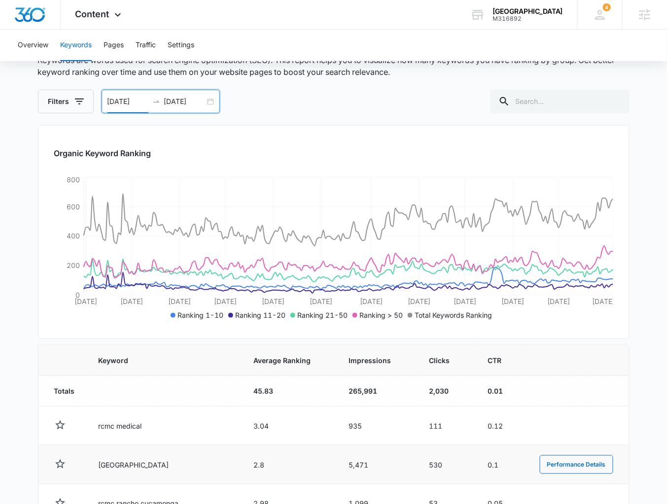
scroll to position [158, 0]
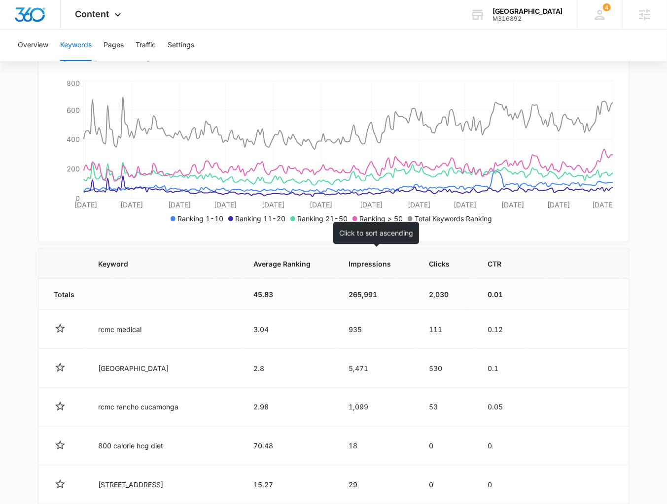
click at [378, 267] on span "Impressions" at bounding box center [370, 264] width 42 height 10
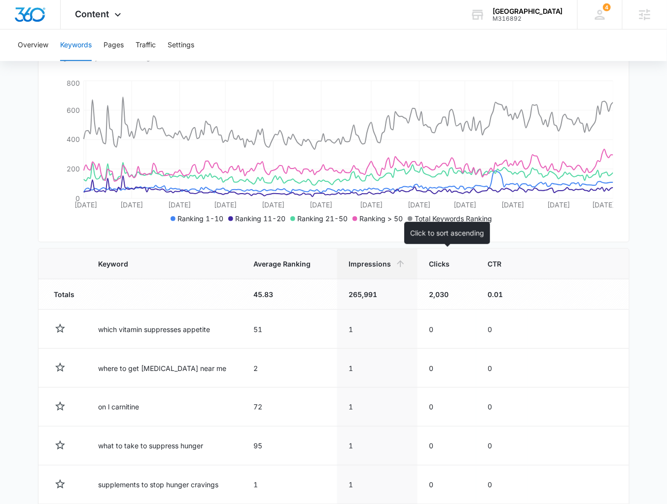
click at [436, 265] on span "Clicks" at bounding box center [439, 264] width 21 height 10
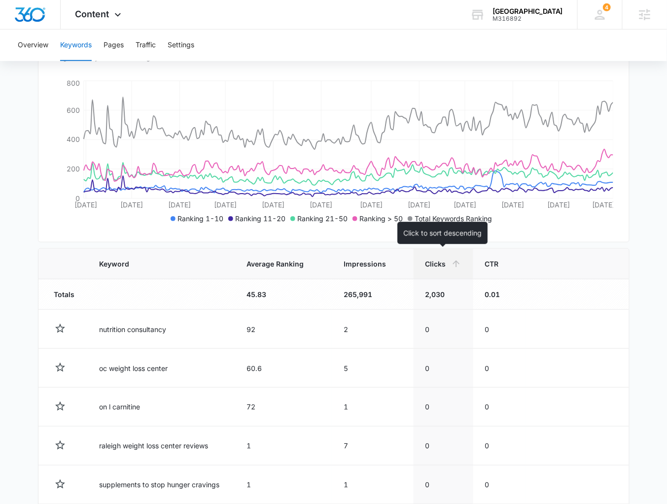
click at [435, 270] on th "Clicks" at bounding box center [443, 264] width 60 height 31
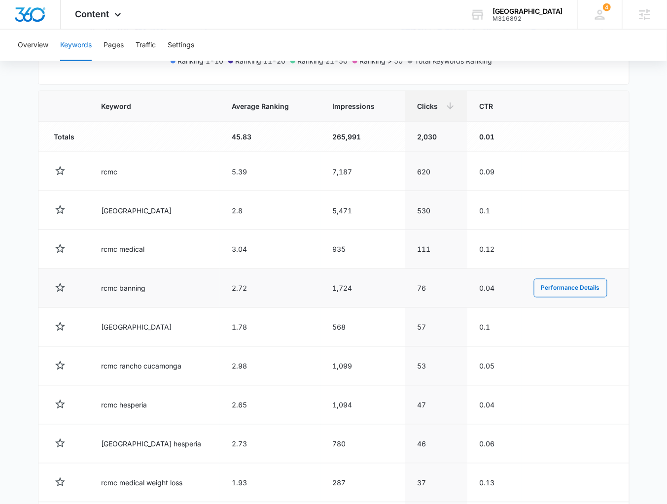
scroll to position [403, 0]
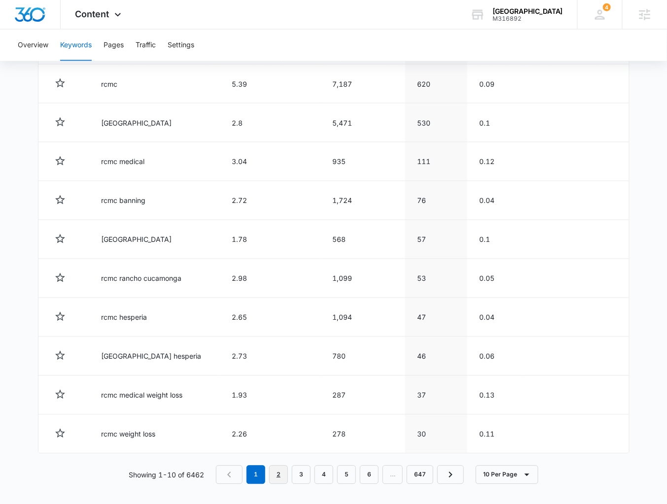
click at [280, 468] on link "2" at bounding box center [278, 475] width 19 height 19
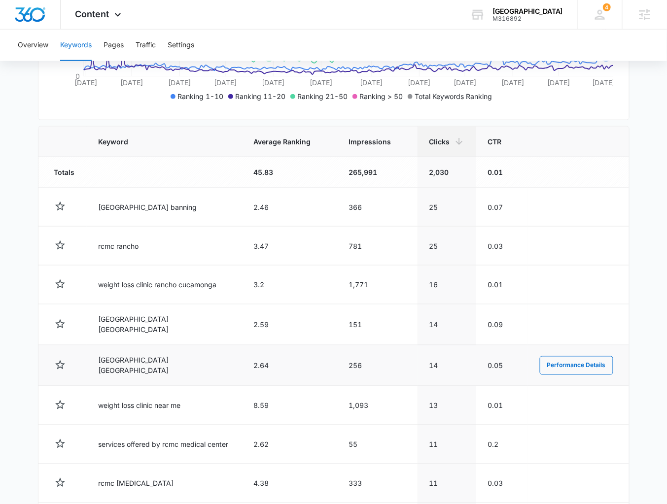
scroll to position [324, 0]
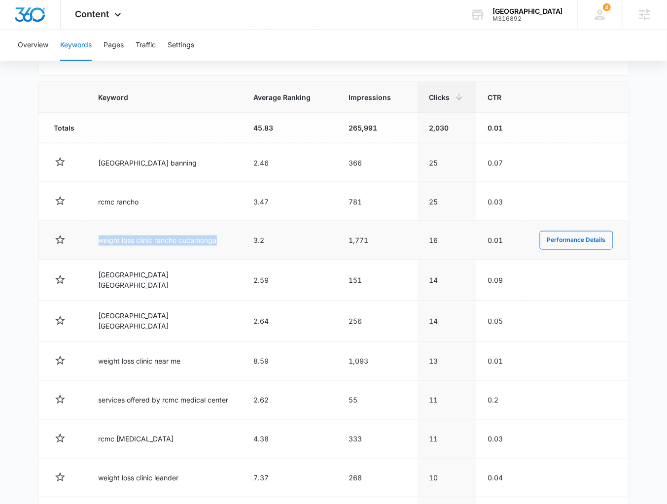
drag, startPoint x: 91, startPoint y: 233, endPoint x: 229, endPoint y: 229, distance: 138.0
click at [229, 229] on td "weight loss clinic rancho cucamonga" at bounding box center [164, 240] width 155 height 39
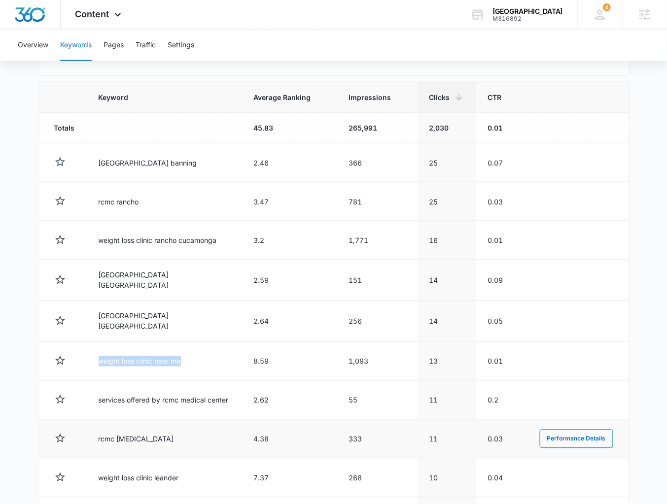
drag, startPoint x: 97, startPoint y: 357, endPoint x: 207, endPoint y: 440, distance: 137.6
click at [208, 361] on td "weight loss clinic near me" at bounding box center [164, 361] width 155 height 39
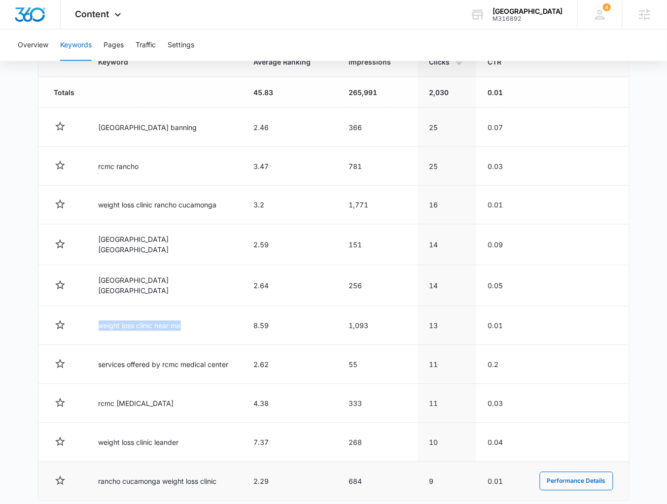
scroll to position [403, 0]
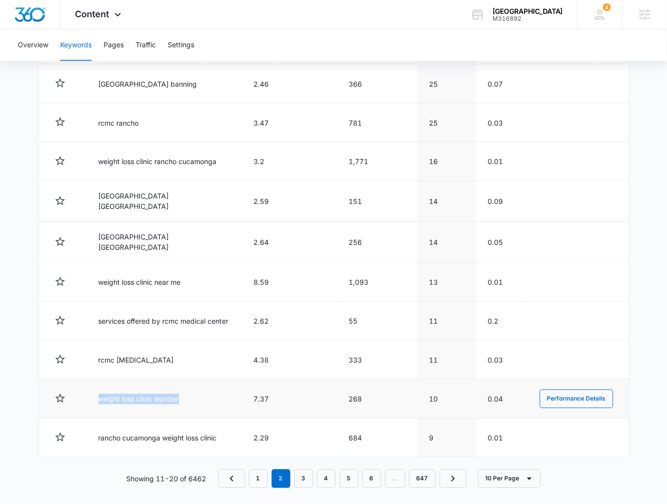
drag, startPoint x: 92, startPoint y: 395, endPoint x: 205, endPoint y: 397, distance: 113.4
click at [205, 397] on td "weight loss clinic leander" at bounding box center [164, 399] width 155 height 39
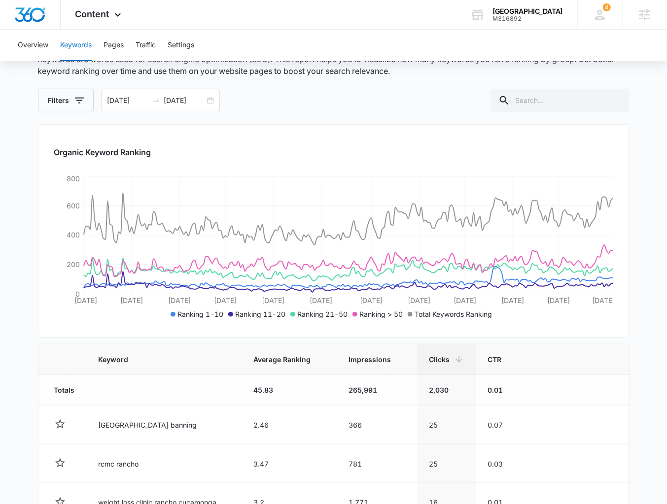
scroll to position [9, 0]
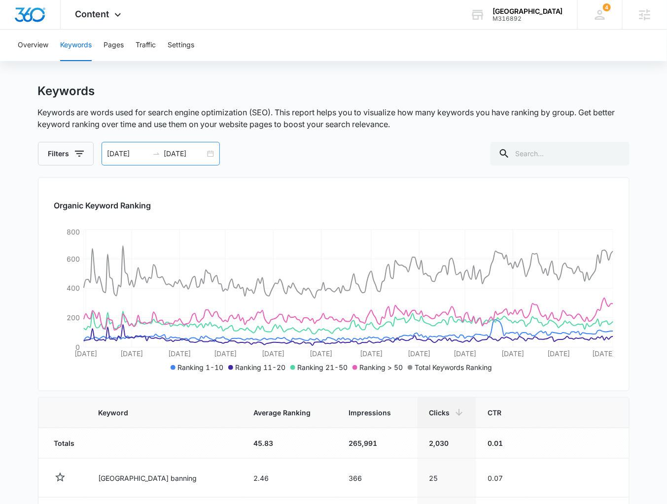
click at [209, 155] on div "01/01/2025 09/01/2025" at bounding box center [161, 154] width 118 height 24
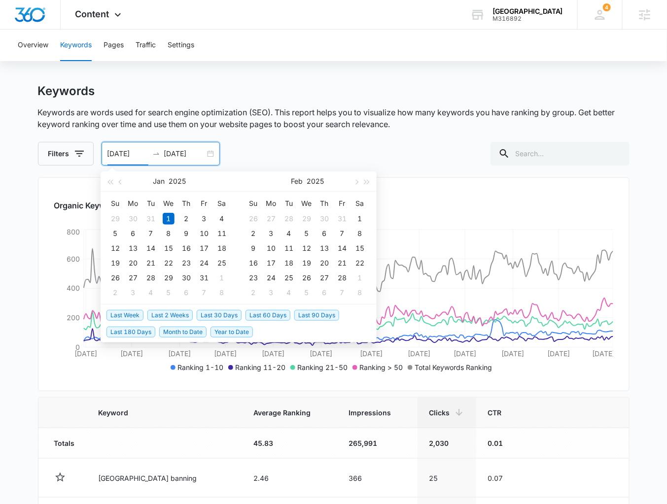
type input "01/01/2025"
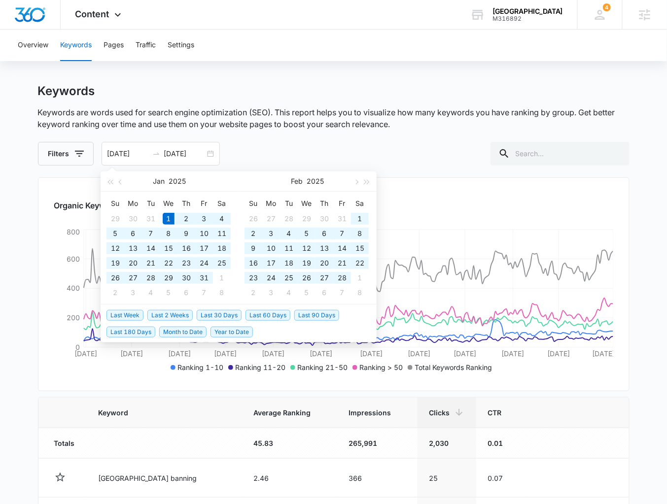
click at [425, 156] on div "Filters 01/01/2025 09/01/2025 Jan 2025 Su Mo Tu We Th Fr Sa 29 30 31 1 2 3 4 5 …" at bounding box center [333, 154] width 591 height 24
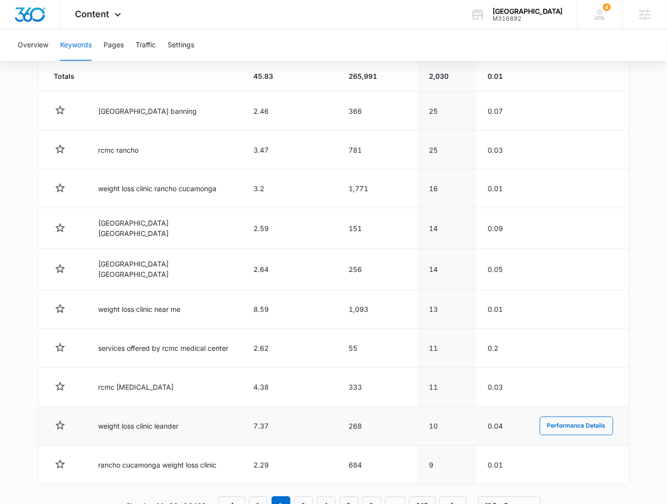
scroll to position [403, 0]
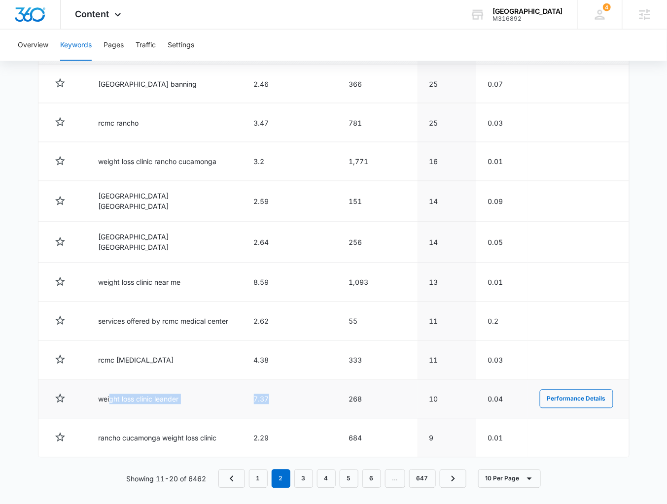
drag, startPoint x: 110, startPoint y: 397, endPoint x: 277, endPoint y: 391, distance: 167.2
click at [277, 391] on tr "weight loss clinic leander 7.37 268 10 0.04 Performance Details" at bounding box center [333, 399] width 590 height 39
click at [277, 390] on td "7.37" at bounding box center [289, 399] width 95 height 39
click at [574, 390] on button "Performance Details" at bounding box center [576, 399] width 73 height 19
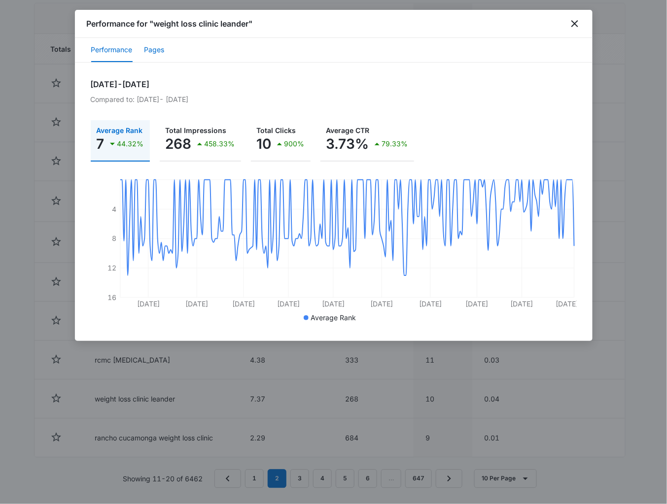
click at [157, 50] on button "Pages" at bounding box center [154, 50] width 20 height 24
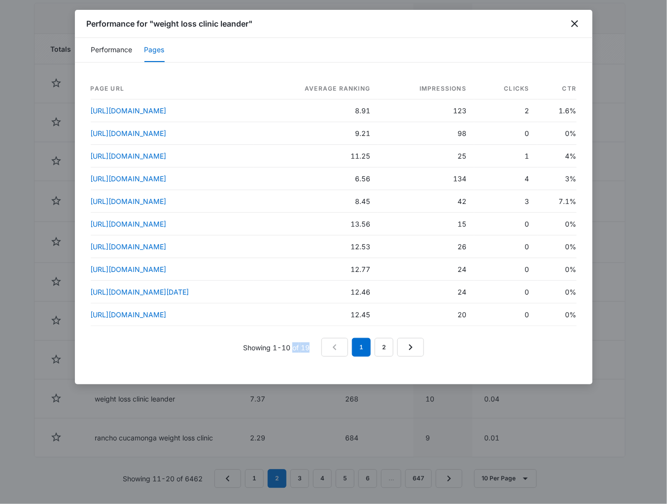
drag, startPoint x: 312, startPoint y: 342, endPoint x: 294, endPoint y: 346, distance: 18.8
click at [294, 346] on div "Showing 1-10 of 19 1 2" at bounding box center [334, 347] width 486 height 19
click at [458, 348] on div "Showing 1-10 of 19 1 2" at bounding box center [334, 347] width 486 height 19
click at [578, 25] on icon "close" at bounding box center [575, 24] width 12 height 12
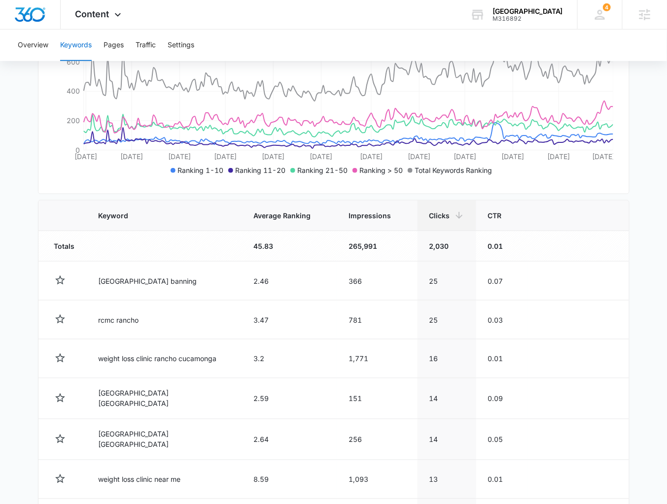
scroll to position [9, 0]
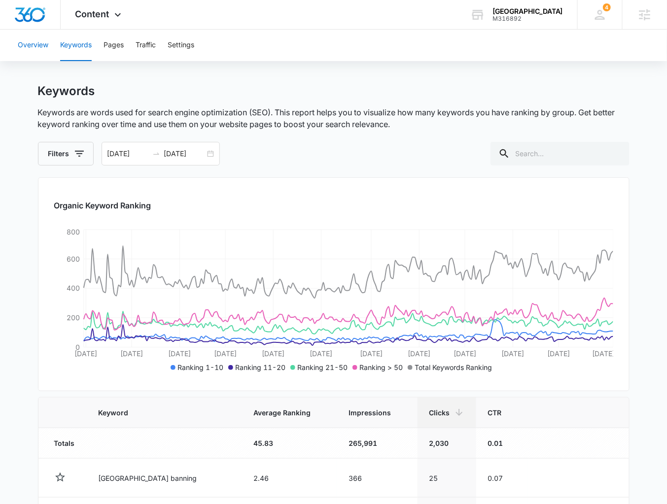
click at [36, 50] on button "Overview" at bounding box center [33, 46] width 31 height 32
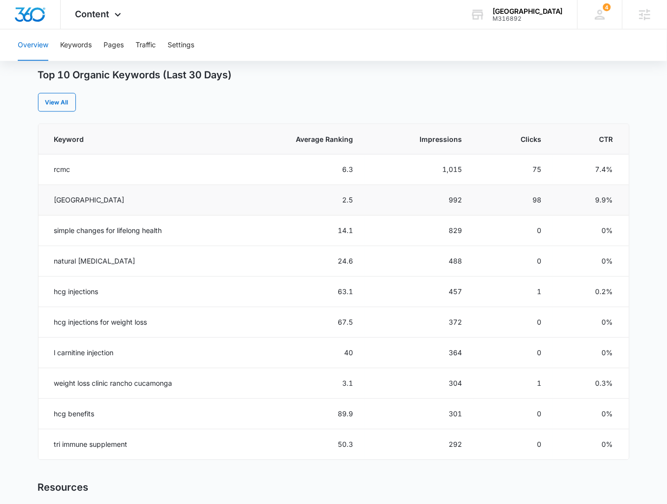
scroll to position [394, 0]
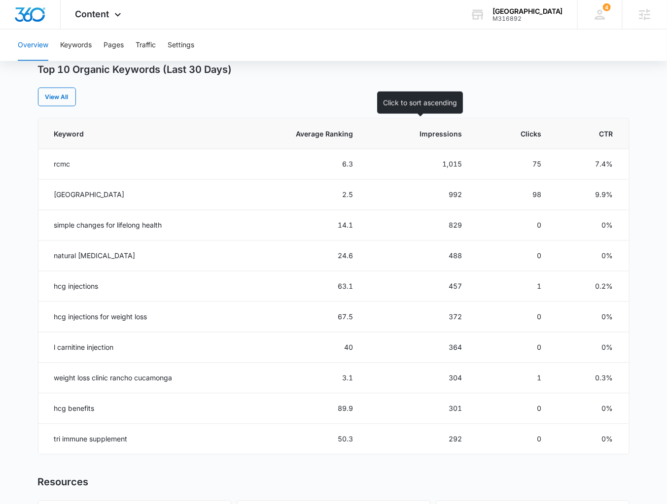
click at [437, 133] on span "Impressions" at bounding box center [426, 134] width 71 height 10
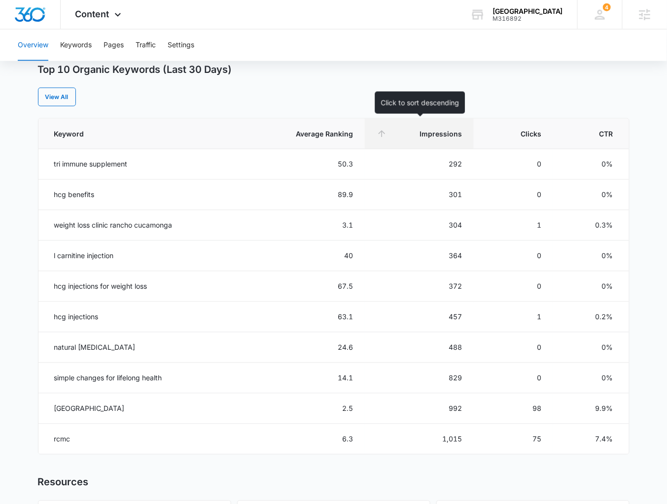
click at [452, 134] on span "Impressions" at bounding box center [426, 134] width 71 height 10
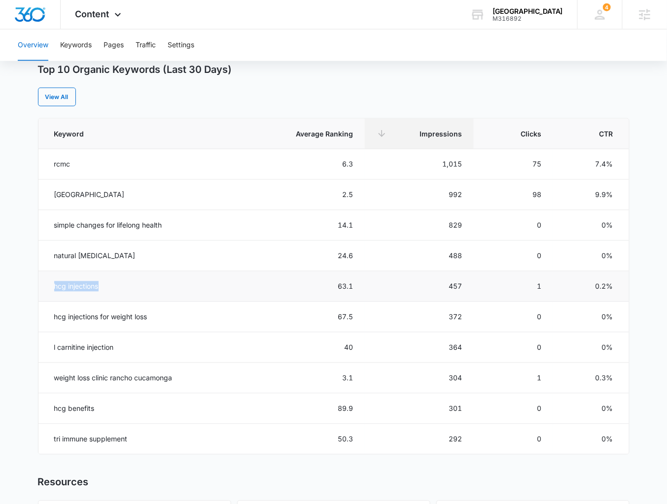
drag, startPoint x: 55, startPoint y: 283, endPoint x: 103, endPoint y: 295, distance: 48.8
click at [100, 282] on td "hcg injections" at bounding box center [137, 287] width 198 height 31
drag, startPoint x: 53, startPoint y: 314, endPoint x: 133, endPoint y: 315, distance: 79.8
click at [133, 315] on td "hcg injections for weight loss" at bounding box center [137, 317] width 198 height 31
drag, startPoint x: 63, startPoint y: 436, endPoint x: 147, endPoint y: 443, distance: 84.1
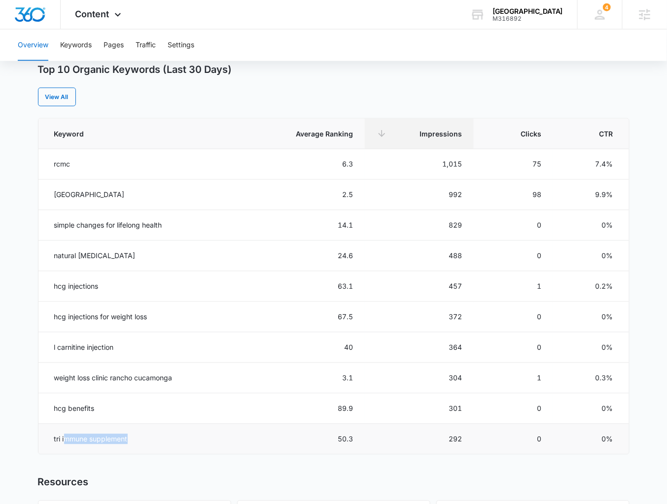
click at [146, 439] on td "tri immune supplement" at bounding box center [137, 439] width 198 height 31
click at [117, 42] on button "Pages" at bounding box center [113, 46] width 20 height 32
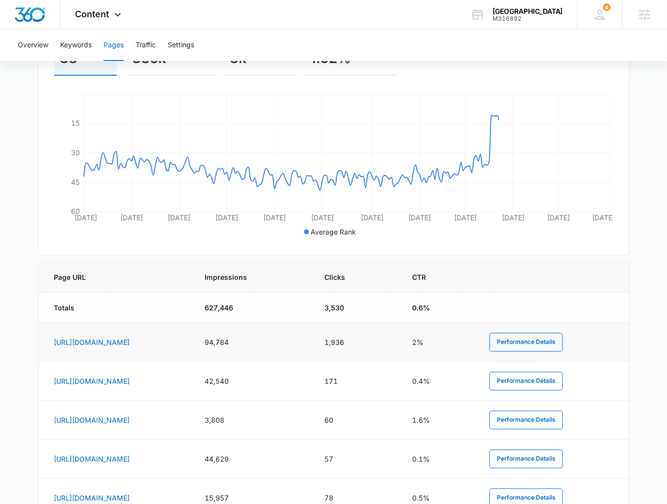
scroll to position [237, 0]
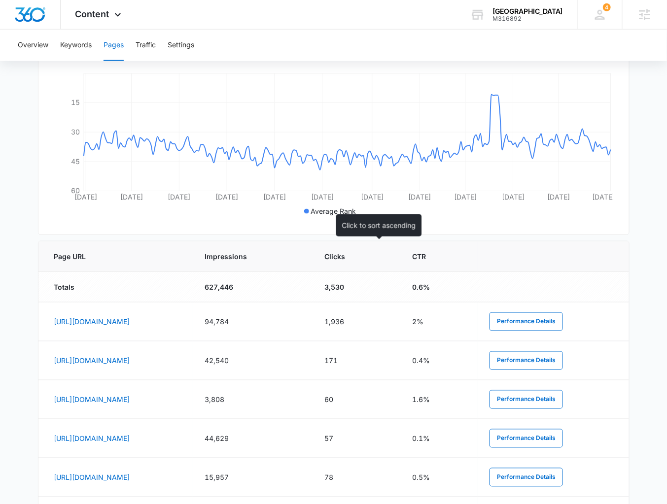
click at [301, 259] on div at bounding box center [296, 256] width 10 height 10
click at [286, 257] on span "Impressions" at bounding box center [246, 256] width 82 height 10
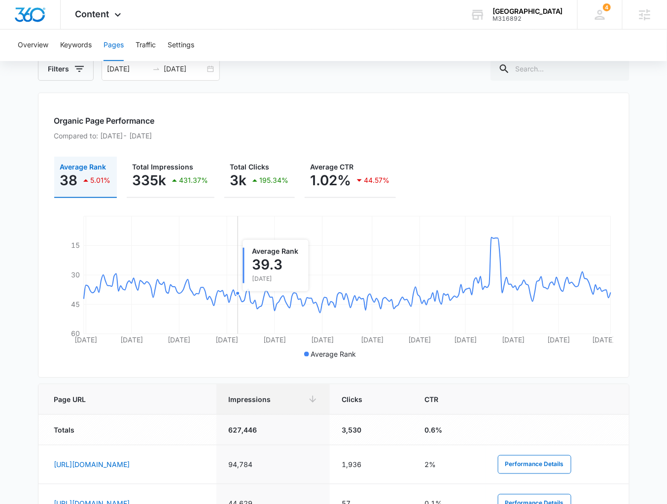
scroll to position [39, 0]
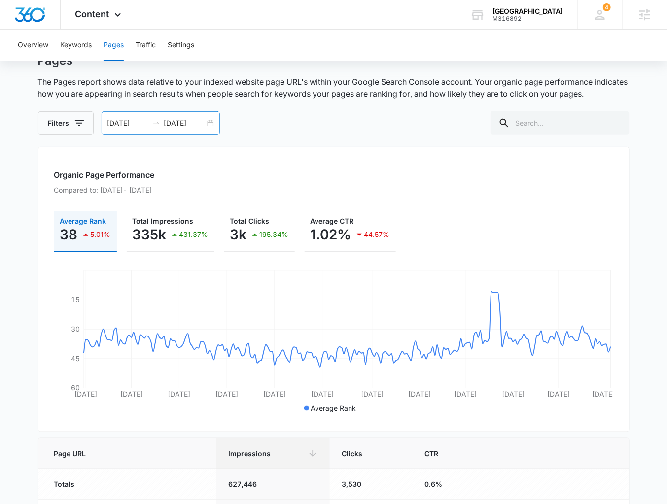
click at [210, 123] on div "01/01/2025 09/01/2025" at bounding box center [161, 123] width 118 height 24
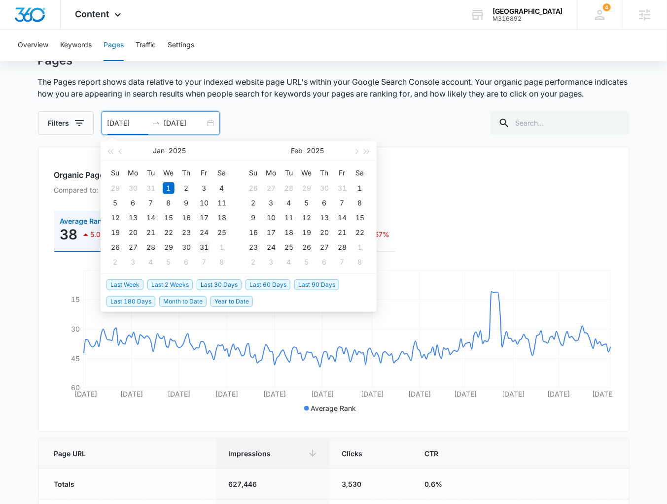
click at [200, 284] on span "Last 30 Days" at bounding box center [219, 284] width 45 height 11
type input "08/02/2025"
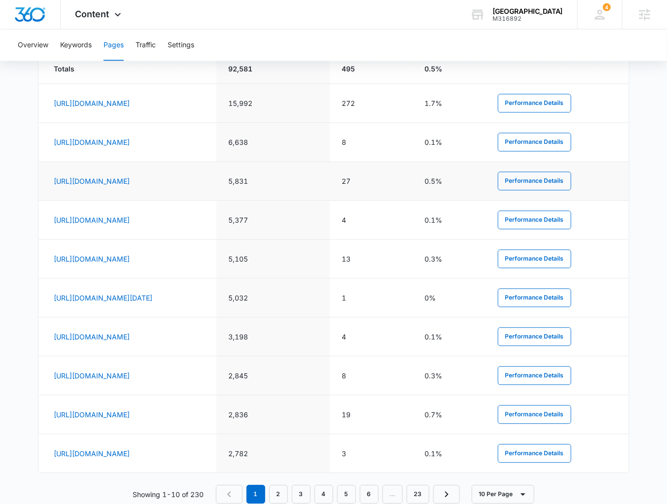
scroll to position [476, 0]
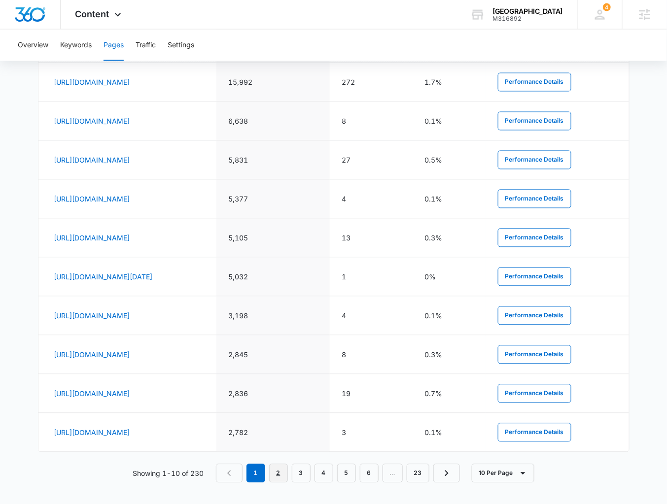
click at [277, 479] on link "2" at bounding box center [278, 473] width 19 height 19
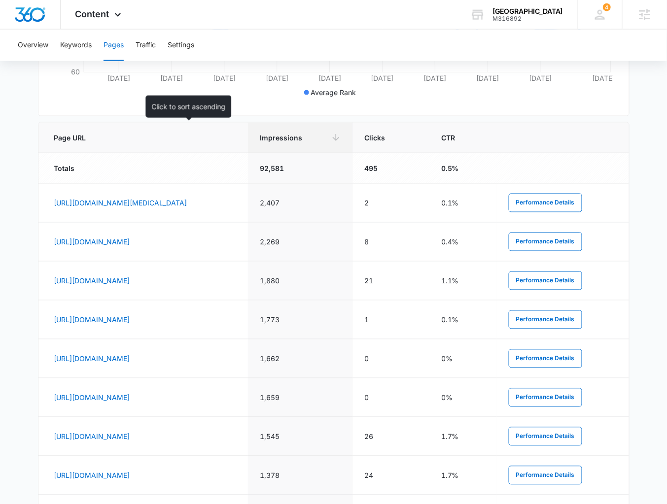
scroll to position [250, 0]
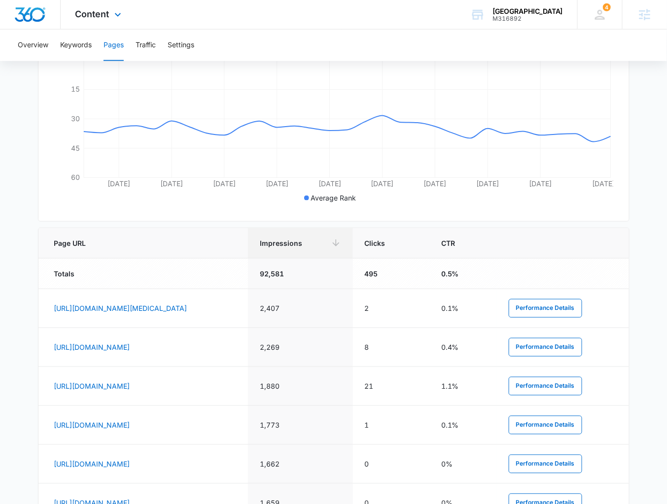
click at [93, 25] on div "Content Apps Reputation Forms CRM Email Social Payments POS Content Ads Intelli…" at bounding box center [100, 14] width 78 height 29
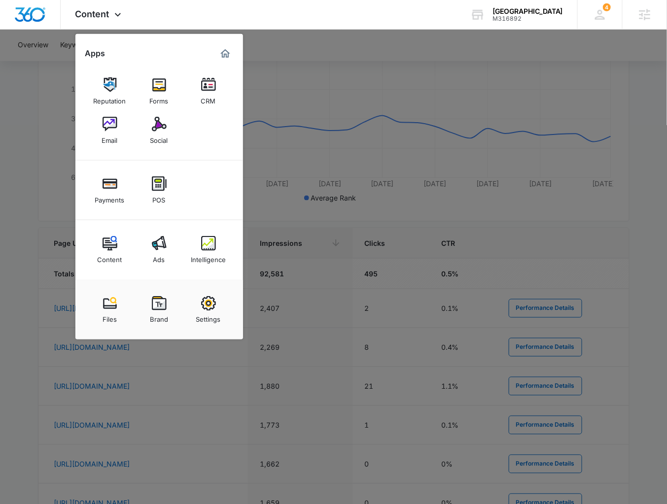
click at [311, 224] on div at bounding box center [333, 252] width 667 height 504
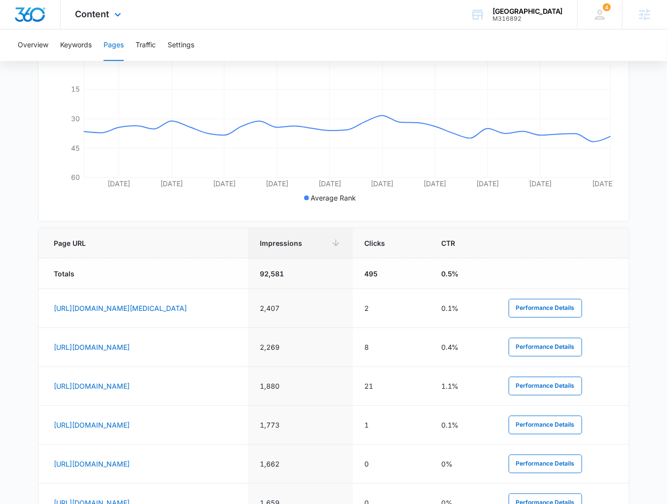
click at [115, 20] on div "Content Apps Reputation Forms CRM Email Social Payments POS Content Ads Intelli…" at bounding box center [100, 14] width 78 height 29
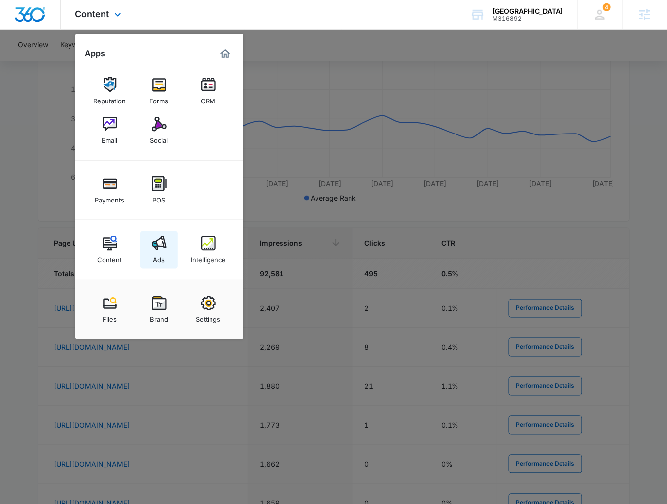
click at [162, 244] on img at bounding box center [159, 243] width 15 height 15
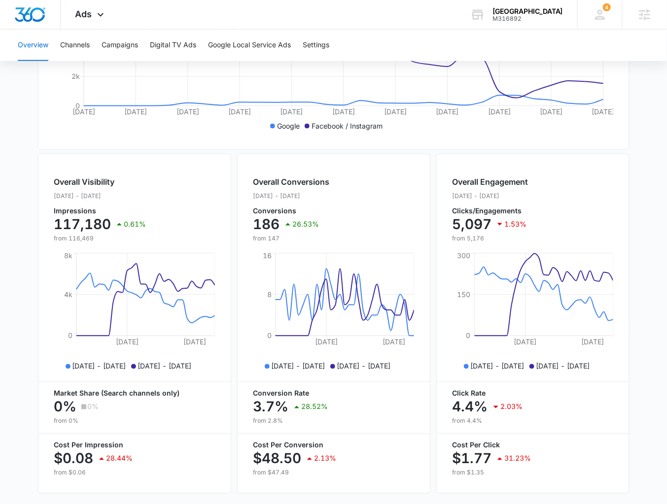
scroll to position [300, 0]
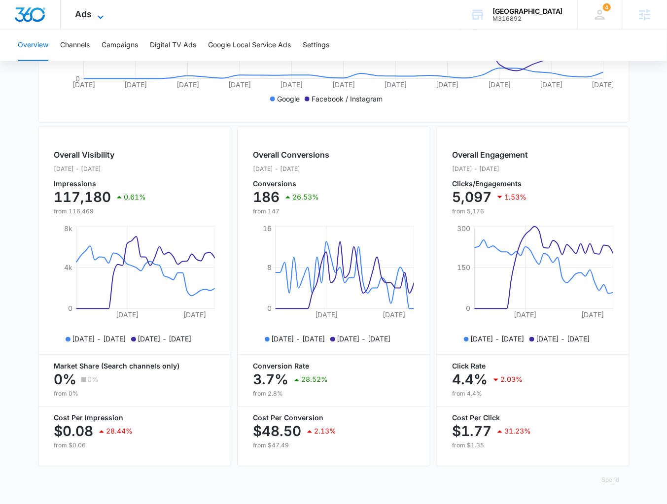
click at [103, 12] on icon at bounding box center [101, 17] width 12 height 12
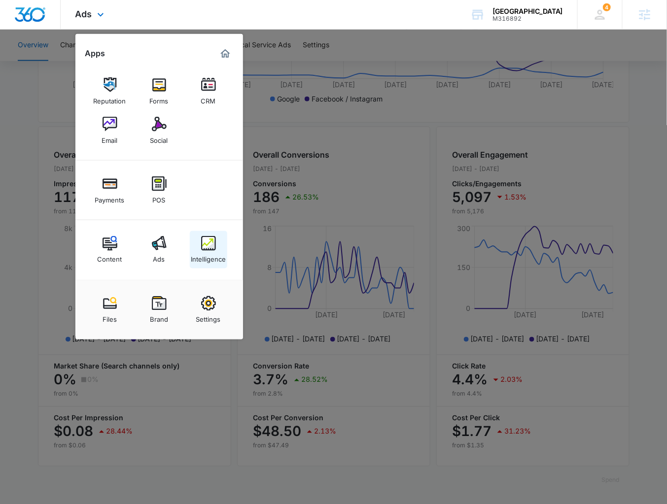
click at [218, 258] on div "Intelligence" at bounding box center [208, 257] width 35 height 13
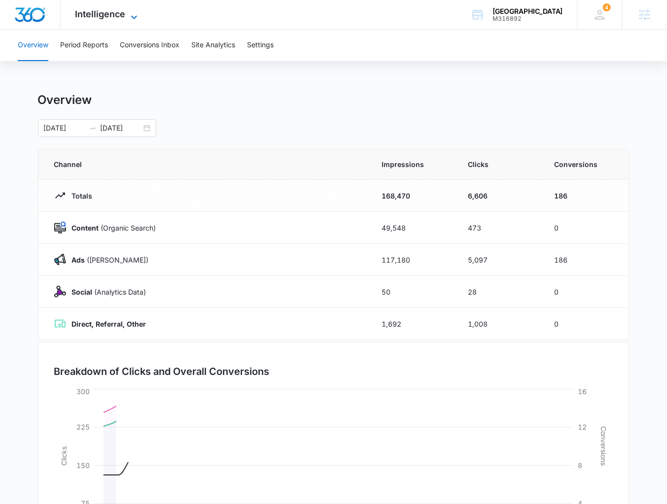
click at [133, 14] on icon at bounding box center [134, 17] width 12 height 12
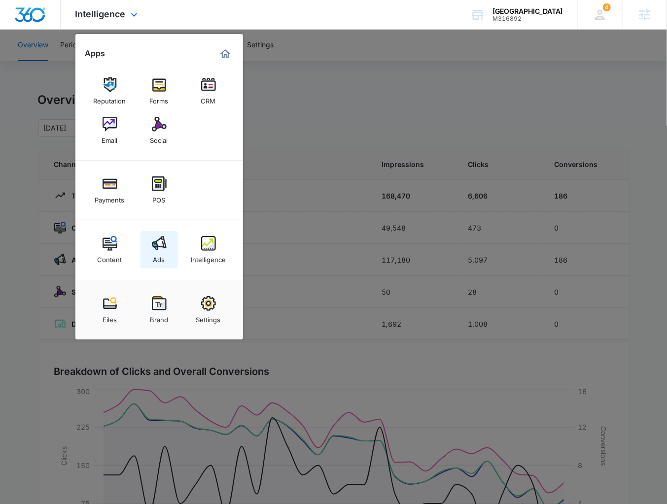
click at [168, 245] on link "Ads" at bounding box center [158, 249] width 37 height 37
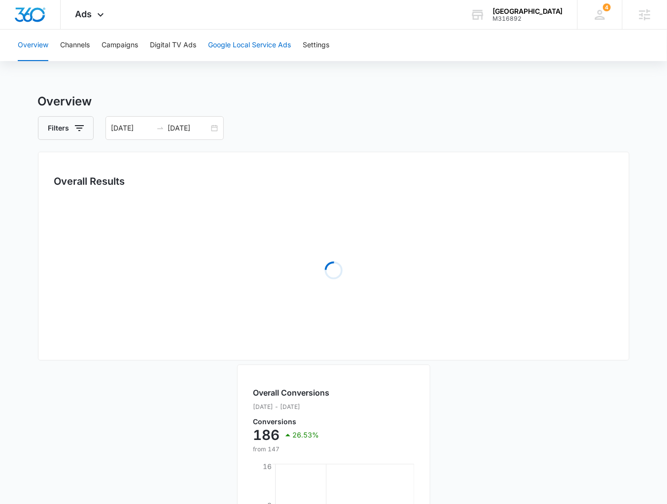
click at [235, 49] on button "Google Local Service Ads" at bounding box center [249, 46] width 83 height 32
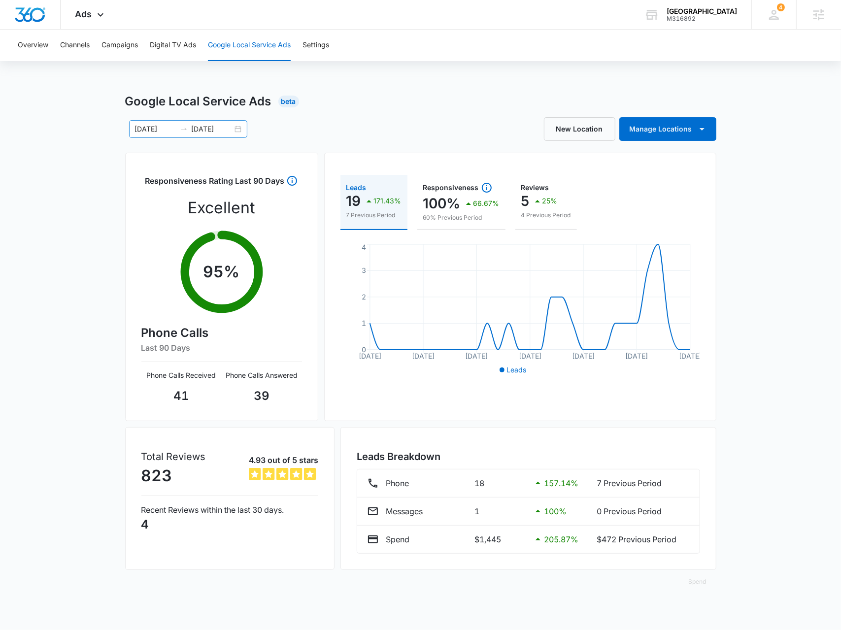
click at [239, 131] on div "08/02/2025 09/01/2025" at bounding box center [188, 129] width 118 height 18
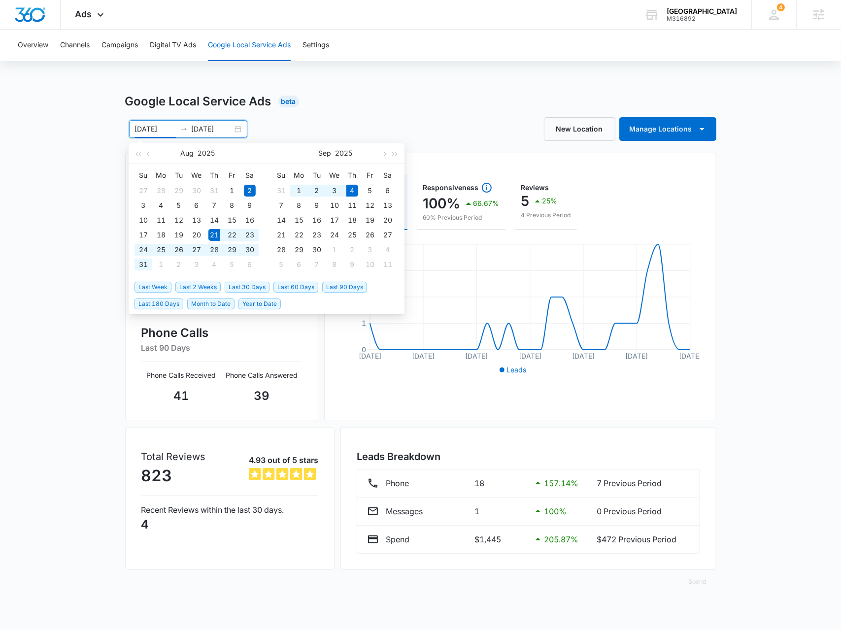
click at [182, 287] on span "Last 2 Weeks" at bounding box center [197, 287] width 45 height 11
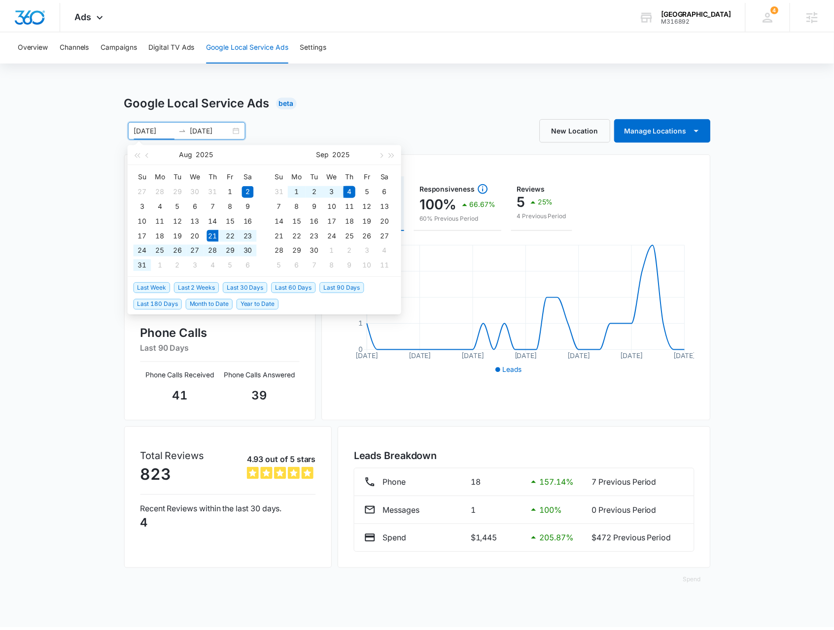
type input "08/21/2025"
type input "09/04/2025"
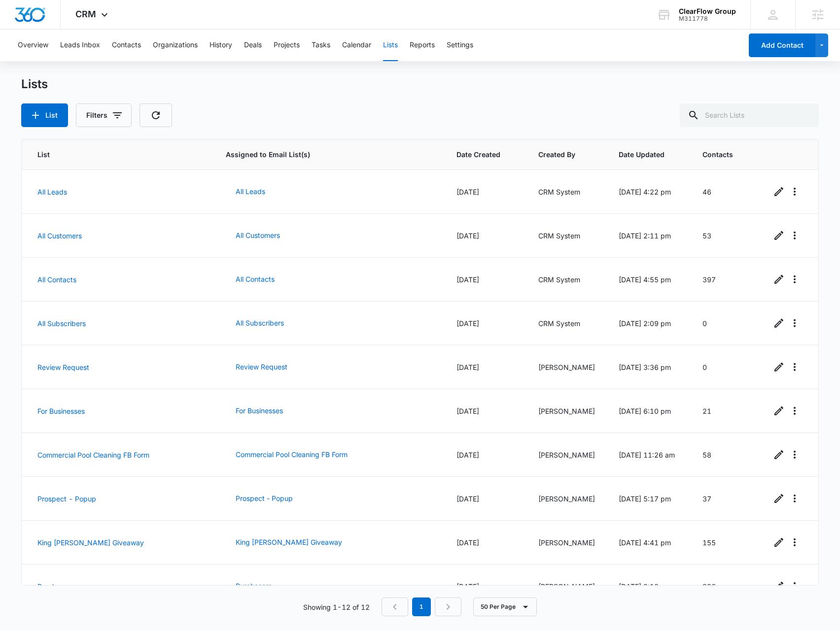
scroll to position [108, 0]
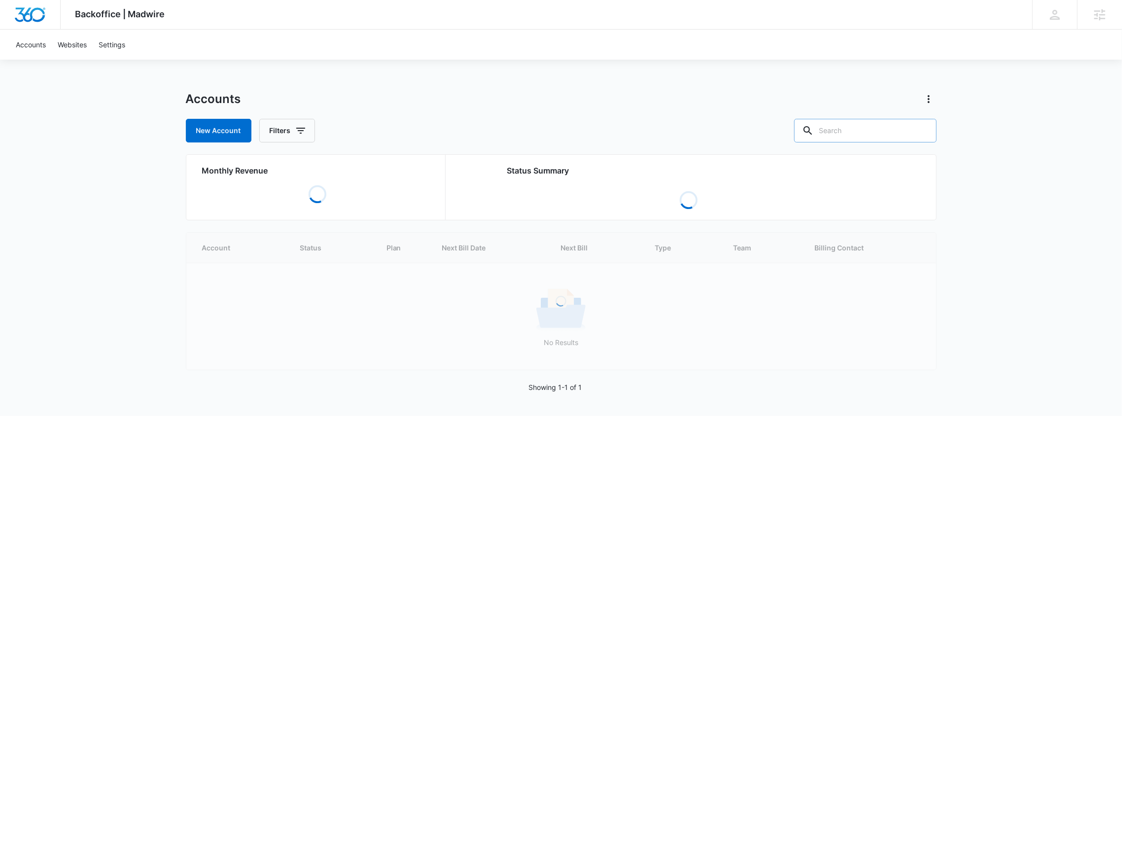
click at [889, 137] on input "text" at bounding box center [865, 131] width 142 height 24
paste input "M325013"
type input "M325013"
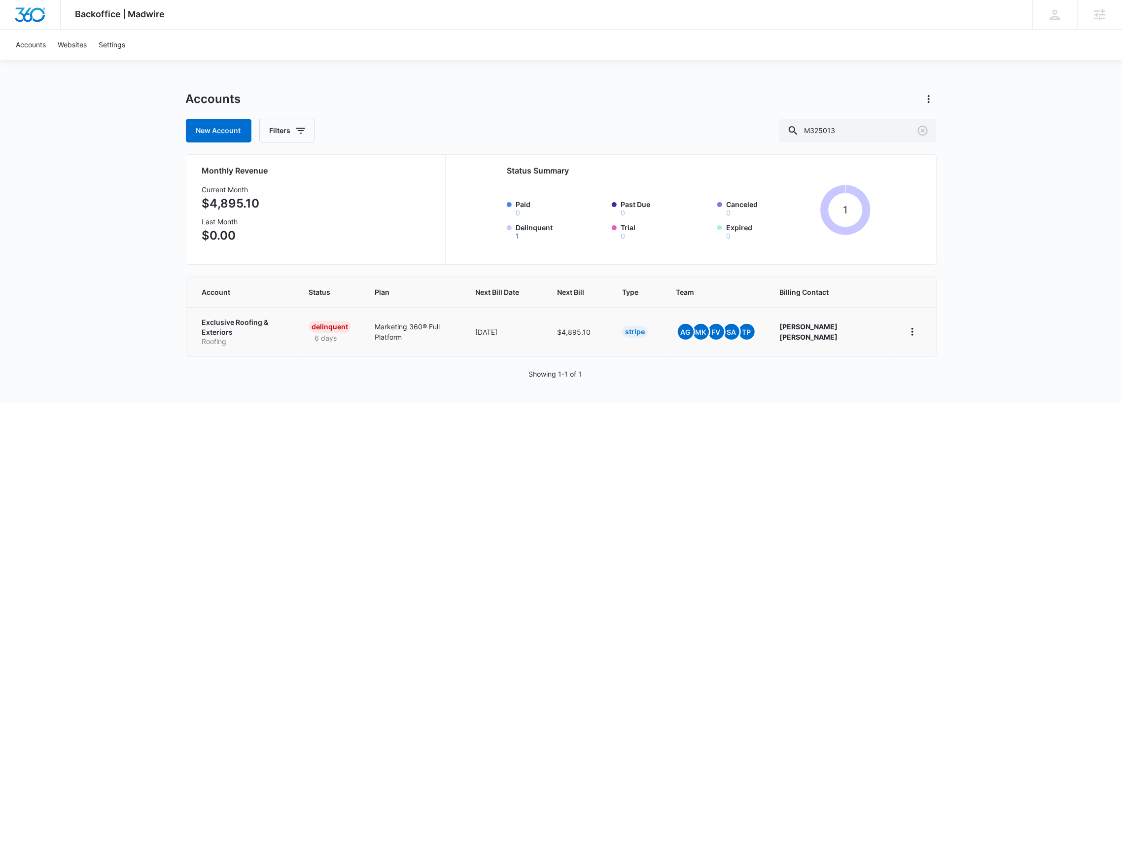
click at [228, 337] on p "Roofing" at bounding box center [243, 342] width 83 height 10
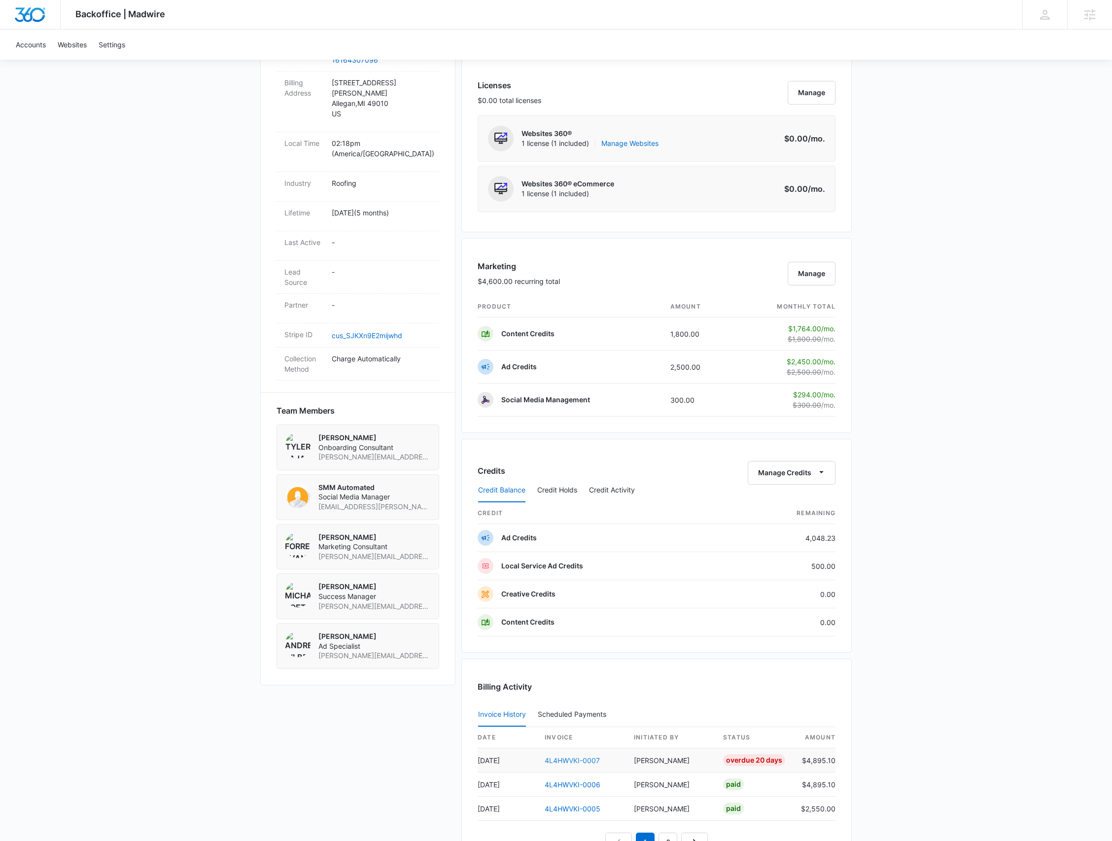
scroll to position [657, 0]
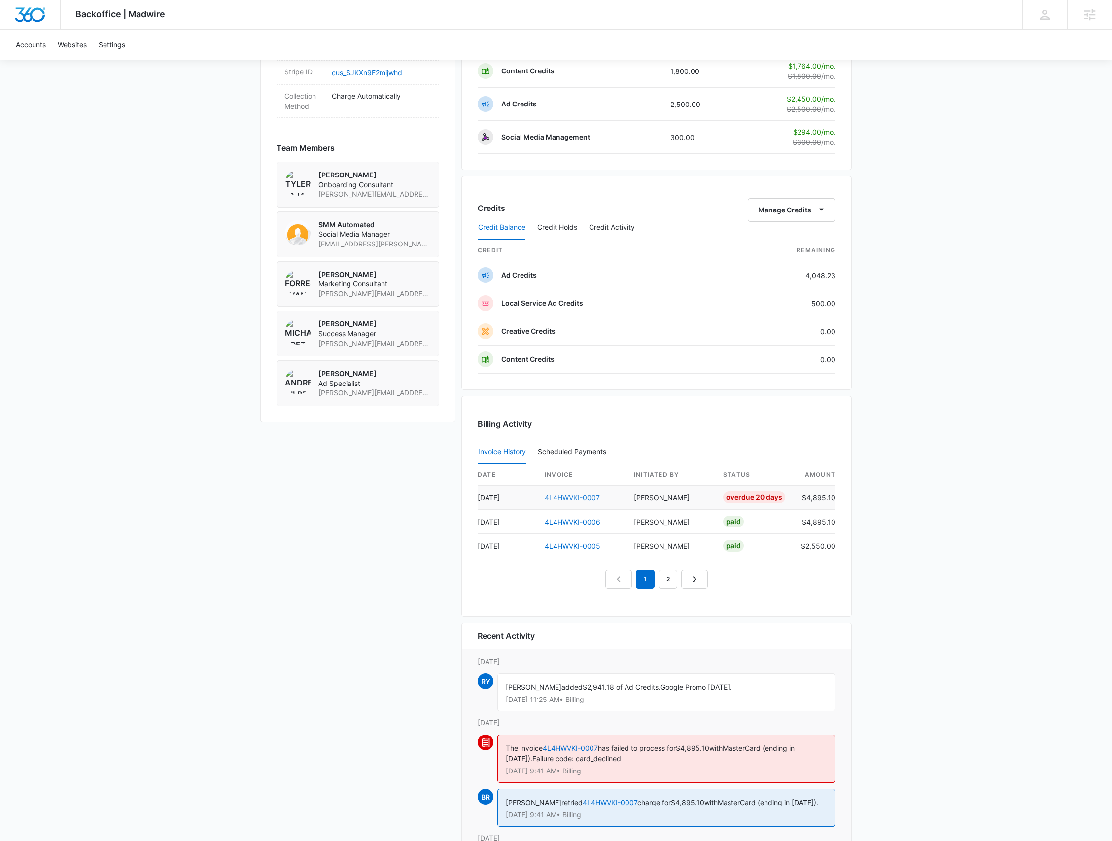
click at [582, 496] on link "4L4HWVKI-0007" at bounding box center [572, 497] width 55 height 8
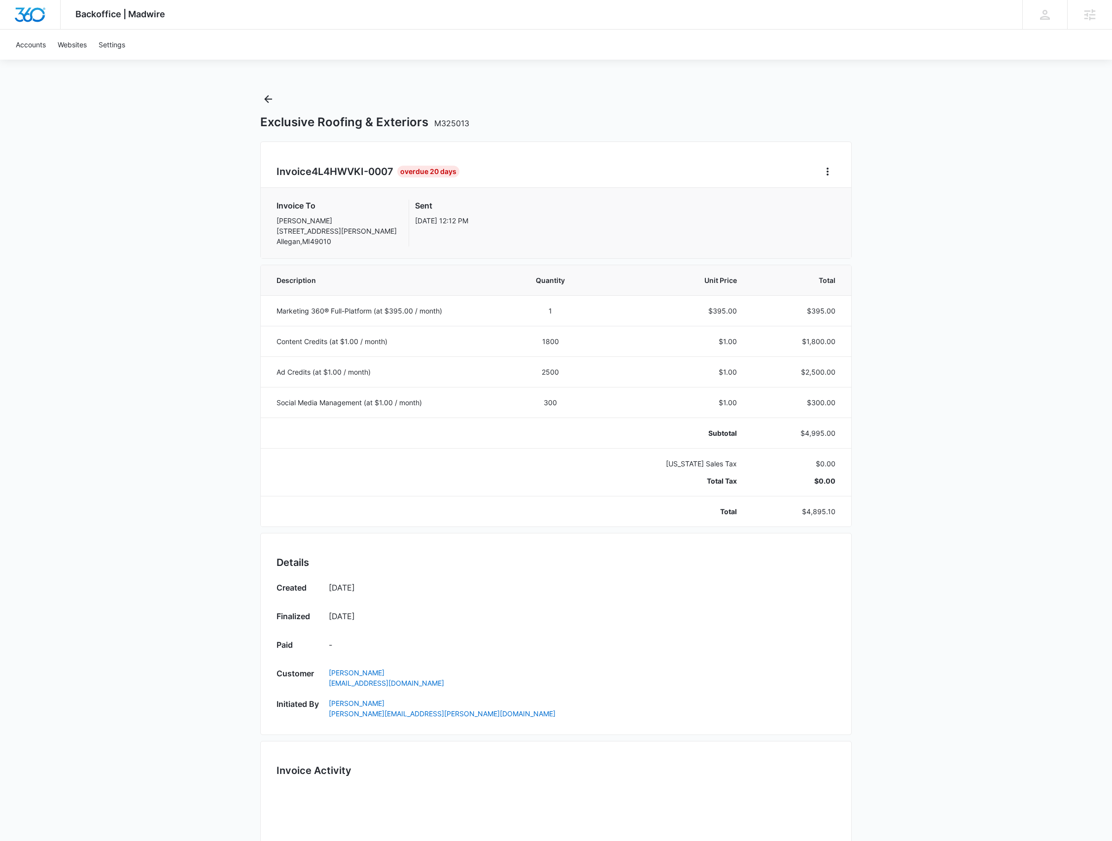
click at [829, 162] on div "Invoice 4L4HWVKI-0007 Overdue 20 Days Invoice To Gerald Saeman 2545 Lorraine Dr…" at bounding box center [555, 199] width 591 height 117
click at [826, 173] on icon "Home" at bounding box center [827, 172] width 12 height 12
click at [262, 93] on icon "Back" at bounding box center [268, 99] width 12 height 12
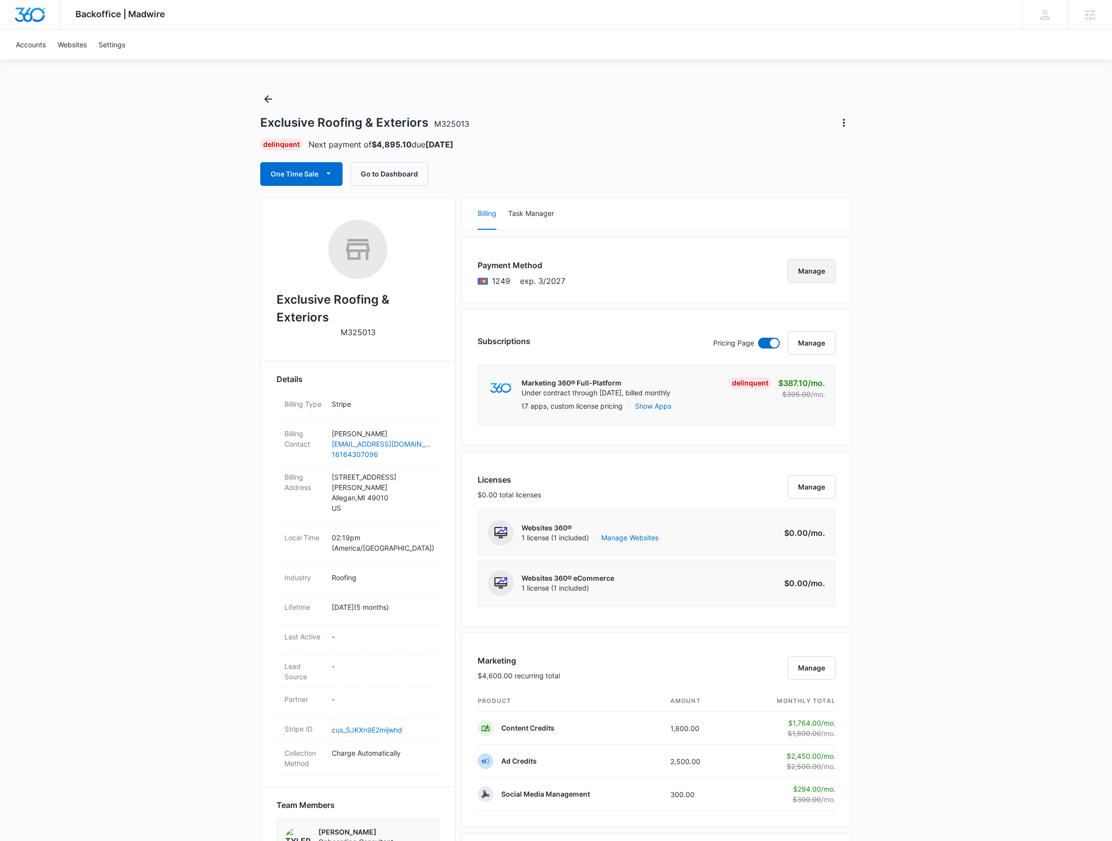
click at [828, 266] on button "Manage" at bounding box center [811, 271] width 48 height 24
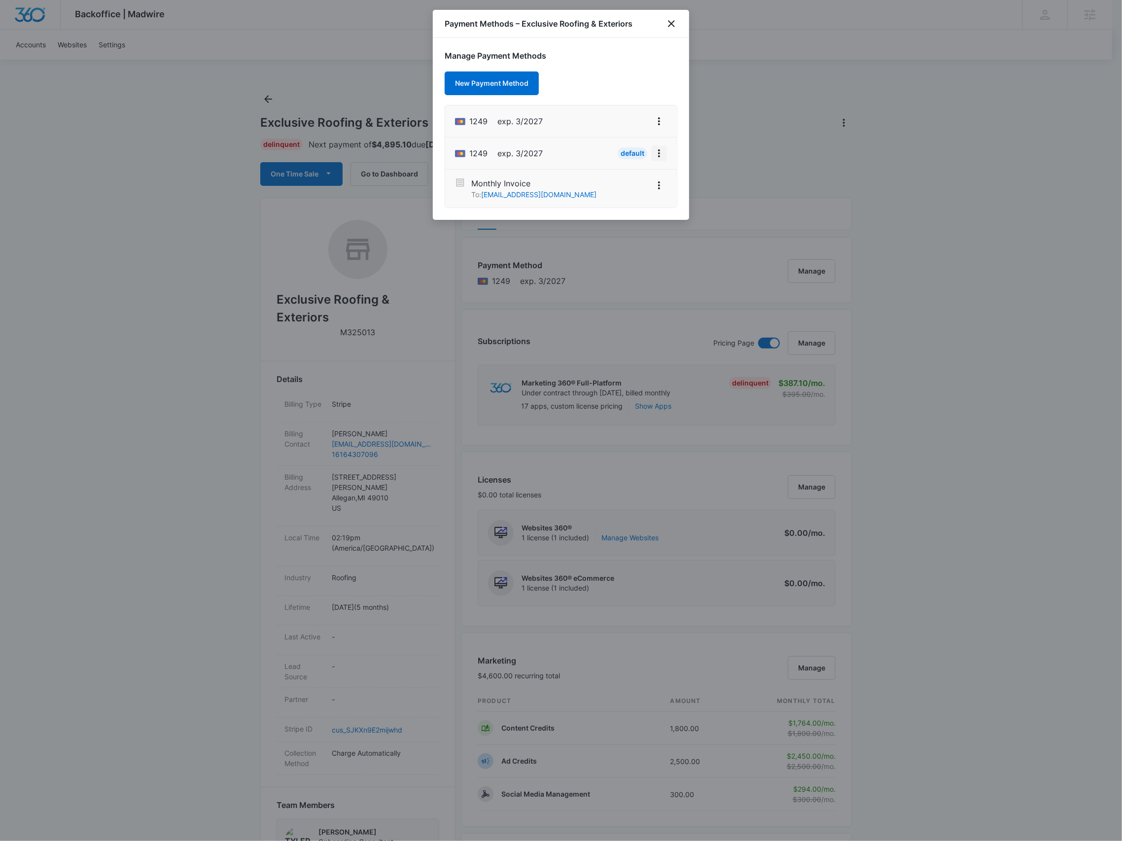
click at [660, 155] on icon "View More" at bounding box center [659, 153] width 12 height 12
click at [654, 194] on button "Retry Charge" at bounding box center [627, 195] width 78 height 15
click at [676, 26] on icon "close" at bounding box center [671, 24] width 12 height 12
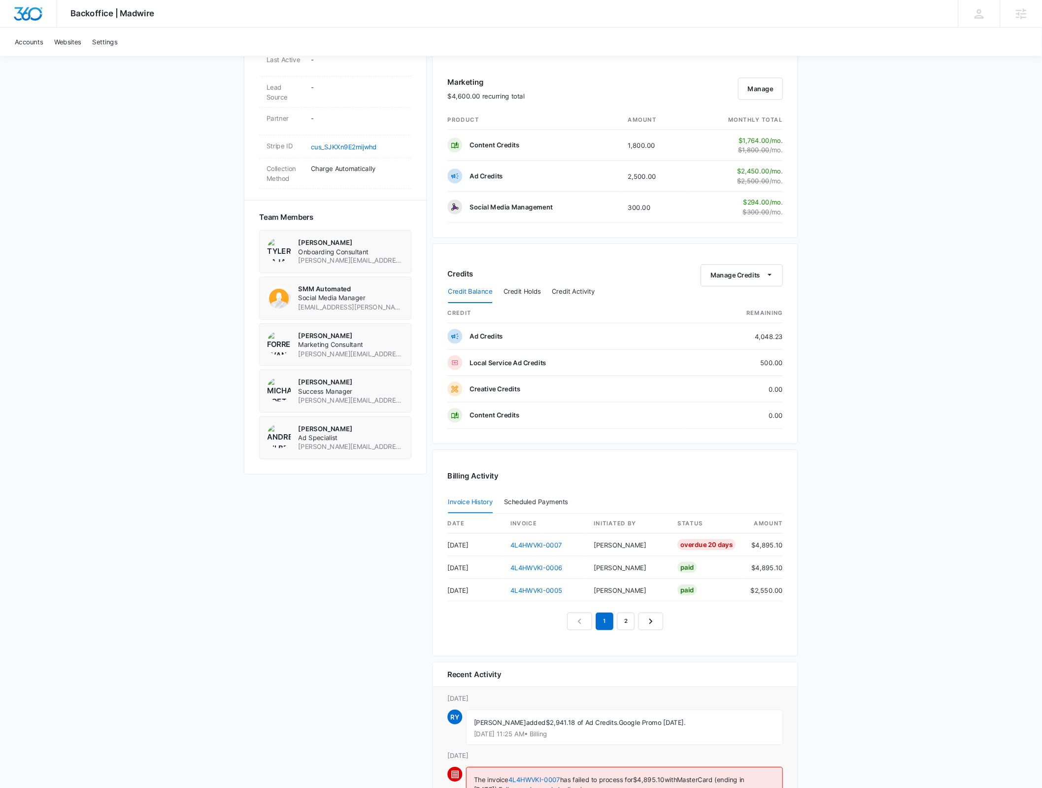
scroll to position [722, 0]
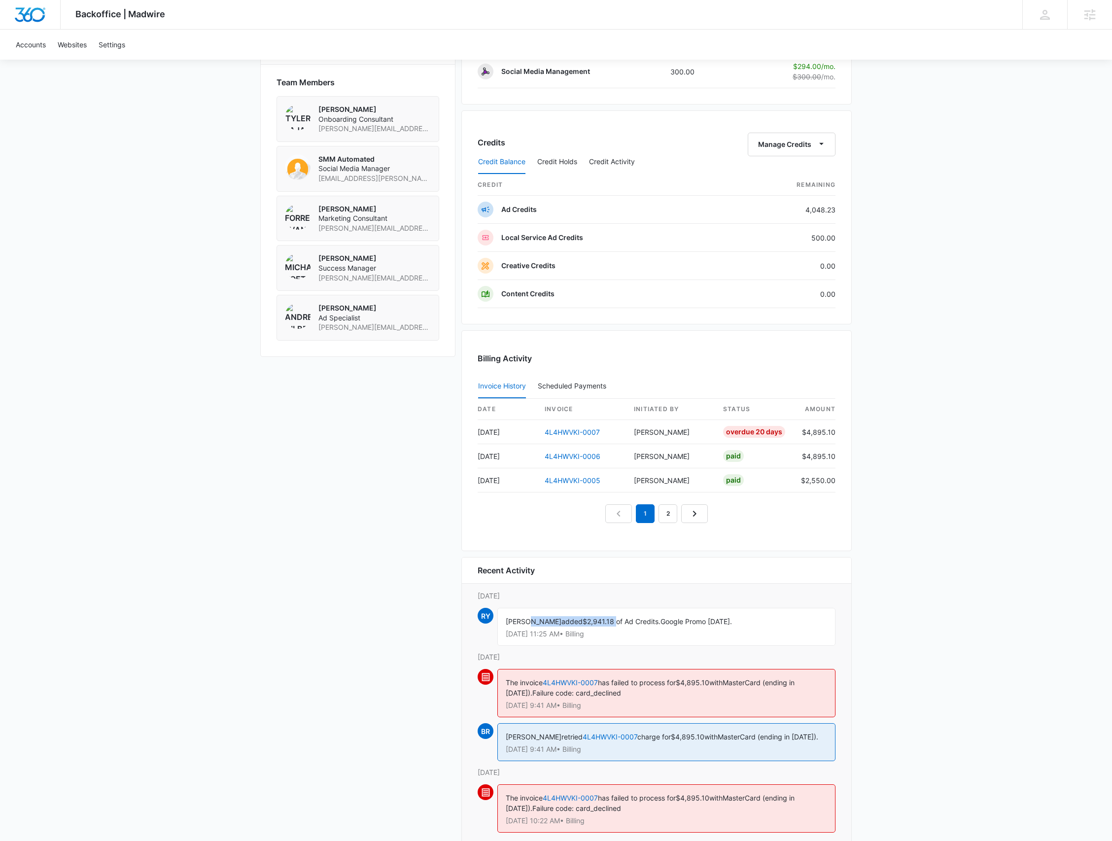
drag, startPoint x: 614, startPoint y: 620, endPoint x: 527, endPoint y: 622, distance: 86.8
click at [527, 622] on div "Rochelle Young added $2,941.18 of Ad Credits. Google Promo August 2025. Sep 4 a…" at bounding box center [666, 627] width 338 height 38
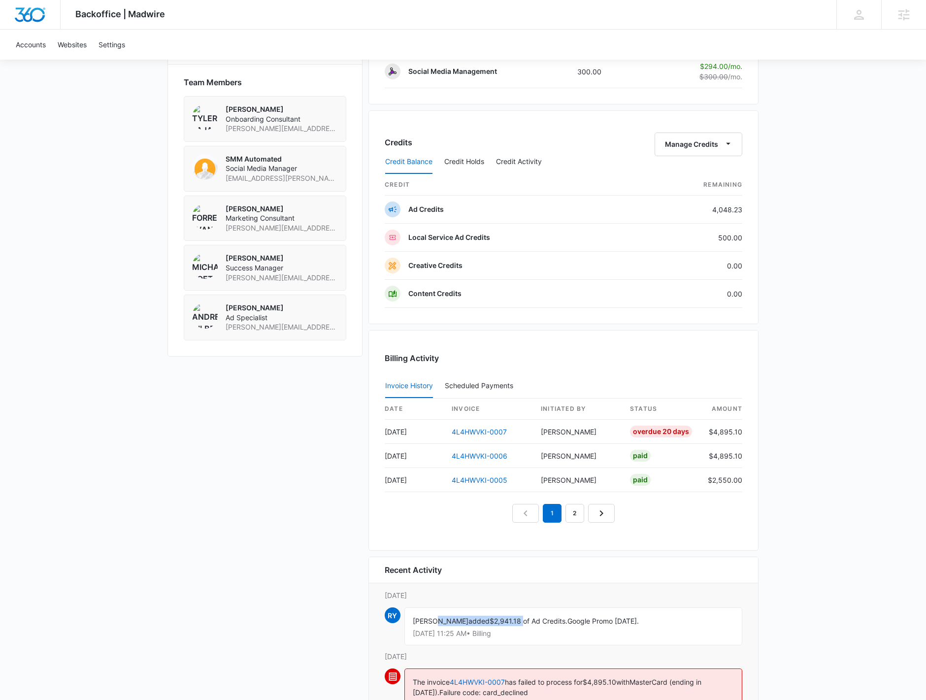
scroll to position [777, 0]
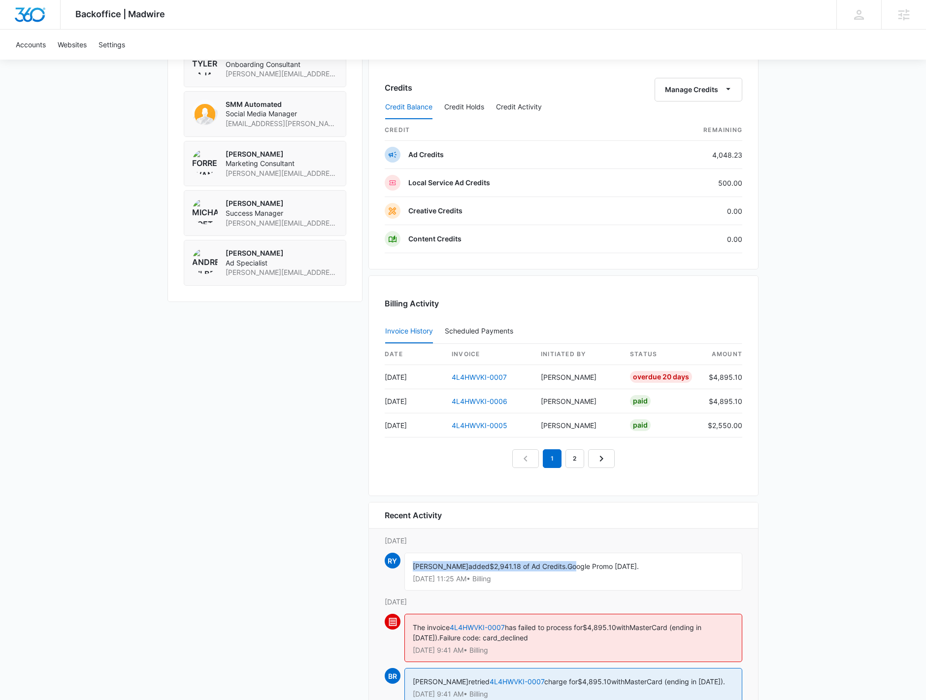
drag, startPoint x: 576, startPoint y: 556, endPoint x: 407, endPoint y: 553, distance: 169.1
click at [407, 553] on div "Rochelle Young added $2,941.18 of Ad Credits. Google Promo August 2025. Sep 4 a…" at bounding box center [574, 572] width 338 height 38
click at [442, 576] on p "Sep 4 at 11:25 AM • Billing" at bounding box center [573, 579] width 321 height 7
drag, startPoint x: 422, startPoint y: 557, endPoint x: 667, endPoint y: 548, distance: 244.6
click at [667, 553] on div "Rochelle Young added $2,941.18 of Ad Credits. Google Promo August 2025. Sep 4 a…" at bounding box center [574, 572] width 338 height 38
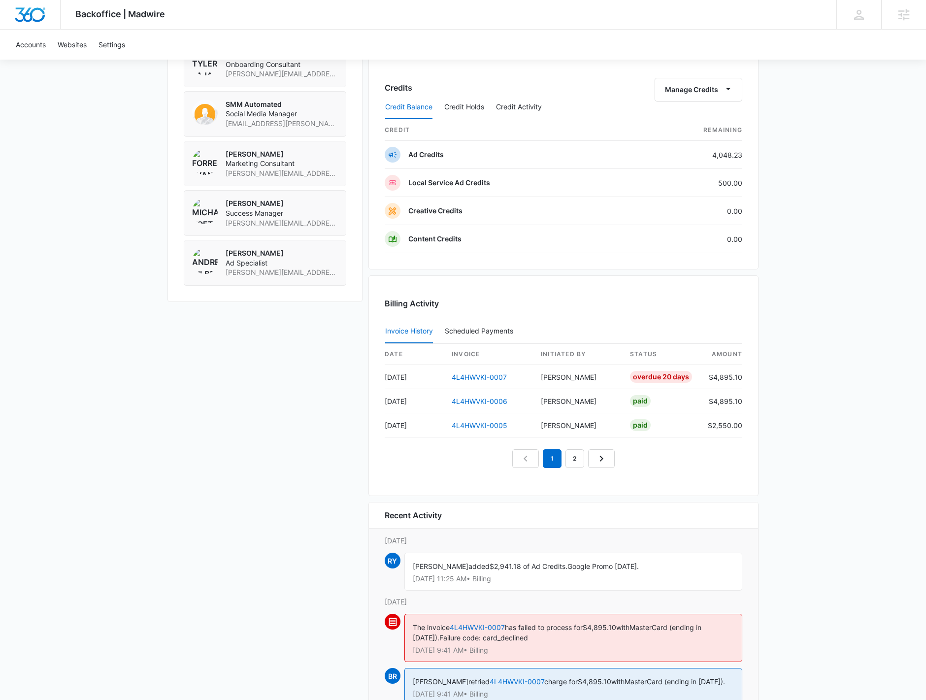
click at [662, 555] on div "Rochelle Young added $2,941.18 of Ad Credits. Google Promo August 2025. Sep 4 a…" at bounding box center [574, 572] width 338 height 38
drag, startPoint x: 668, startPoint y: 563, endPoint x: 410, endPoint y: 564, distance: 257.7
click at [410, 565] on div "Rochelle Young added $2,941.18 of Ad Credits. Google Promo August 2025. Sep 4 a…" at bounding box center [574, 572] width 338 height 38
click at [472, 562] on span "added" at bounding box center [479, 566] width 21 height 8
click at [471, 562] on span "added" at bounding box center [479, 566] width 21 height 8
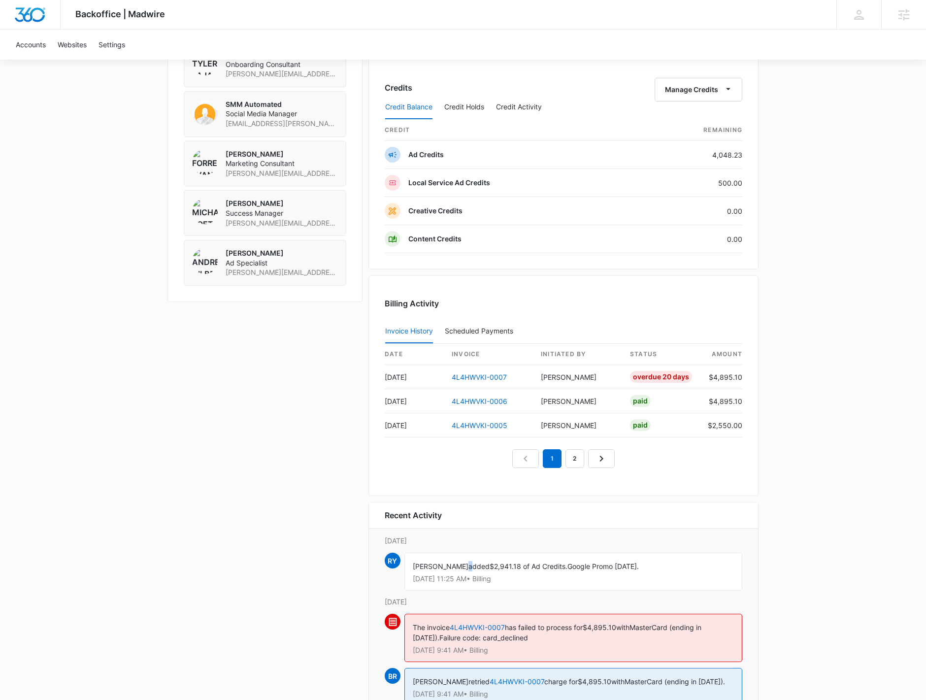
click at [470, 562] on span "added" at bounding box center [479, 566] width 21 height 8
click at [469, 562] on span "added" at bounding box center [479, 566] width 21 height 8
click at [519, 562] on span "$2,941.18 of Ad Credits." at bounding box center [529, 566] width 78 height 8
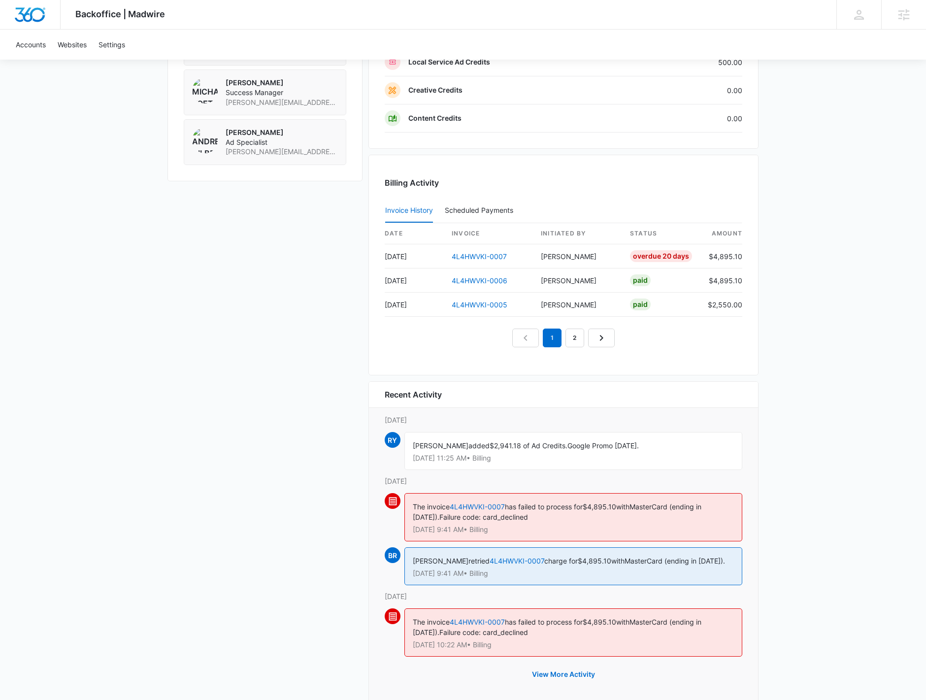
scroll to position [912, 0]
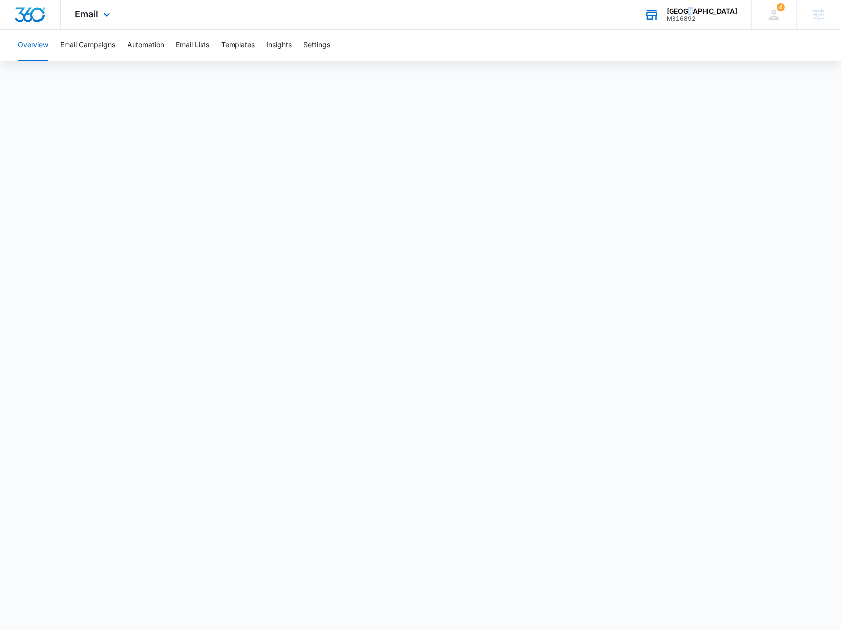
click at [691, 5] on div "[GEOGRAPHIC_DATA] M316892 Your Accounts View All" at bounding box center [691, 14] width 122 height 29
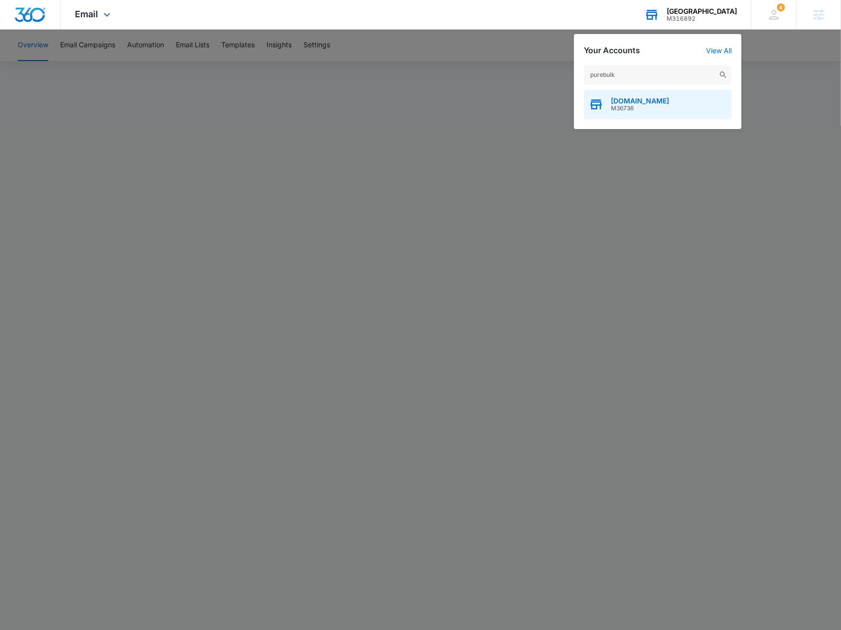
type input "purebulk"
click at [659, 101] on div "[DOMAIN_NAME] M36736" at bounding box center [658, 105] width 148 height 30
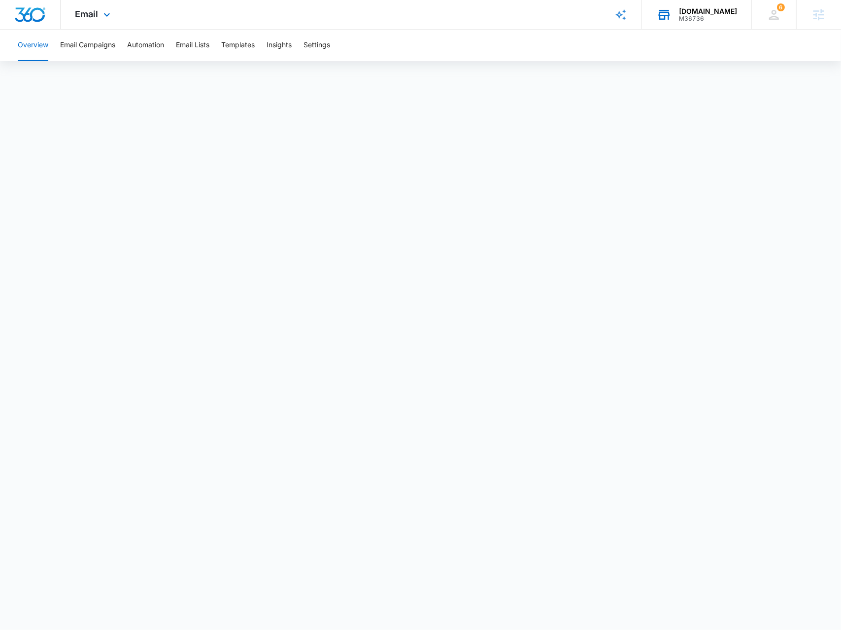
drag, startPoint x: 97, startPoint y: 14, endPoint x: 134, endPoint y: 105, distance: 98.4
click at [98, 14] on span "Email" at bounding box center [86, 14] width 23 height 10
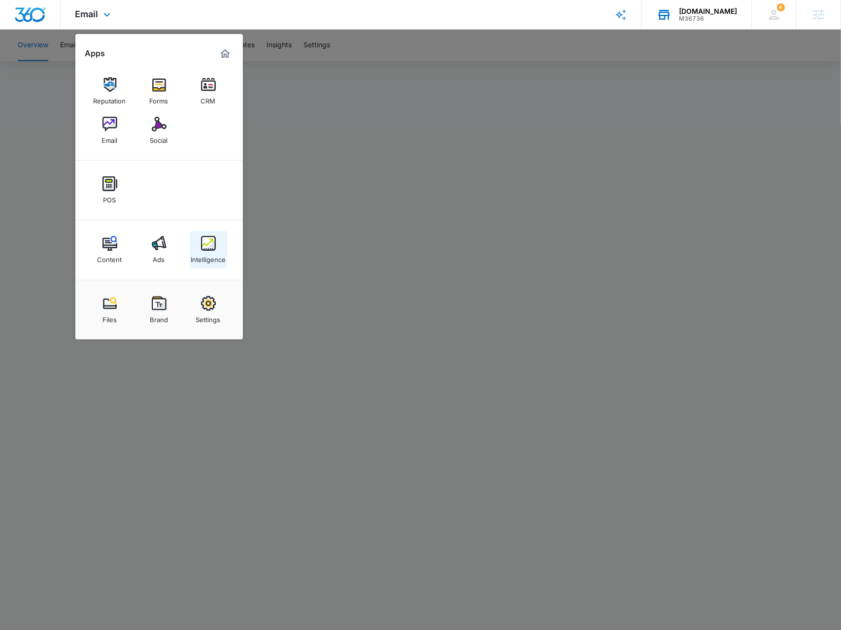
click at [210, 251] on div "Intelligence" at bounding box center [208, 257] width 35 height 13
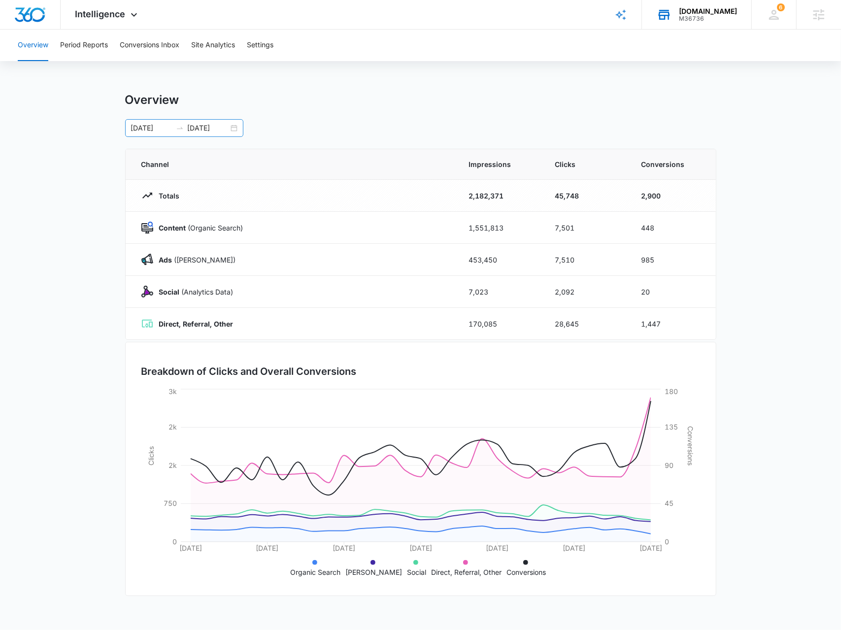
click at [236, 127] on div "07/10/2025 08/09/2025" at bounding box center [184, 128] width 118 height 18
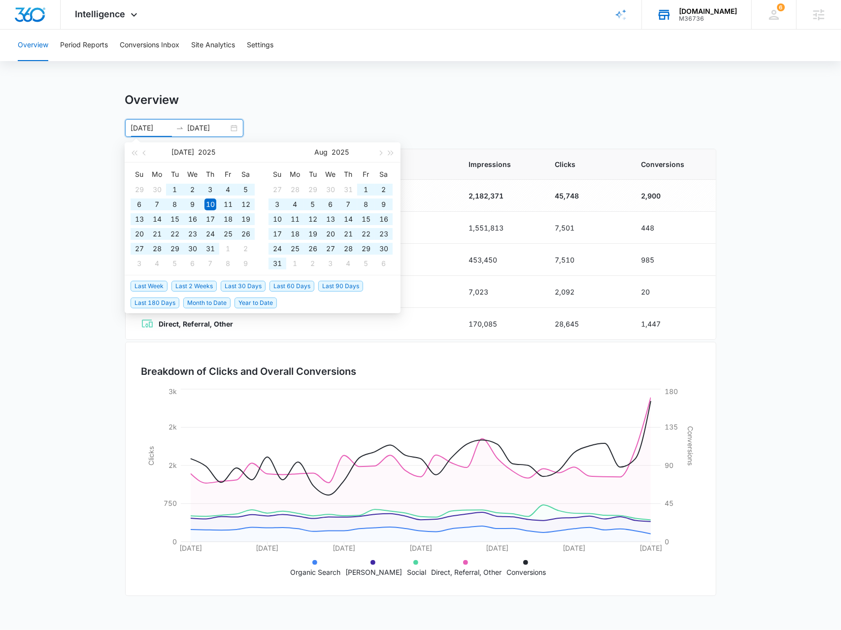
click at [252, 306] on span "Year to Date" at bounding box center [256, 303] width 42 height 11
type input "01/01/2025"
type input "09/03/2025"
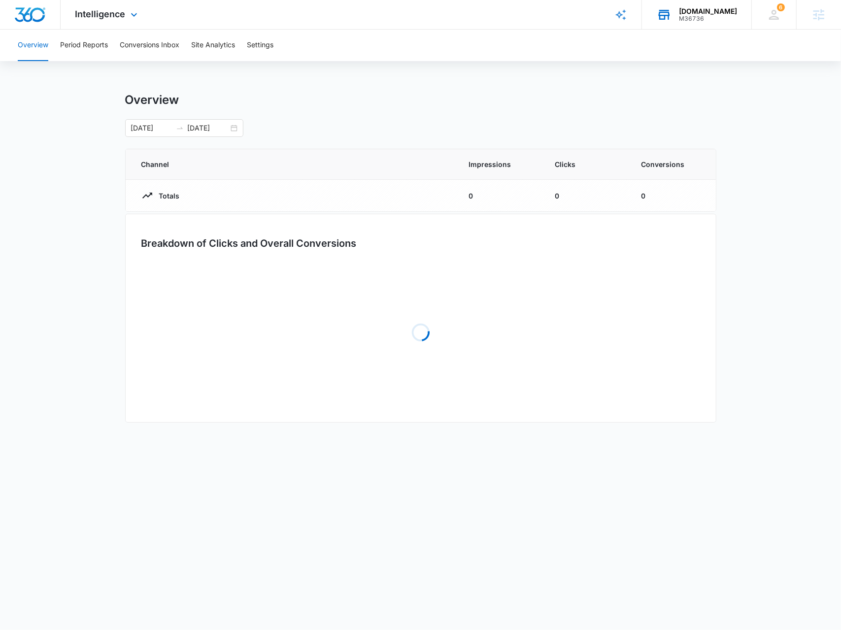
click at [107, 19] on span "Intelligence" at bounding box center [100, 14] width 50 height 10
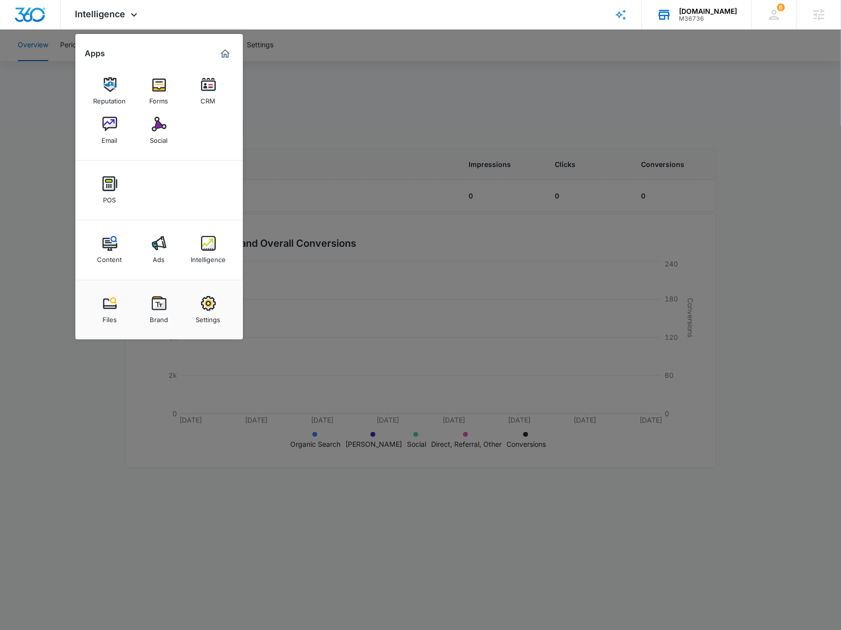
click at [419, 116] on div at bounding box center [420, 315] width 841 height 630
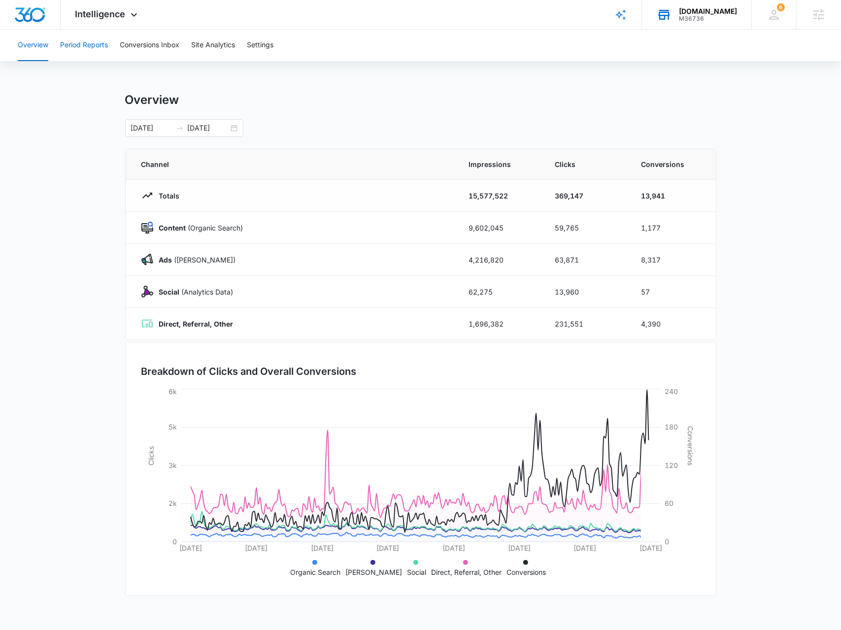
click at [104, 47] on button "Period Reports" at bounding box center [84, 46] width 48 height 32
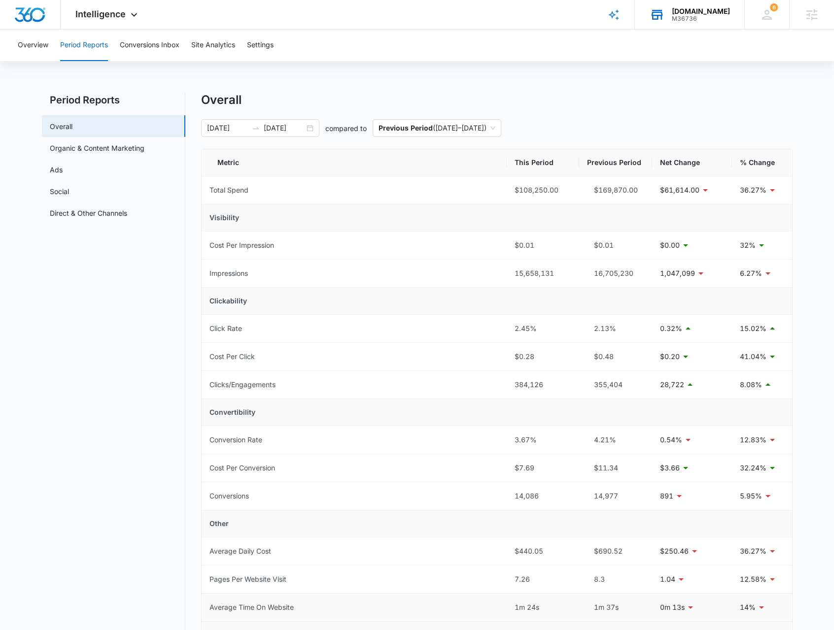
scroll to position [231, 0]
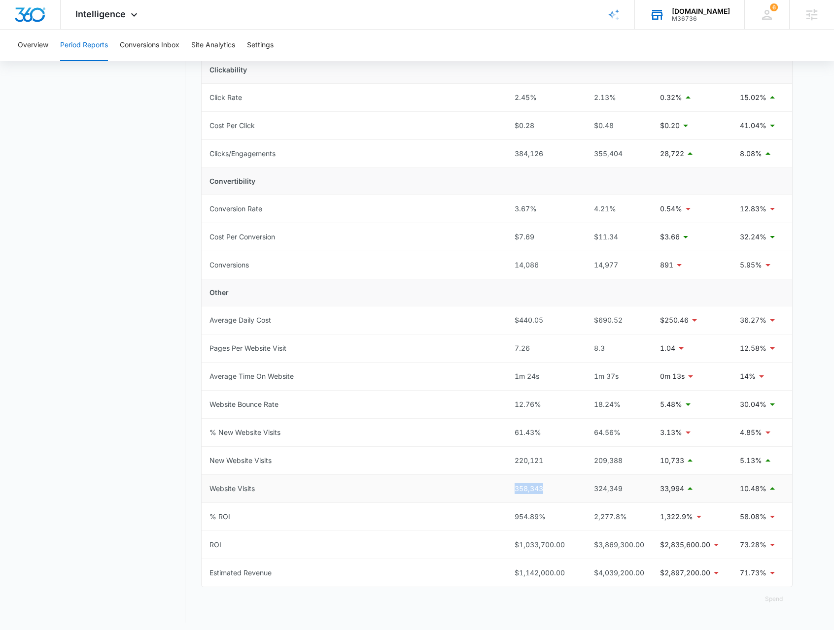
drag, startPoint x: 541, startPoint y: 481, endPoint x: 507, endPoint y: 480, distance: 34.0
click at [507, 480] on td "358,343" at bounding box center [543, 489] width 72 height 28
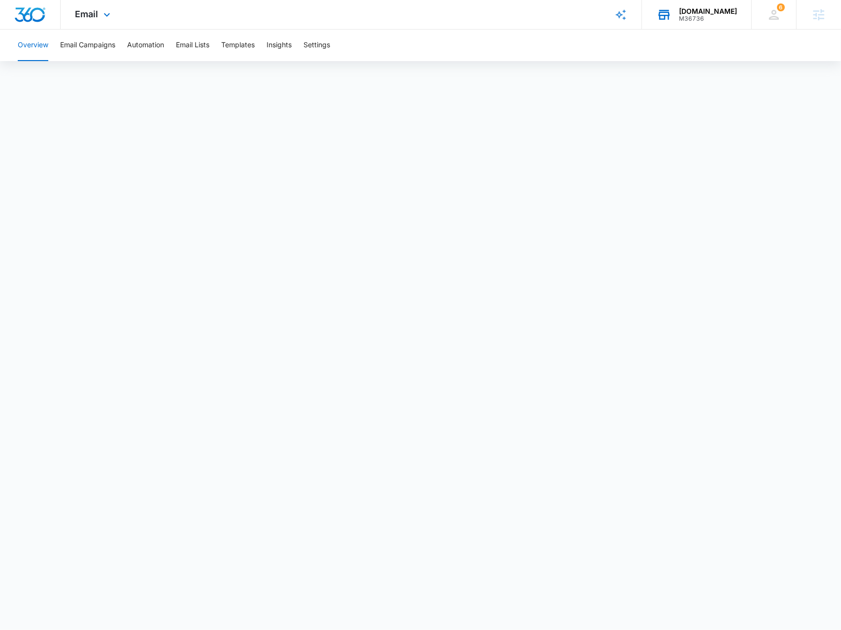
drag, startPoint x: 725, startPoint y: 18, endPoint x: 720, endPoint y: 14, distance: 6.4
click at [722, 16] on div "M36736" at bounding box center [708, 18] width 58 height 7
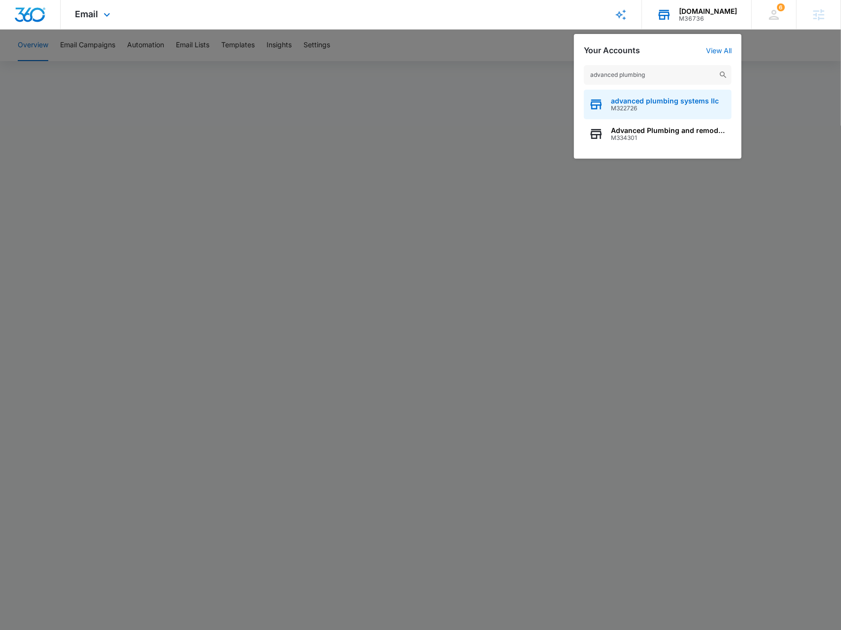
type input "advanced plumbing"
click at [630, 111] on span "M322726" at bounding box center [665, 108] width 108 height 7
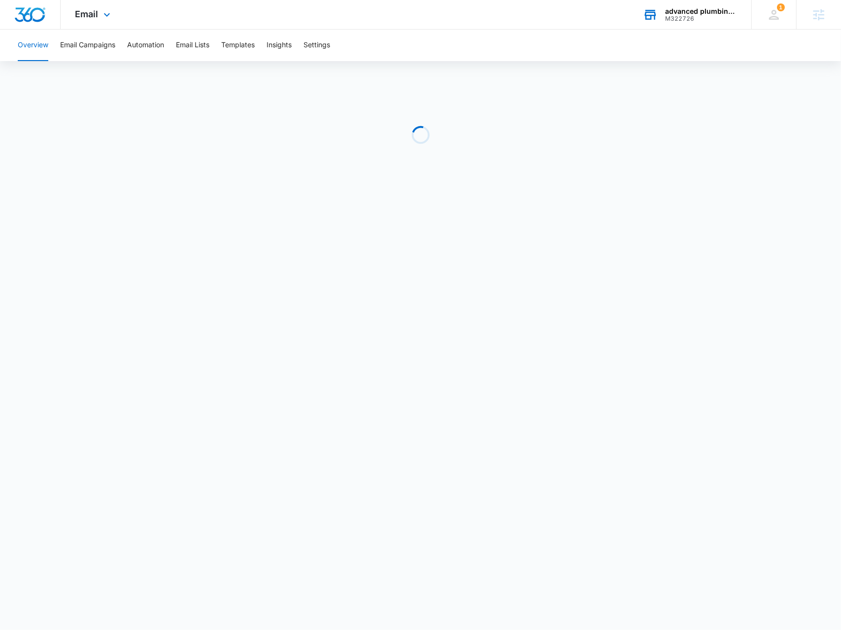
click at [80, 24] on div "Email Apps Reputation Websites Forms CRM Email Social Payments POS Content Ads …" at bounding box center [94, 14] width 67 height 29
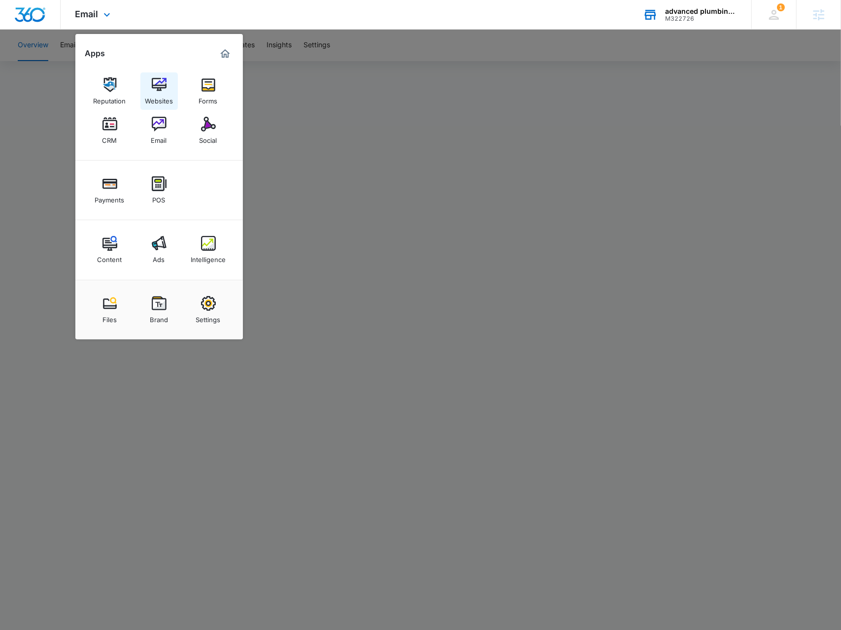
click at [165, 88] on img at bounding box center [159, 84] width 15 height 15
